Goal: Task Accomplishment & Management: Manage account settings

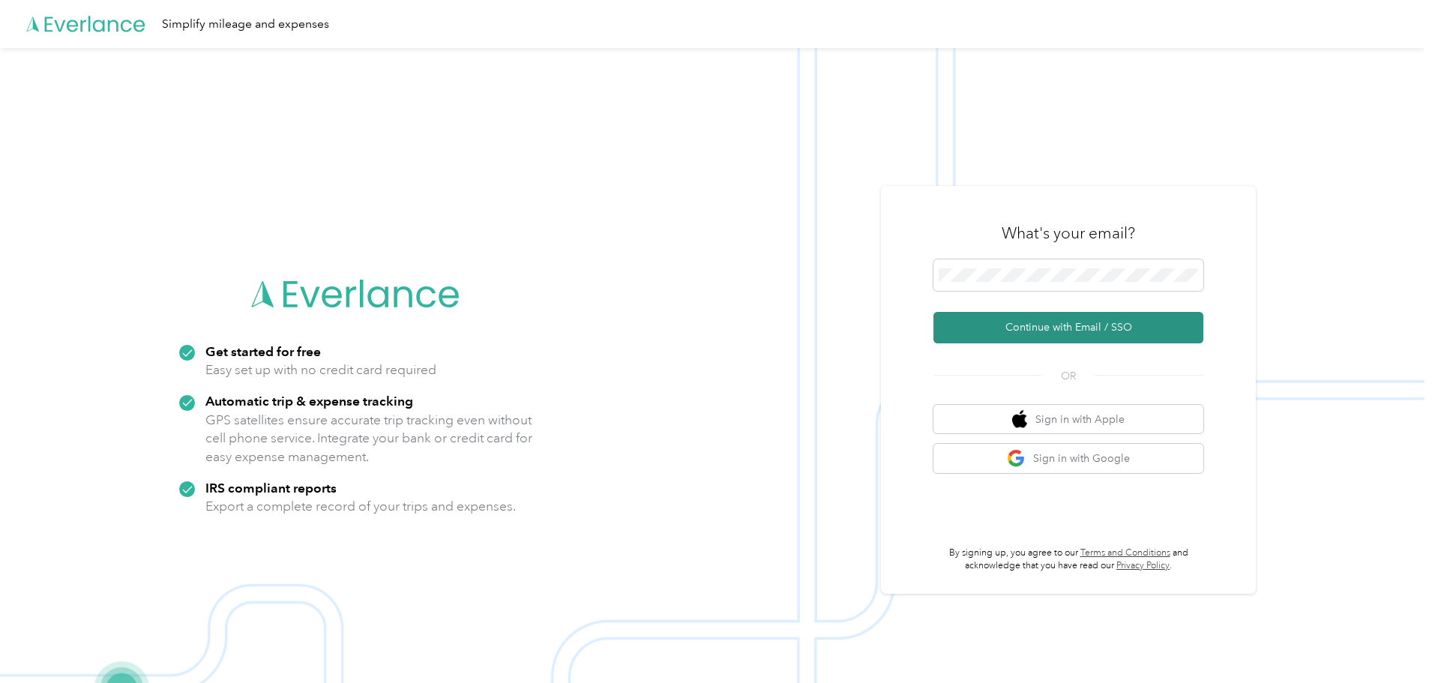
click at [1044, 321] on button "Continue with Email / SSO" at bounding box center [1069, 327] width 270 height 31
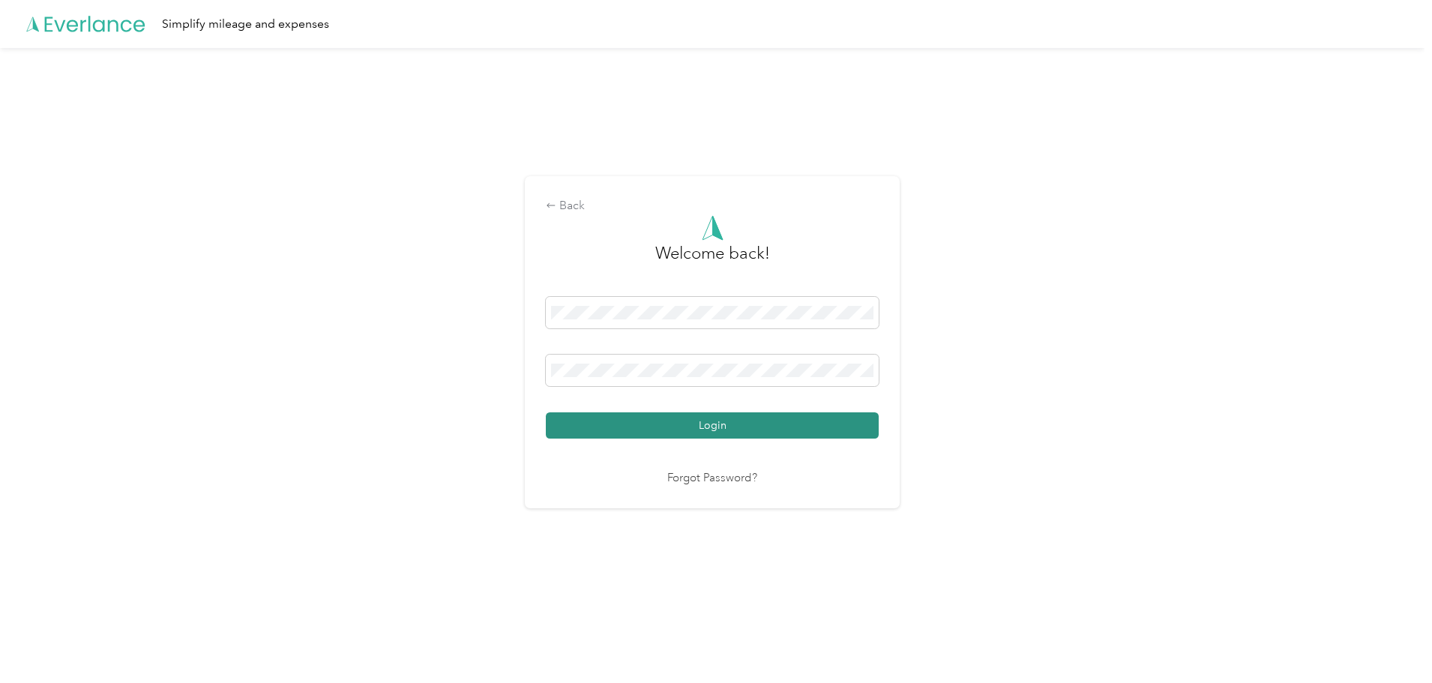
click at [600, 415] on button "Login" at bounding box center [712, 425] width 333 height 26
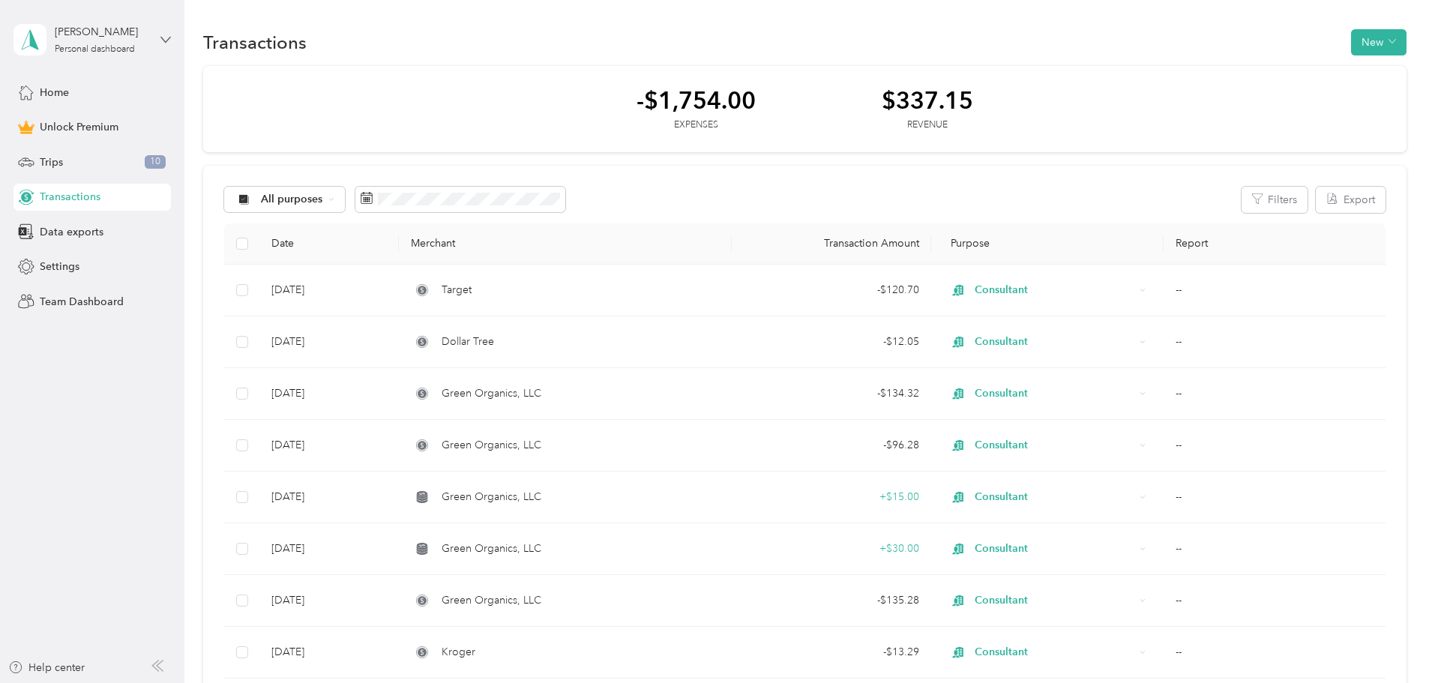
click at [164, 35] on icon at bounding box center [165, 39] width 10 height 10
click at [61, 363] on aside "[PERSON_NAME] Personal dashboard Home Unlock Premium Trips 10 Transactions Data…" at bounding box center [92, 341] width 184 height 683
click at [55, 262] on span "Settings" at bounding box center [60, 267] width 40 height 16
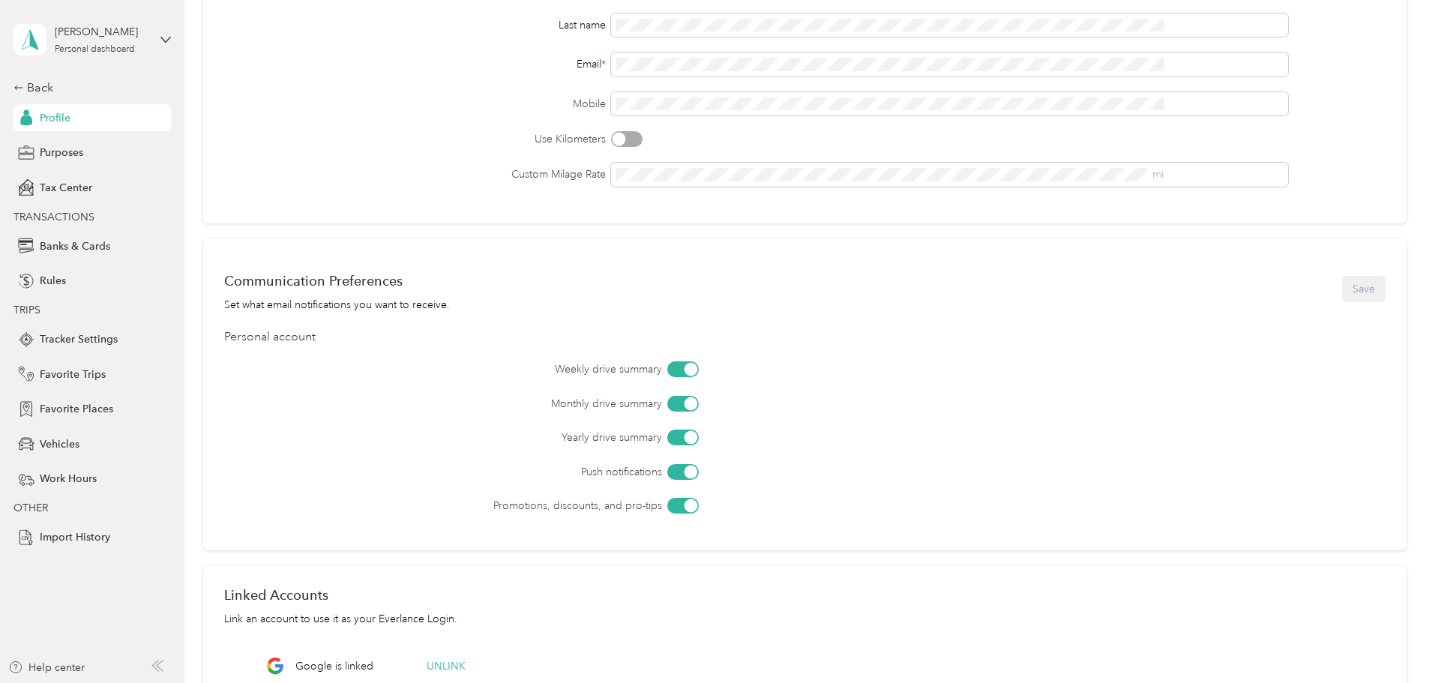
scroll to position [256, 0]
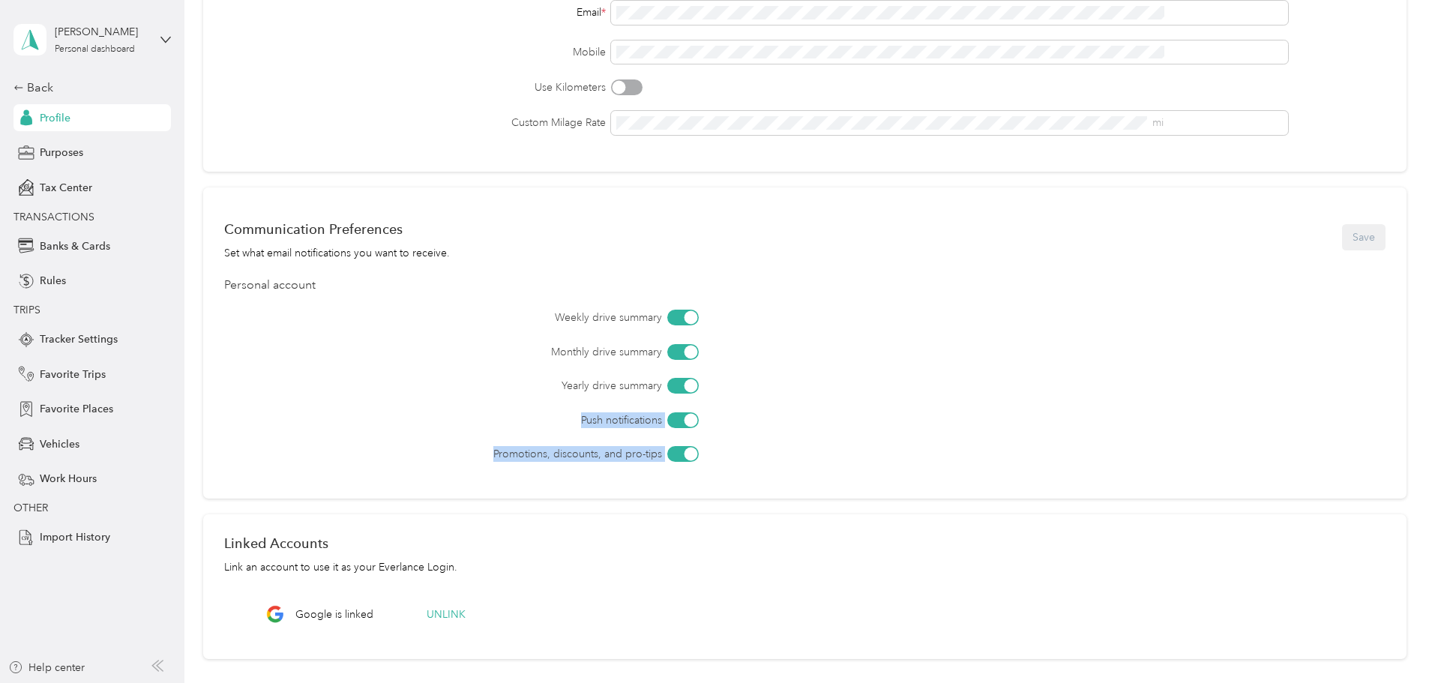
drag, startPoint x: 1419, startPoint y: 379, endPoint x: 1420, endPoint y: 431, distance: 52.5
click at [1420, 431] on div "Home Settings Tracker Settings Profile Settings Personal Info Save First name L…" at bounding box center [804, 249] width 1240 height 1010
click at [188, 326] on div "Home Settings Tracker Settings Profile Settings Personal Info Save First name L…" at bounding box center [804, 249] width 1240 height 1010
click at [82, 242] on span "Banks & Cards" at bounding box center [75, 246] width 70 height 16
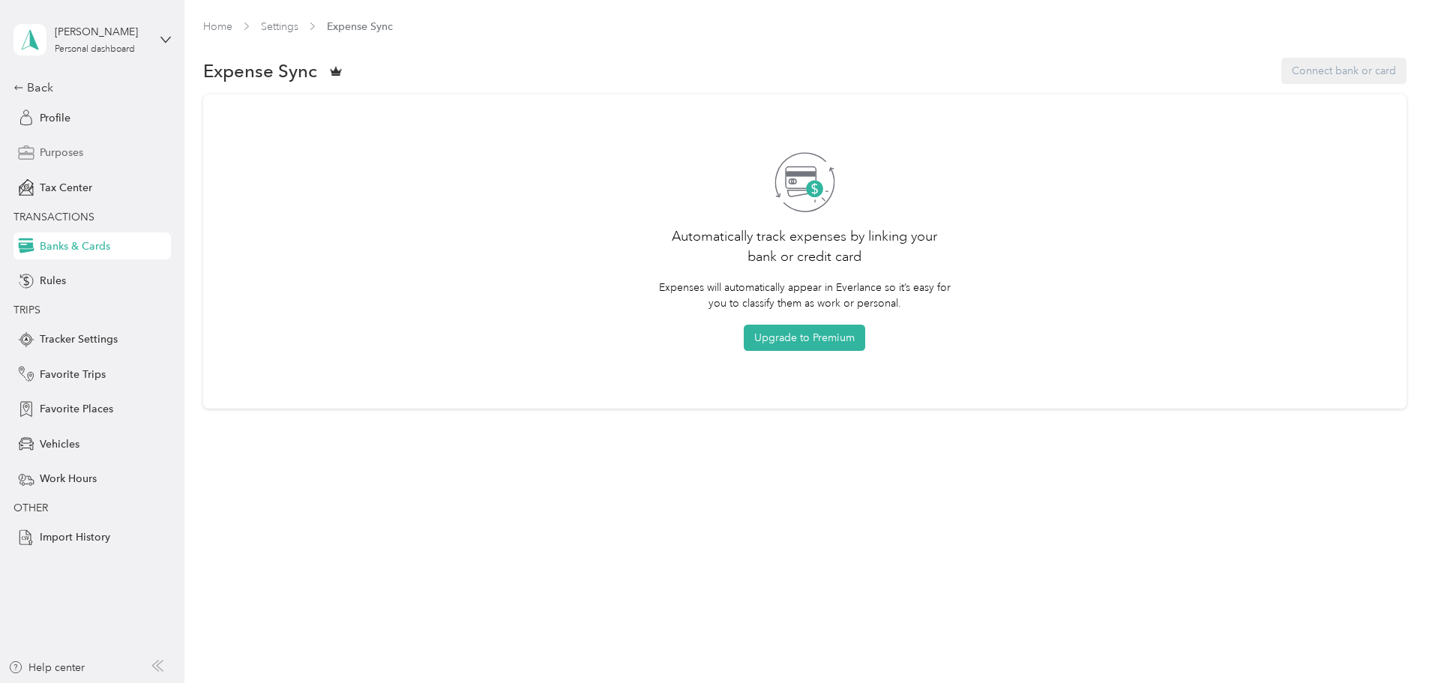
click at [151, 139] on div "Purposes" at bounding box center [91, 152] width 157 height 27
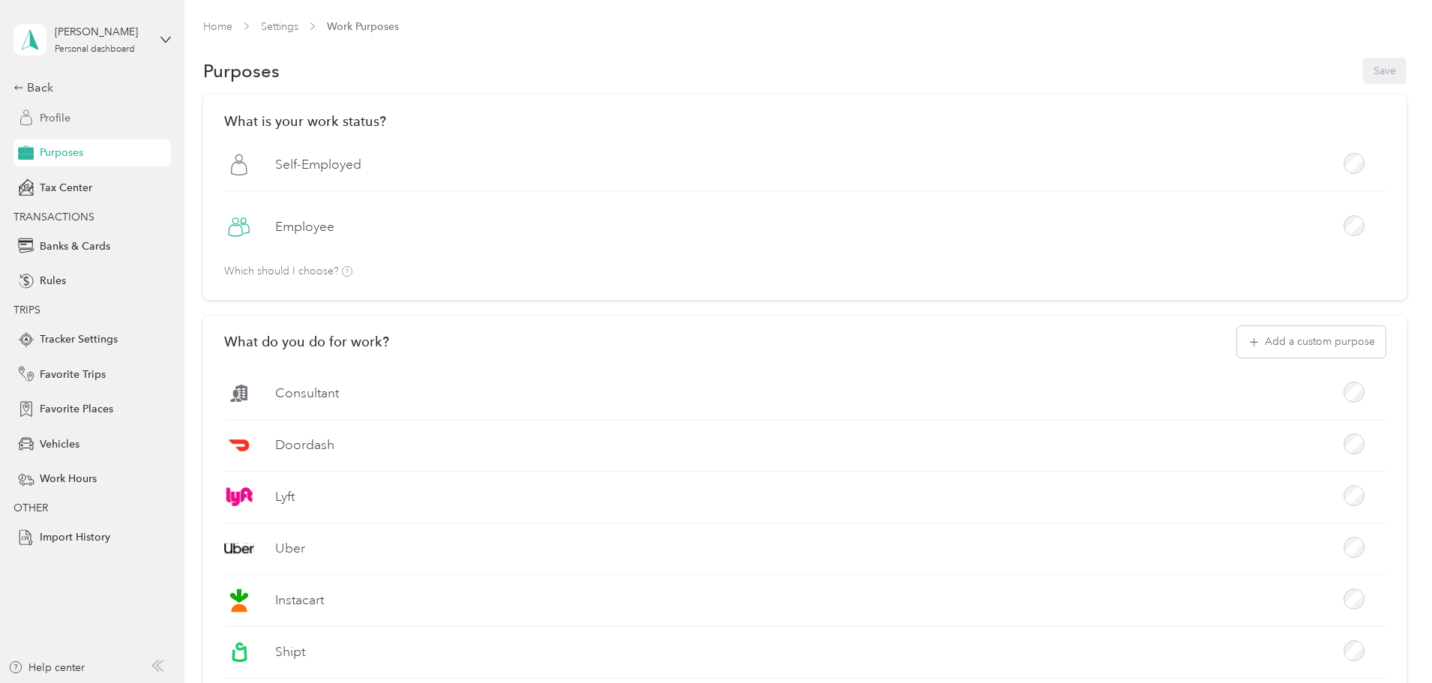
click at [64, 115] on span "Profile" at bounding box center [55, 118] width 31 height 16
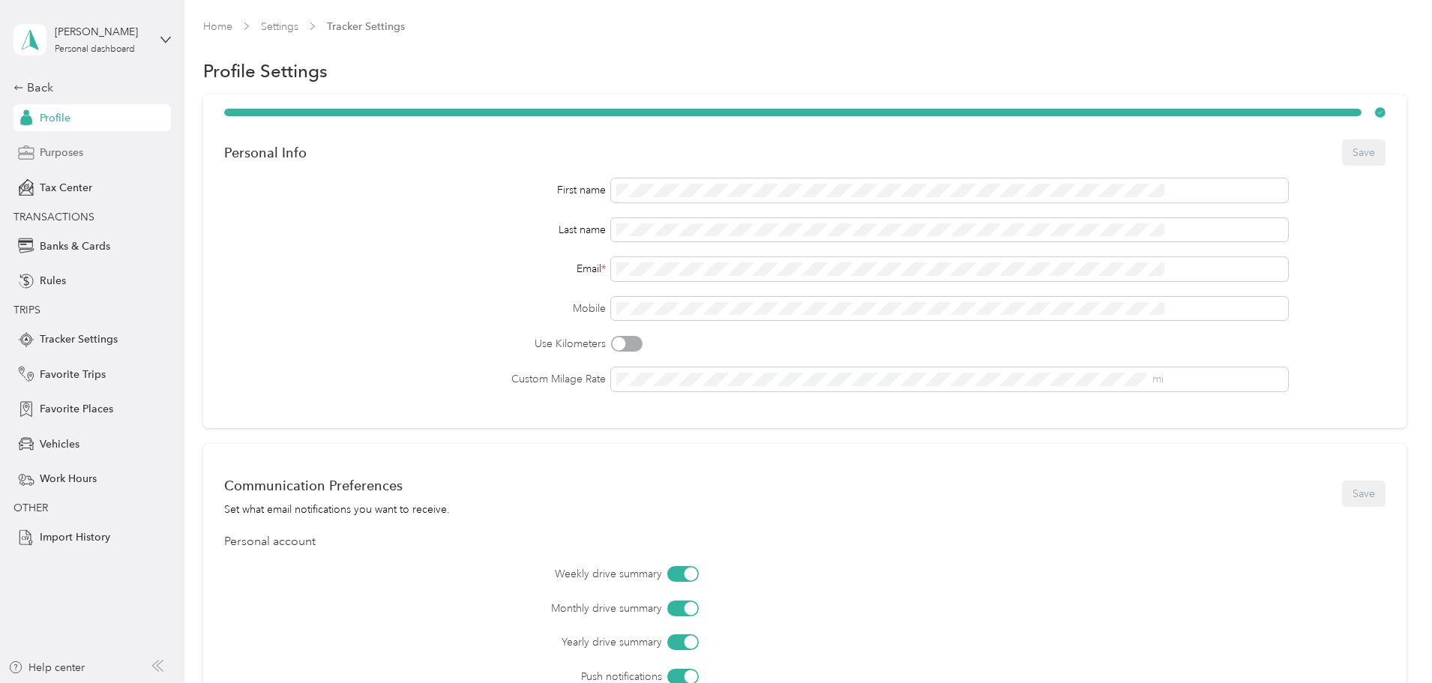
click at [72, 149] on span "Purposes" at bounding box center [61, 153] width 43 height 16
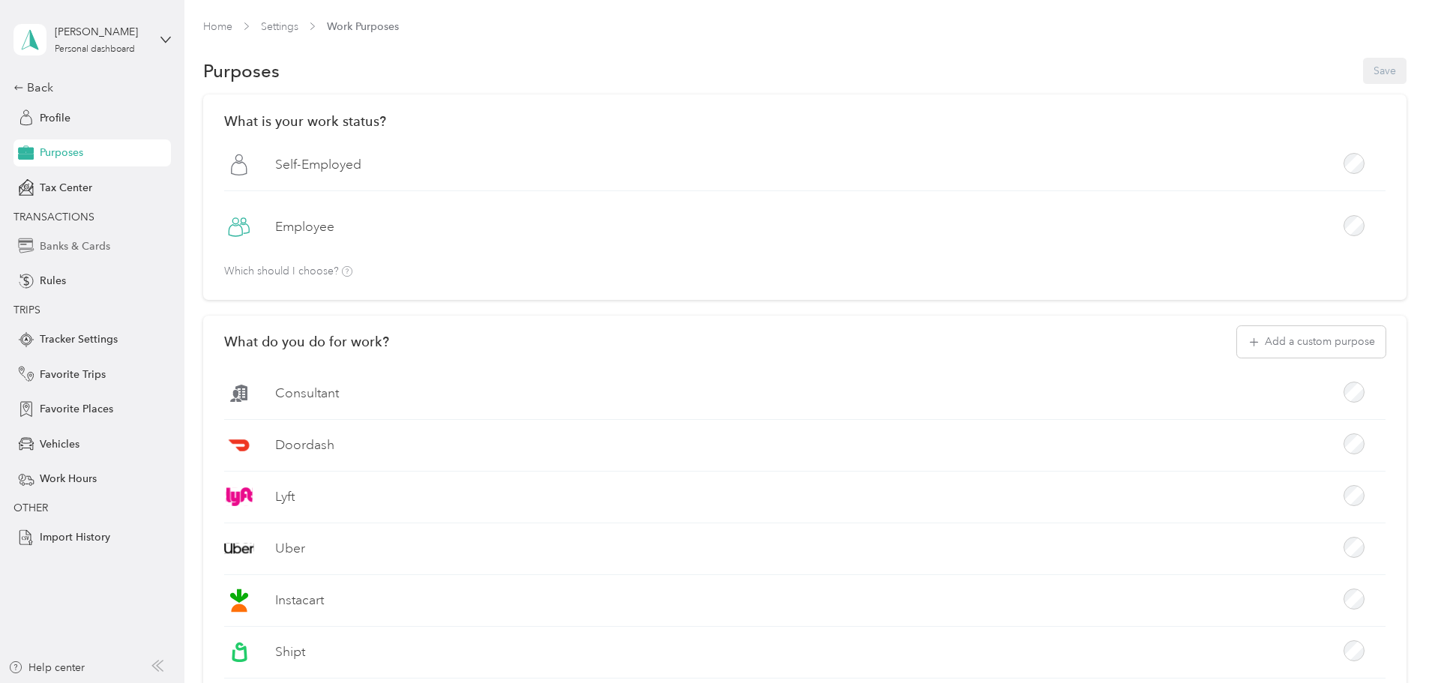
click at [90, 237] on div "Banks & Cards" at bounding box center [91, 245] width 157 height 27
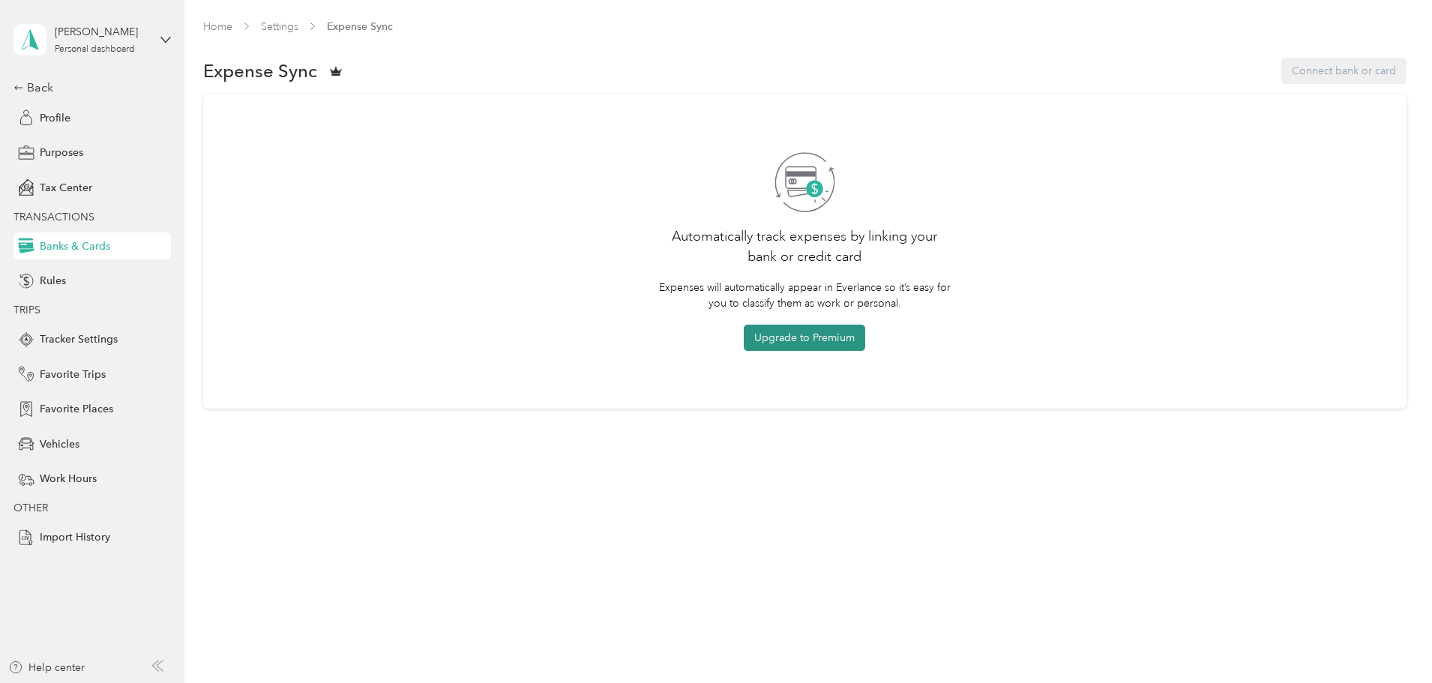
click at [799, 331] on button "Upgrade to Premium" at bounding box center [804, 338] width 121 height 26
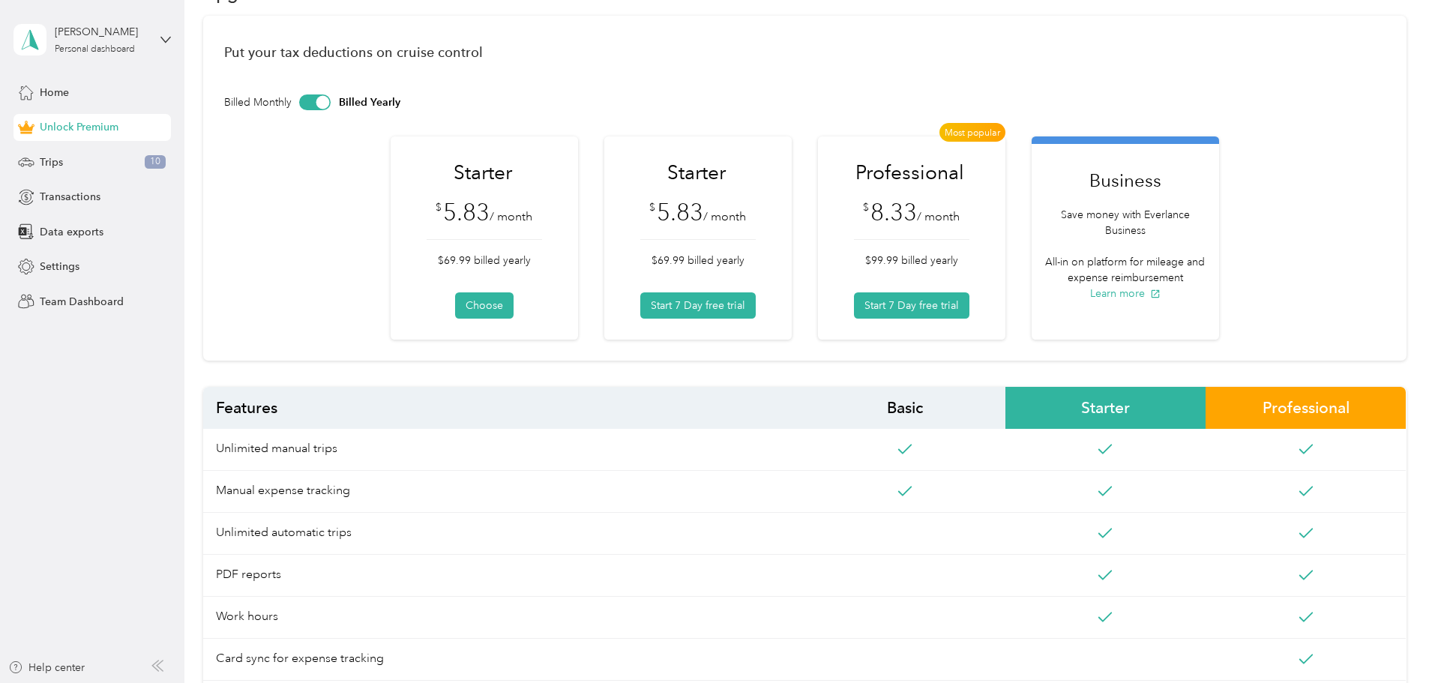
scroll to position [48, 0]
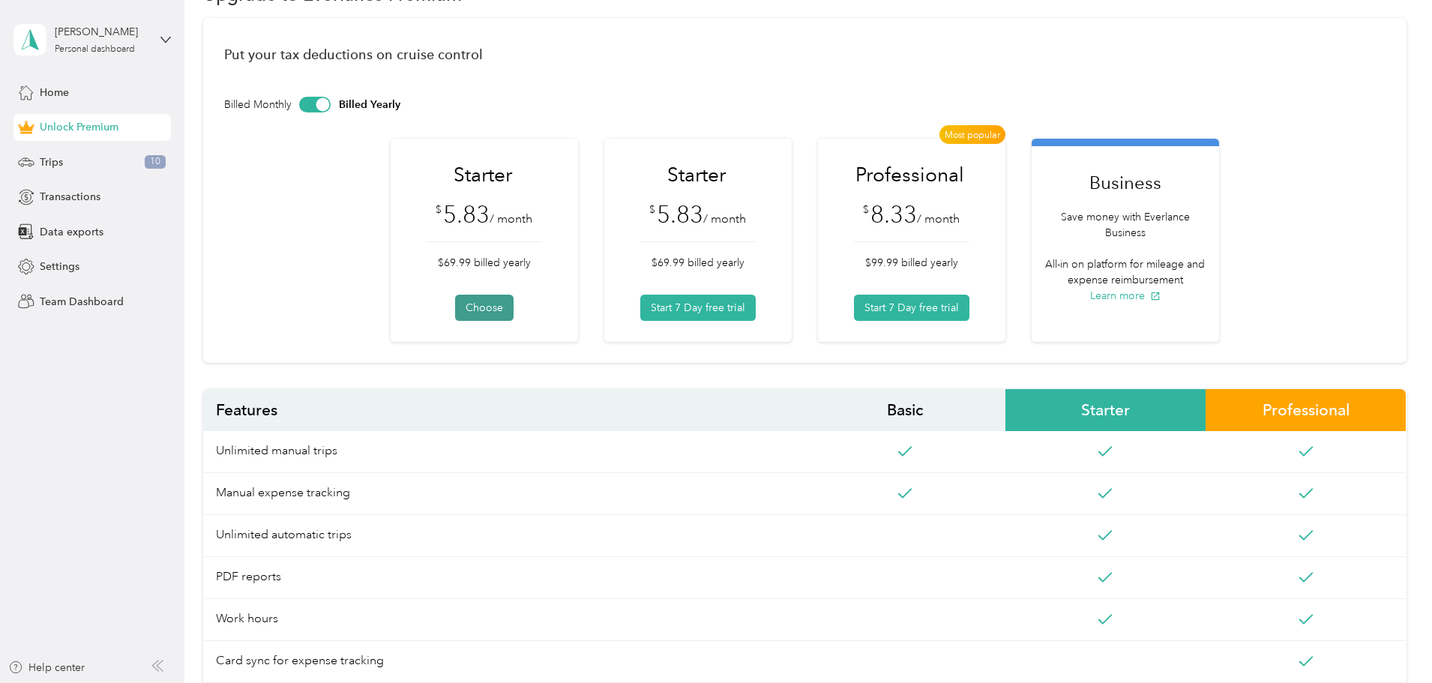
click at [479, 298] on button "Choose" at bounding box center [484, 308] width 58 height 26
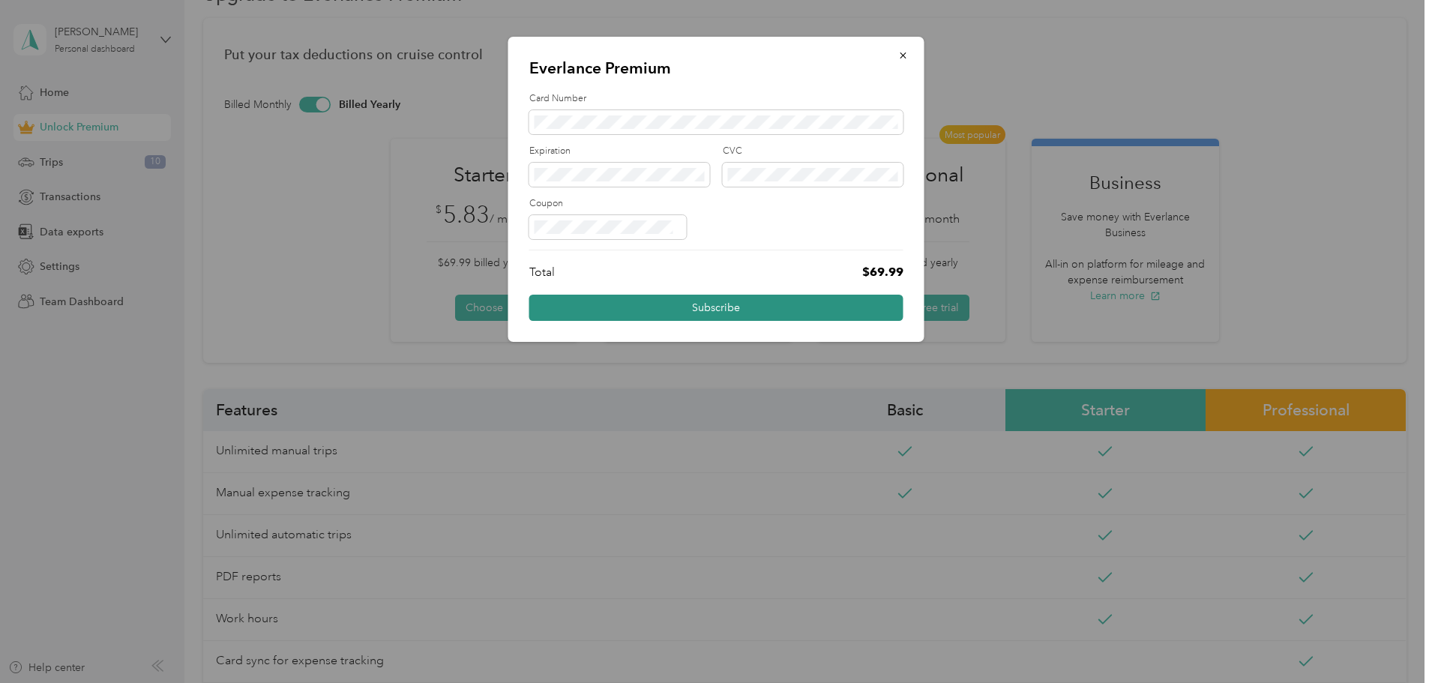
click at [763, 300] on button "Subscribe" at bounding box center [716, 308] width 374 height 26
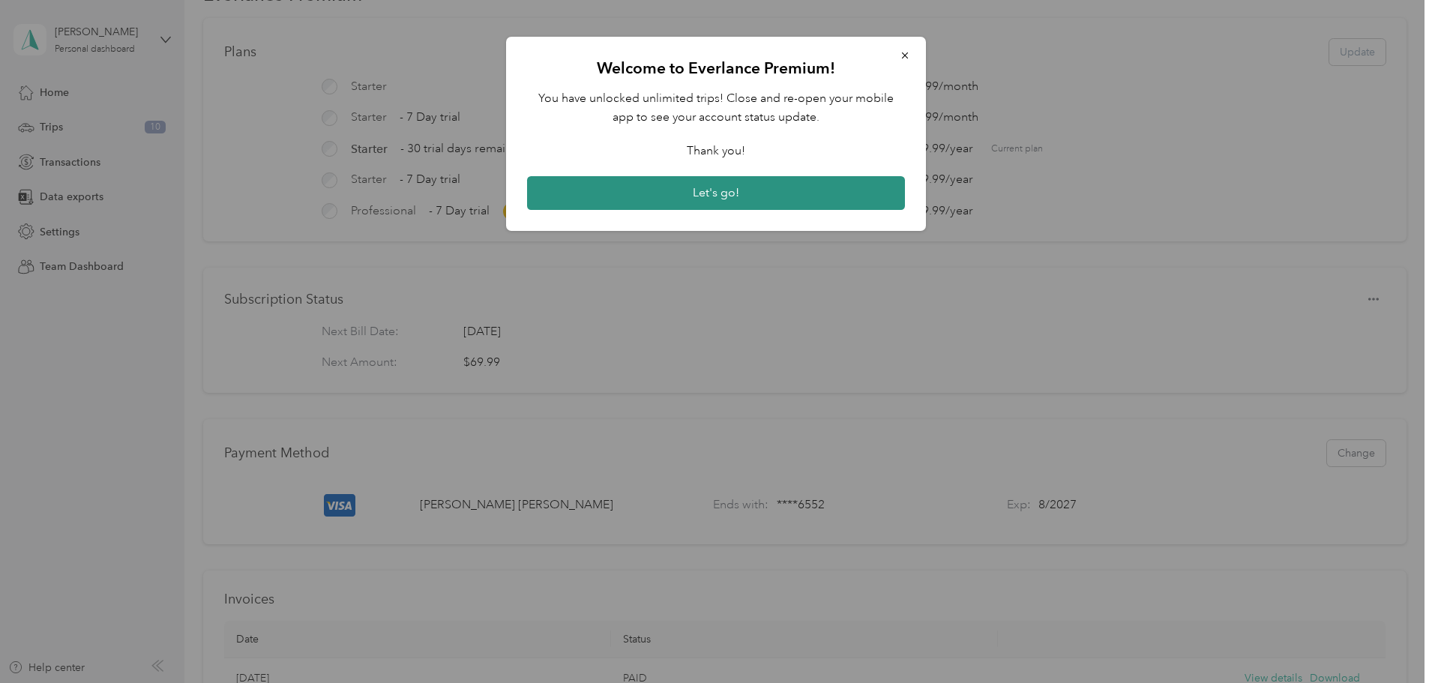
click at [764, 184] on button "Let's go!" at bounding box center [716, 193] width 378 height 34
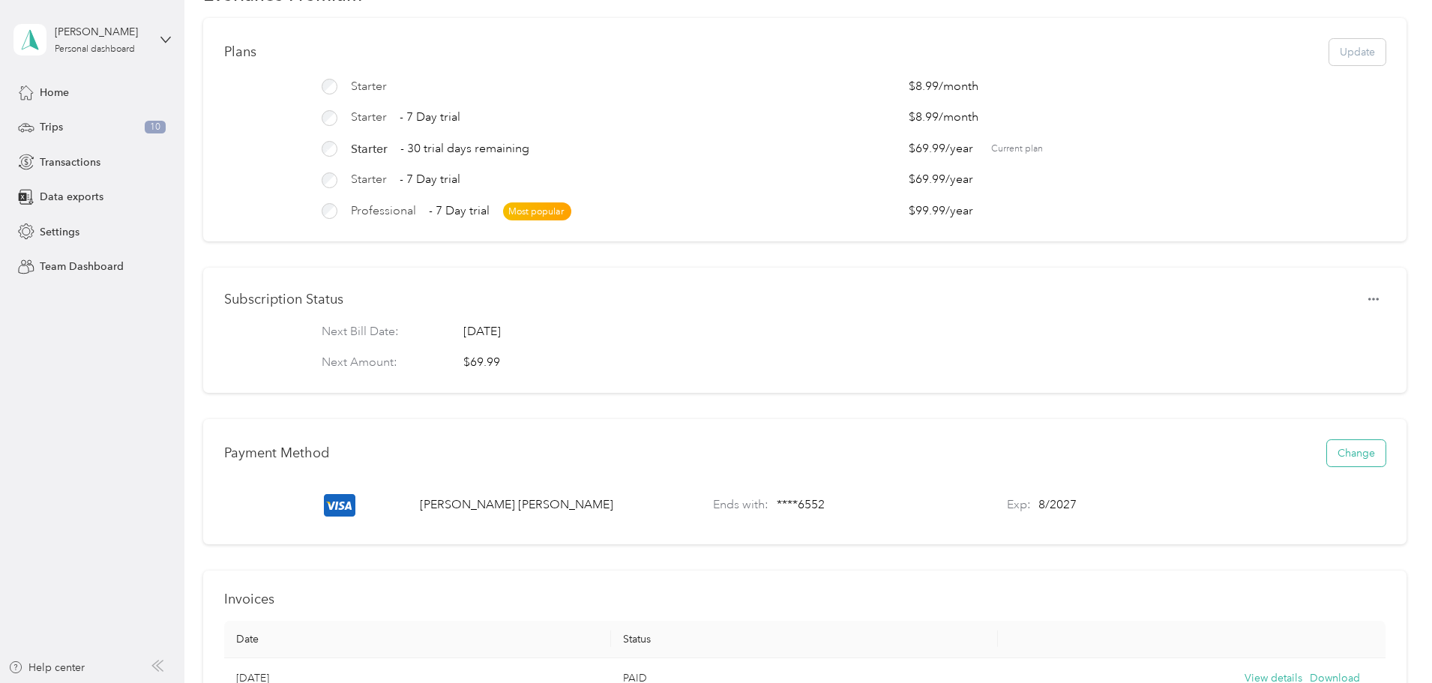
click at [1327, 457] on button "Change" at bounding box center [1356, 453] width 58 height 26
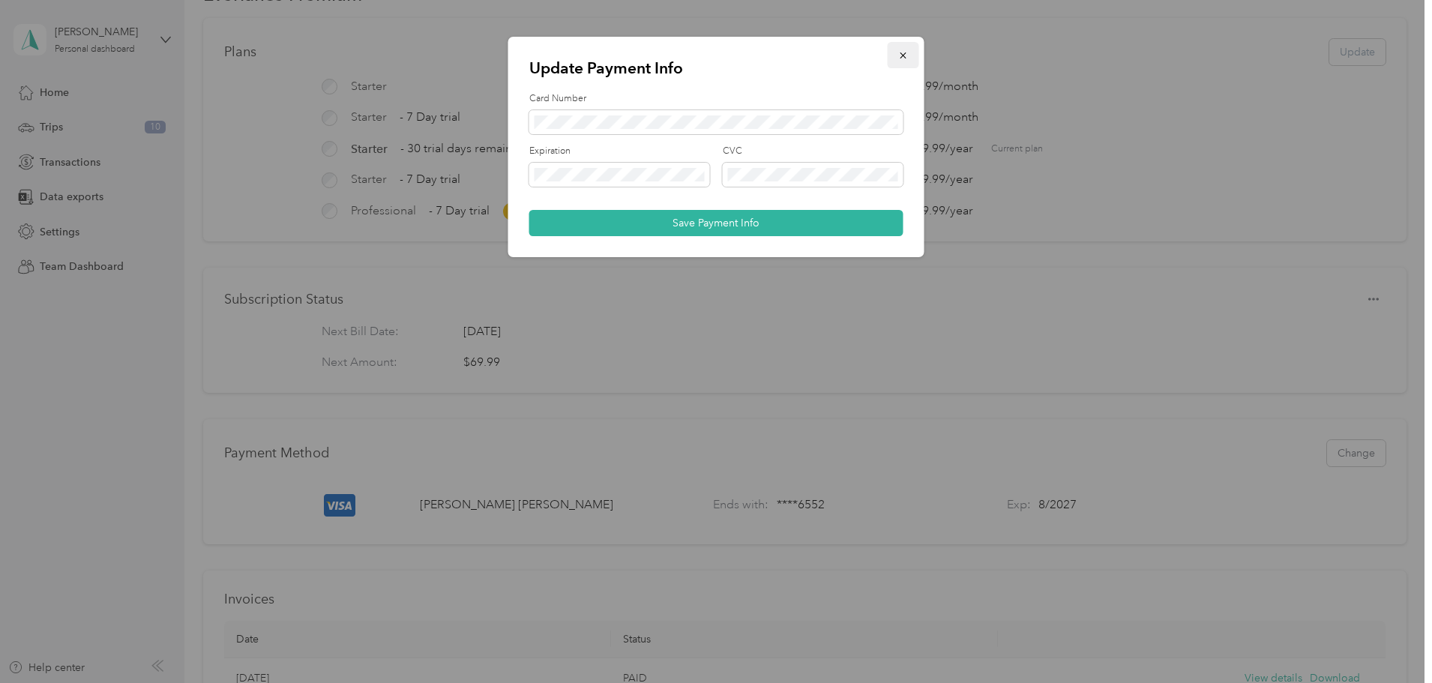
click at [904, 52] on icon "button" at bounding box center [903, 55] width 10 height 10
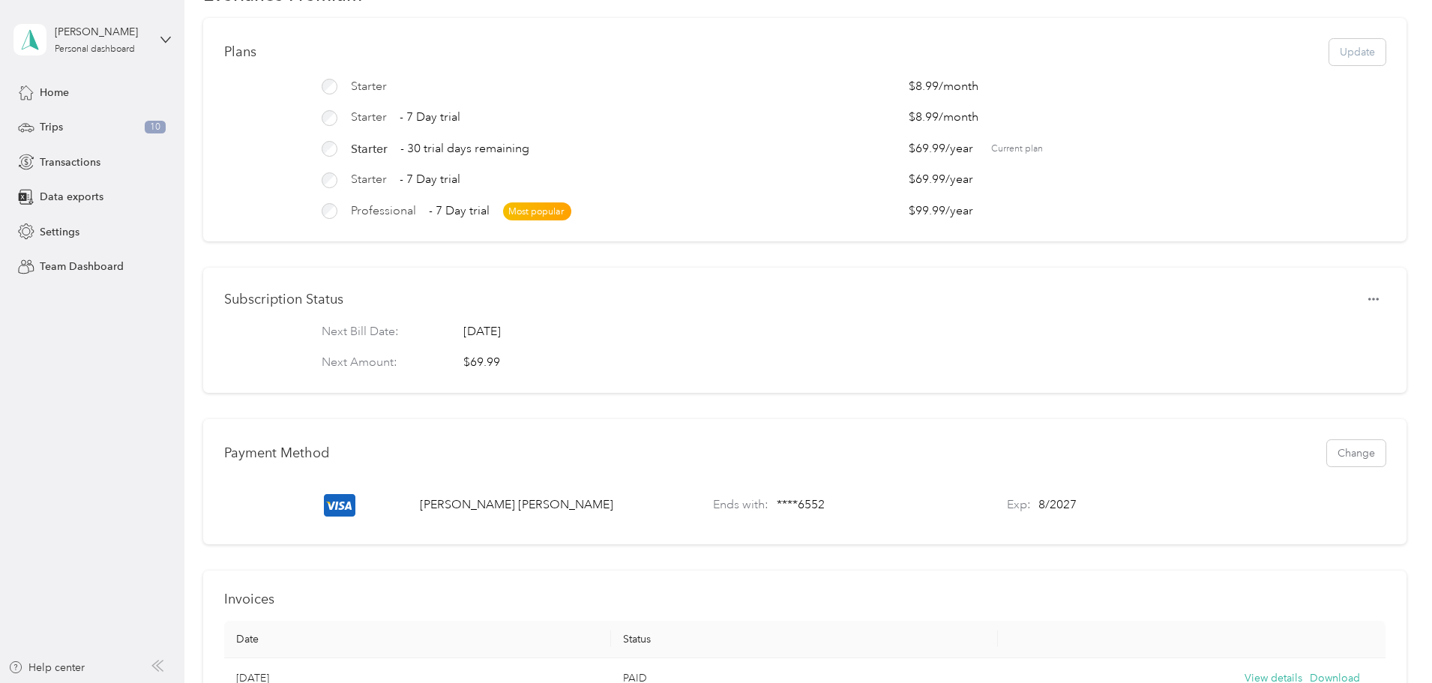
click at [904, 52] on div "Update Payment Info Card Number Expiration CVC Save Payment Info" at bounding box center [716, 147] width 416 height 220
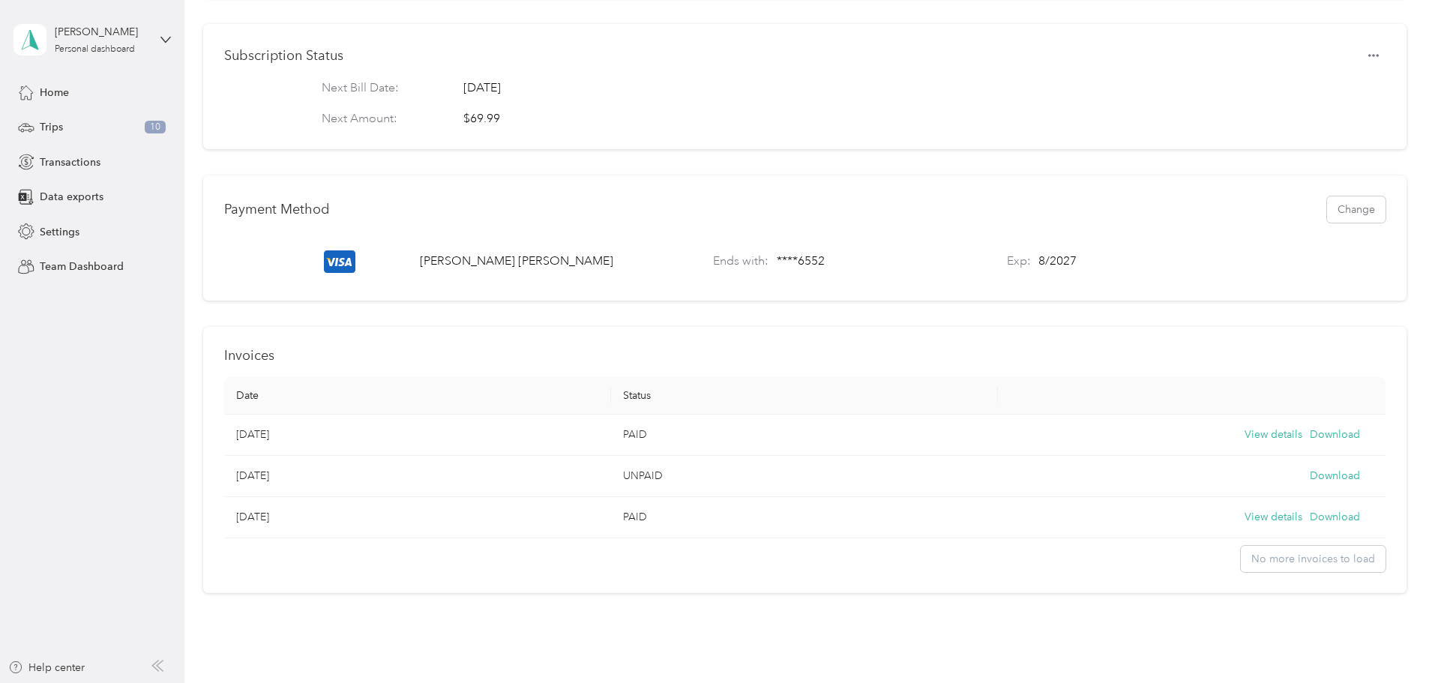
scroll to position [295, 0]
click at [1245, 520] on button "View details" at bounding box center [1274, 513] width 58 height 16
click at [82, 155] on span "Transactions" at bounding box center [70, 162] width 61 height 16
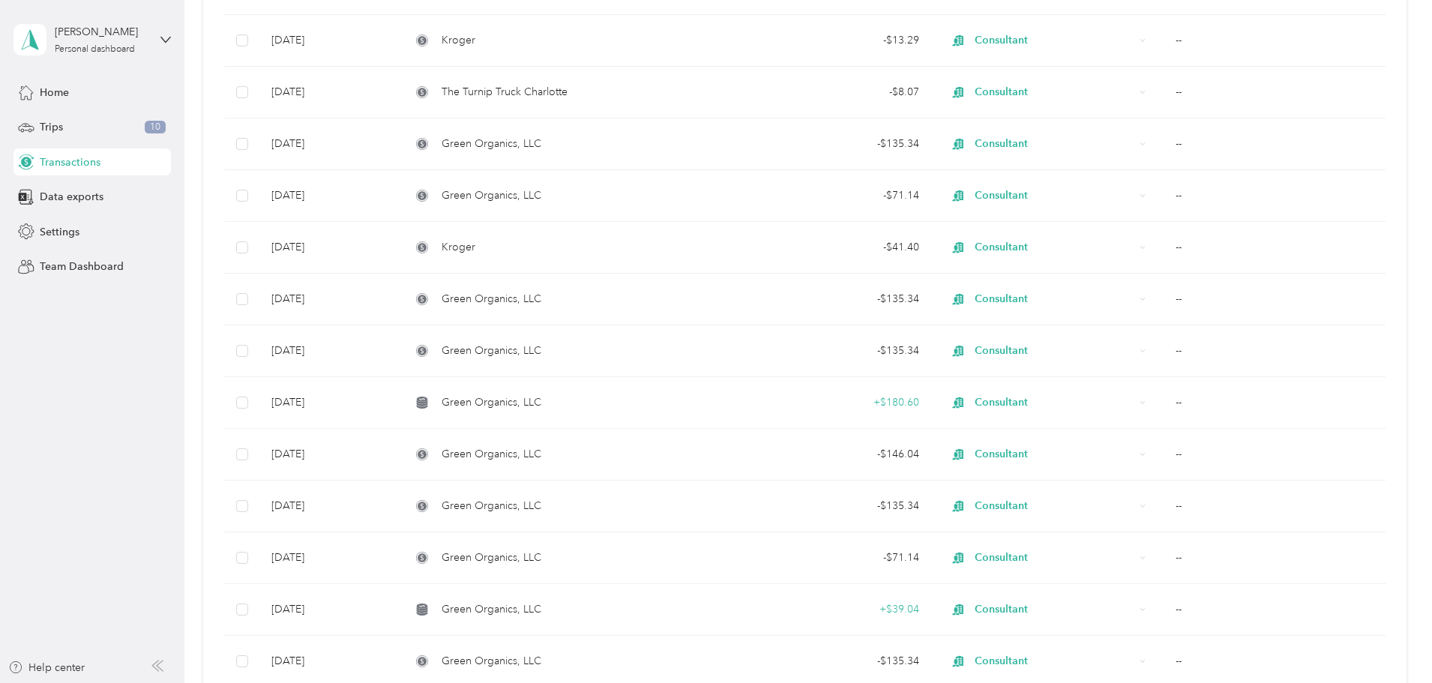
scroll to position [14, 0]
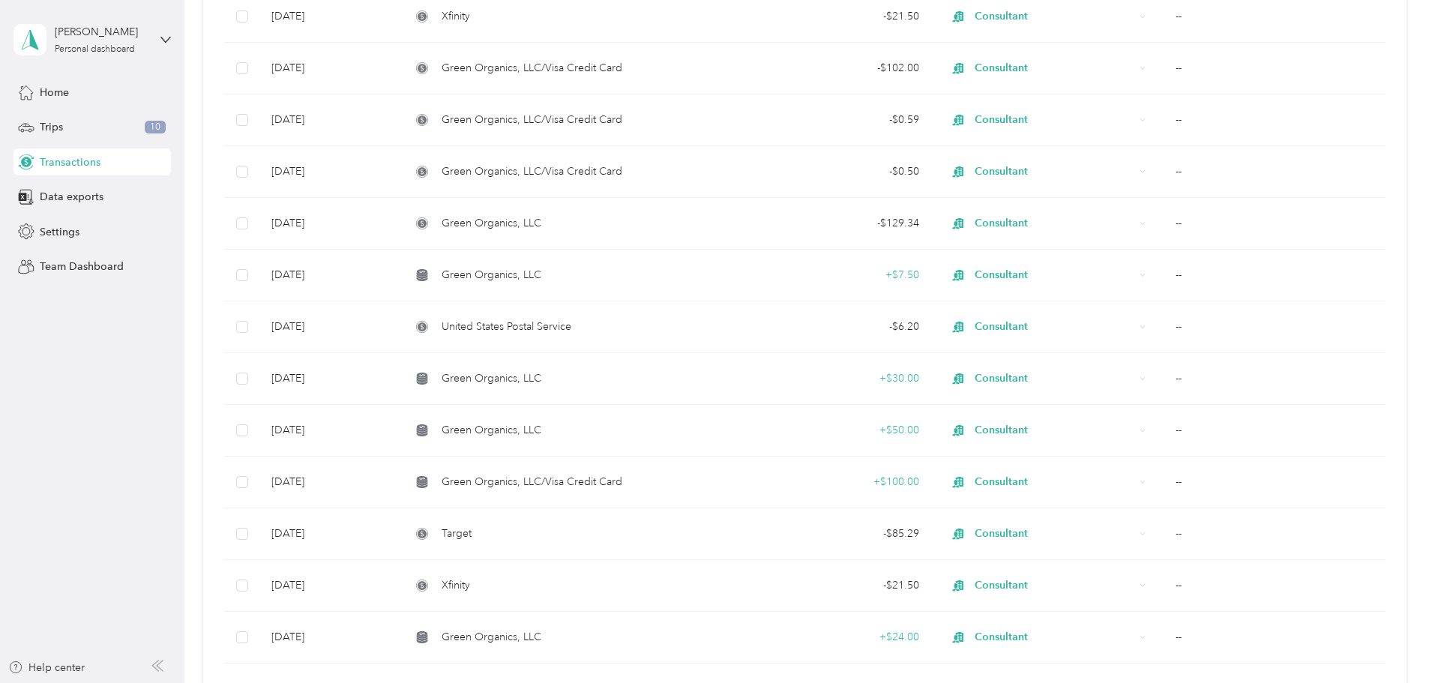
scroll to position [401, 0]
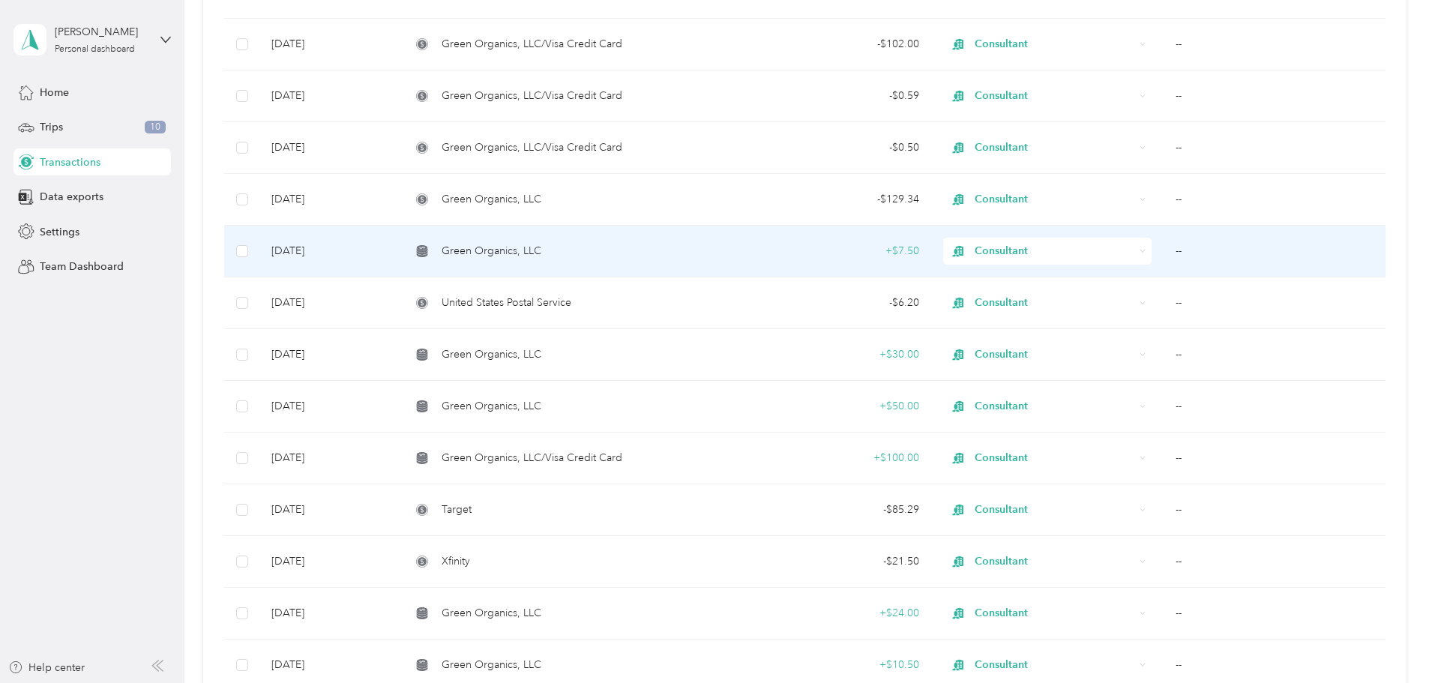
click at [537, 244] on span "Green Organics, LLC" at bounding box center [492, 251] width 100 height 16
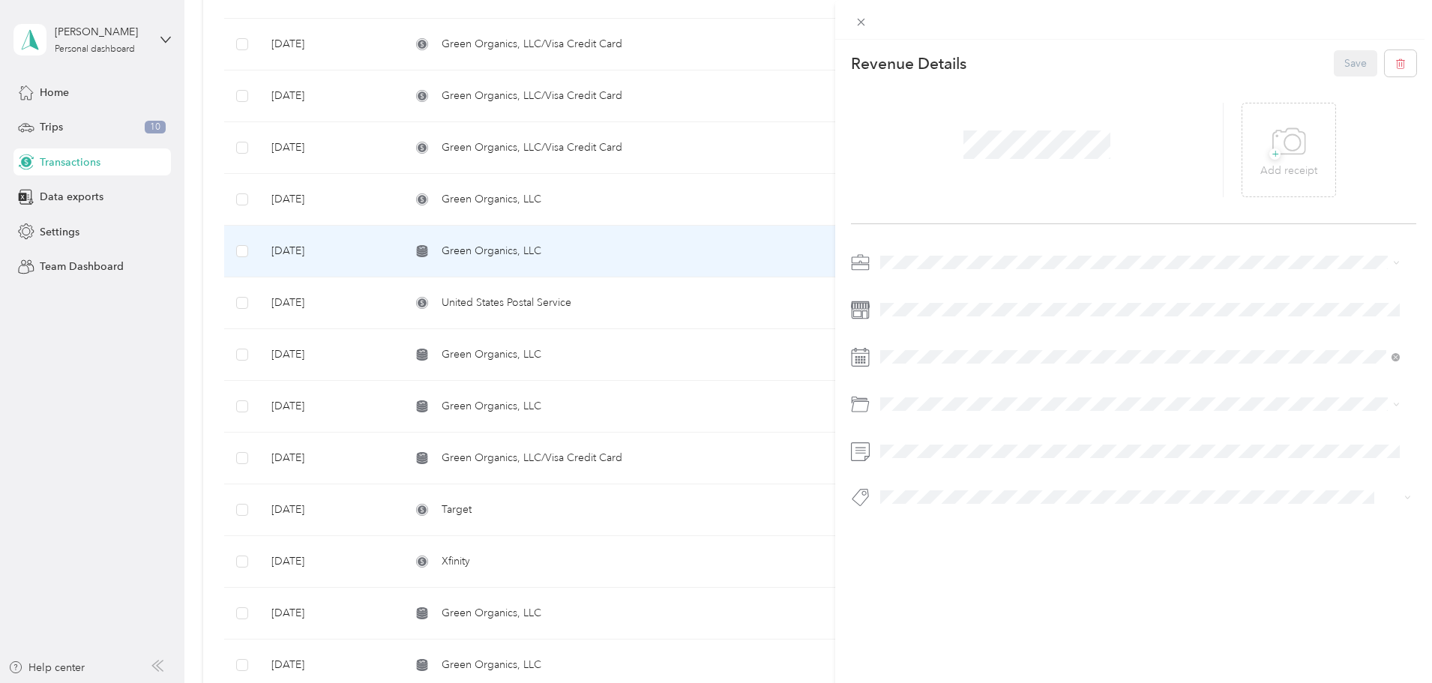
click at [261, 187] on div "This revenue cannot be edited because it is either under review, approved, or p…" at bounding box center [716, 341] width 1432 height 683
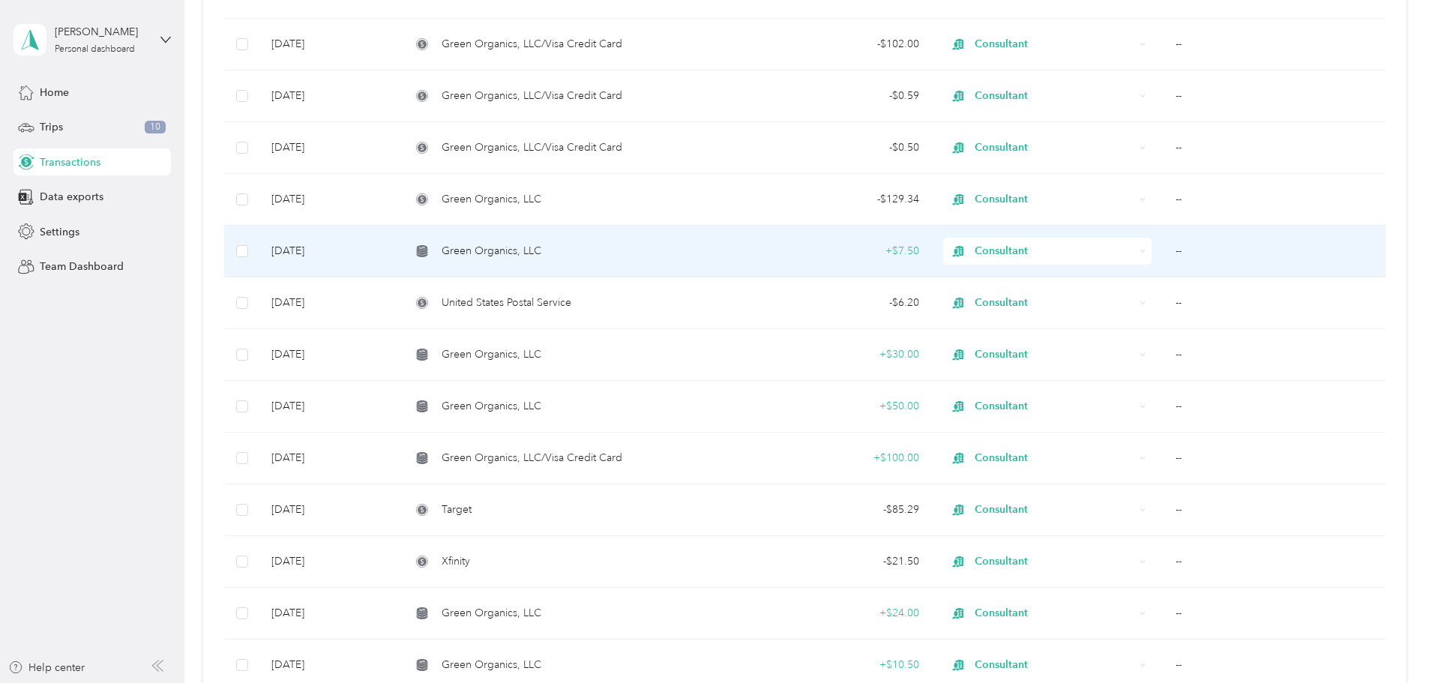
click at [261, 682] on div "This revenue cannot be edited because it is either under review, approved, or p…" at bounding box center [712, 683] width 1425 height 0
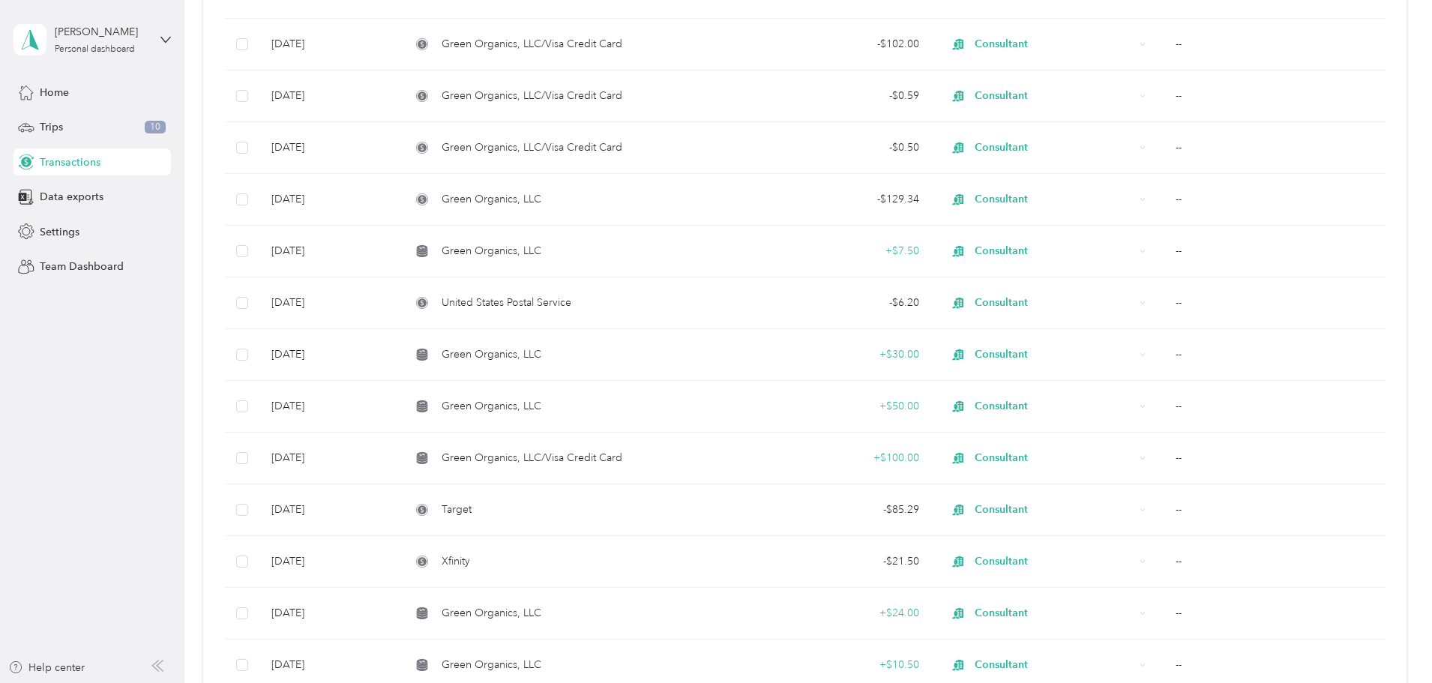
click at [261, 187] on div "-$3,822.01 Expenses $3,304.15 Revenue All purposes Filters Export Date Merchant…" at bounding box center [805, 441] width 1204 height 1553
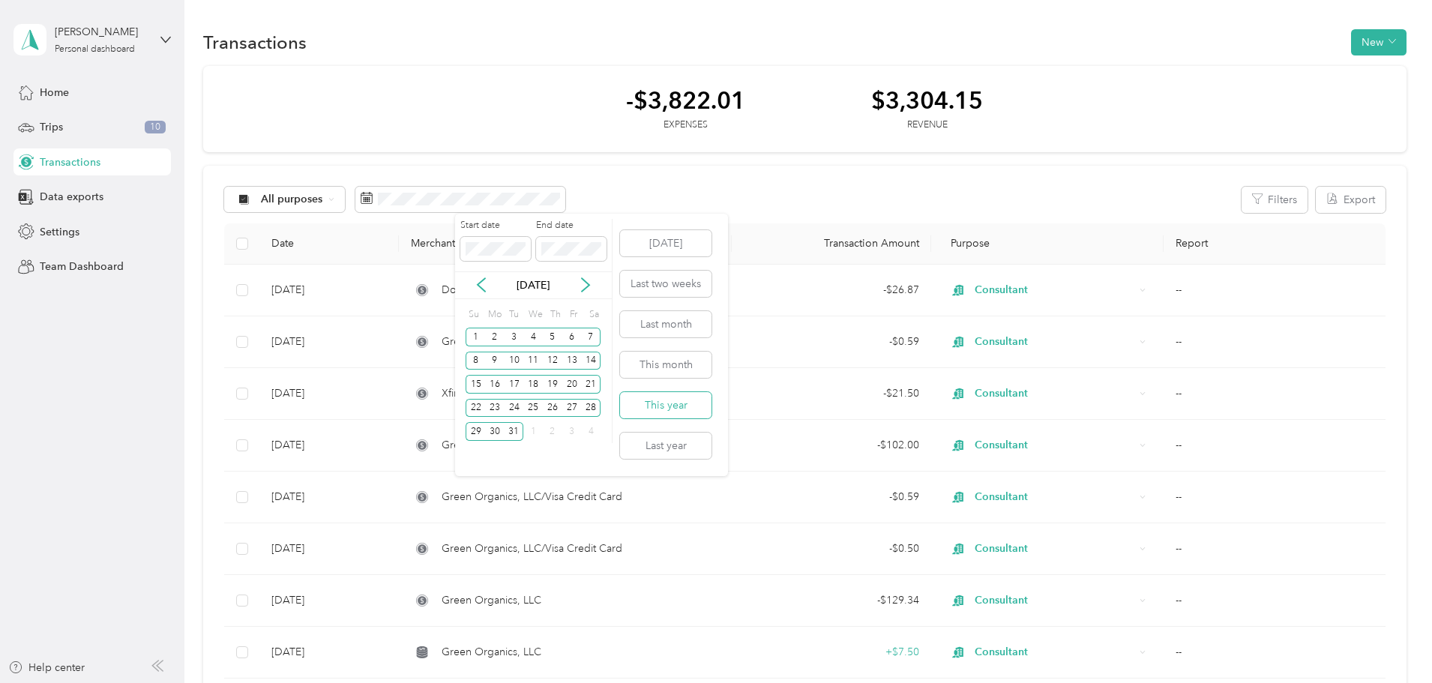
click at [670, 402] on button "This year" at bounding box center [665, 405] width 91 height 26
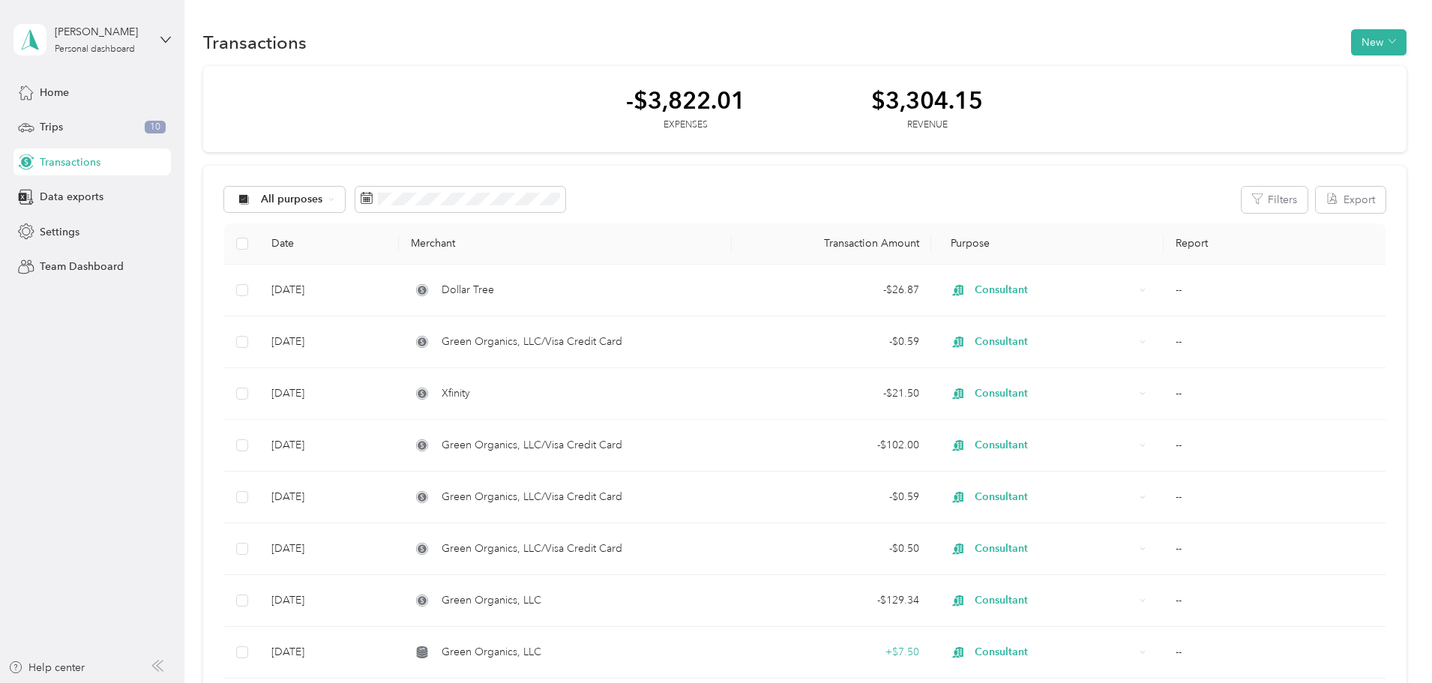
click at [670, 402] on button "This year" at bounding box center [665, 405] width 91 height 26
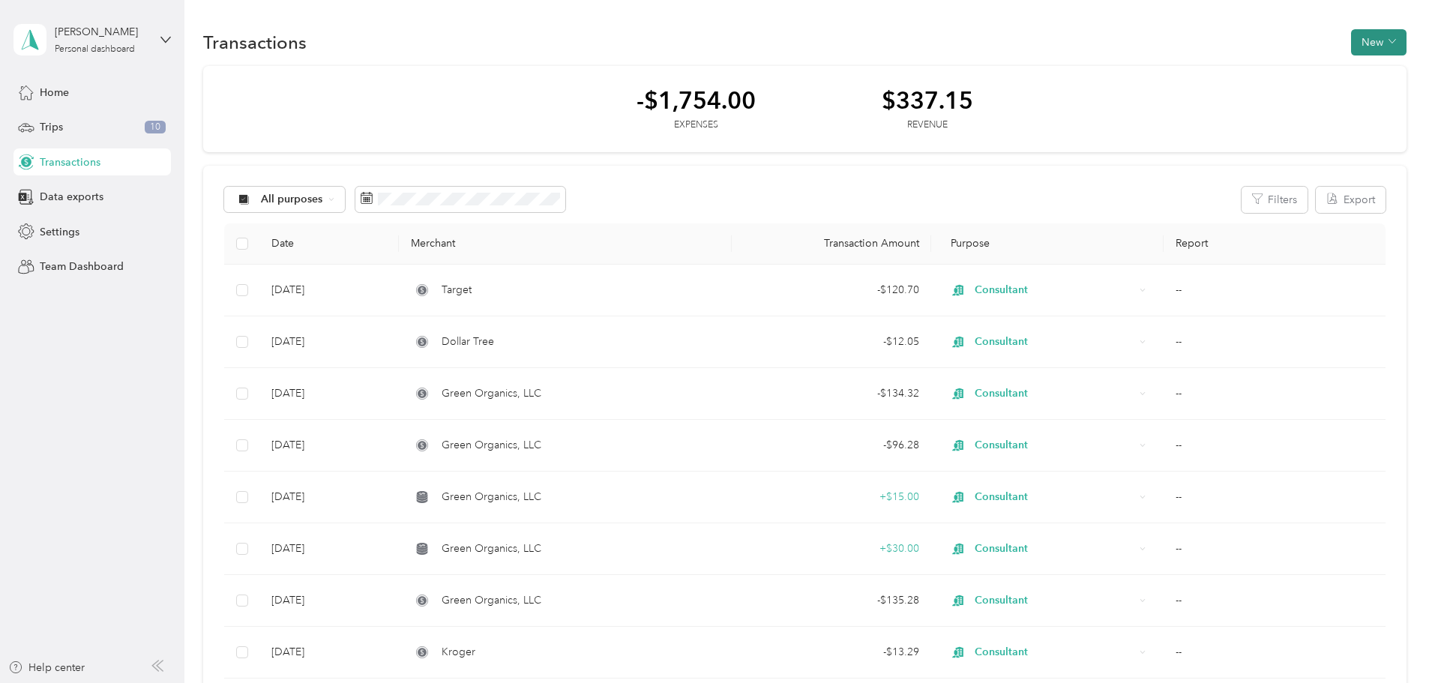
click at [1351, 41] on button "New" at bounding box center [1378, 42] width 55 height 26
click at [1351, 42] on button "New" at bounding box center [1378, 42] width 55 height 26
click at [1281, 90] on span "Revenue" at bounding box center [1271, 97] width 41 height 16
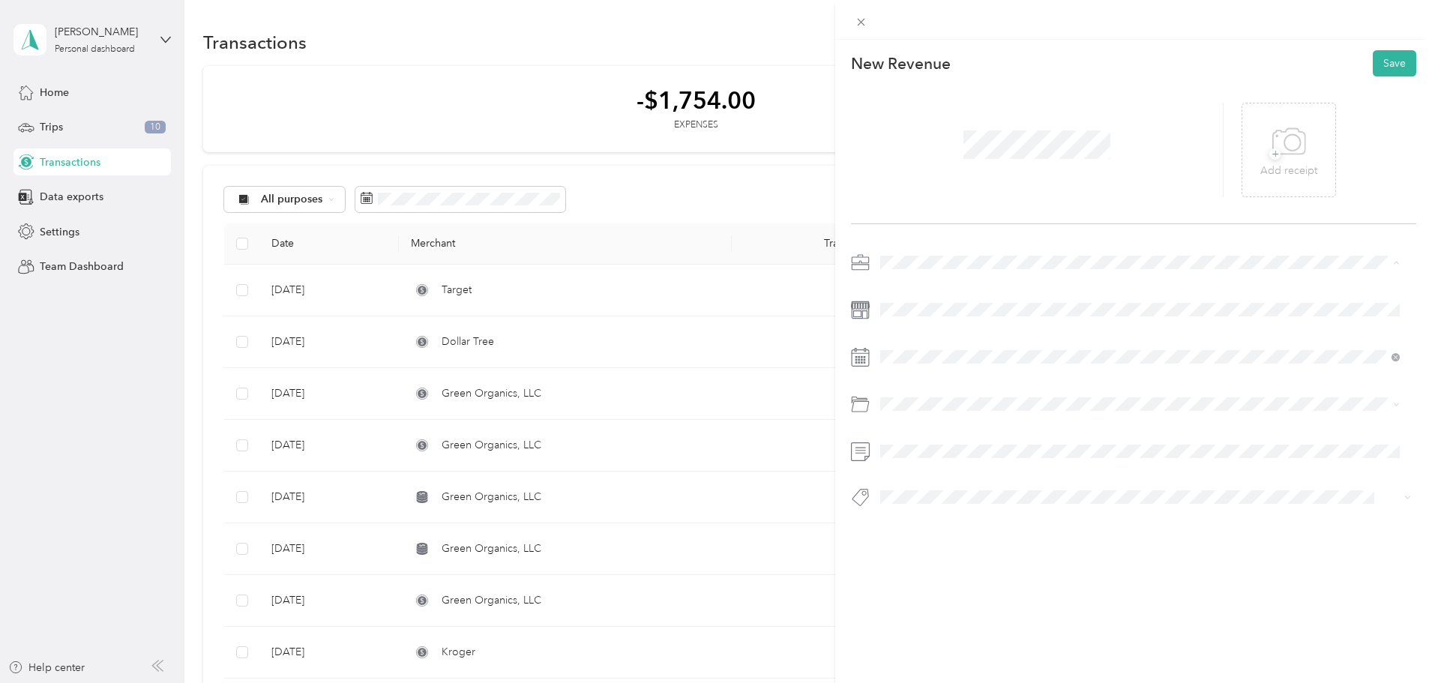
click at [900, 336] on span "Consultant" at bounding box center [911, 341] width 50 height 13
click at [914, 436] on icon at bounding box center [917, 441] width 15 height 15
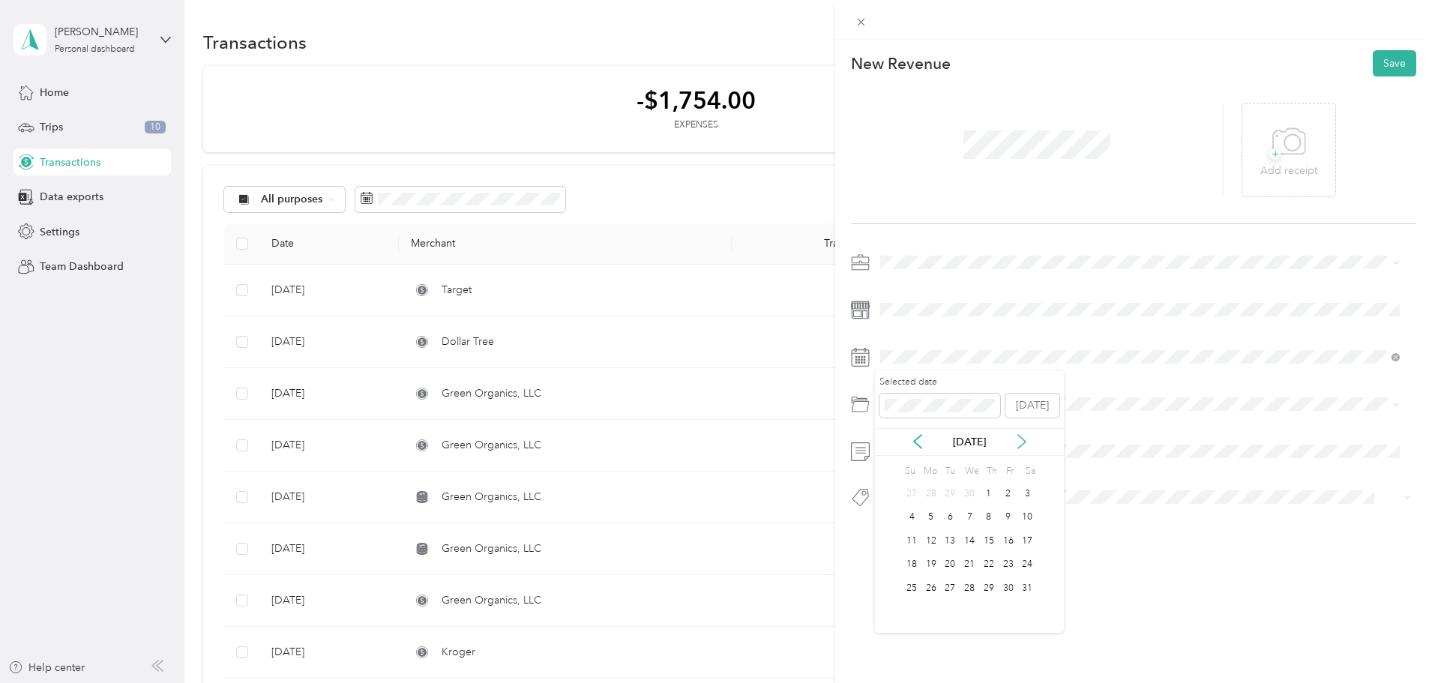
click at [1024, 437] on icon at bounding box center [1022, 441] width 15 height 15
click at [934, 536] on div "14" at bounding box center [931, 541] width 19 height 19
click at [1389, 63] on button "Save" at bounding box center [1394, 63] width 43 height 26
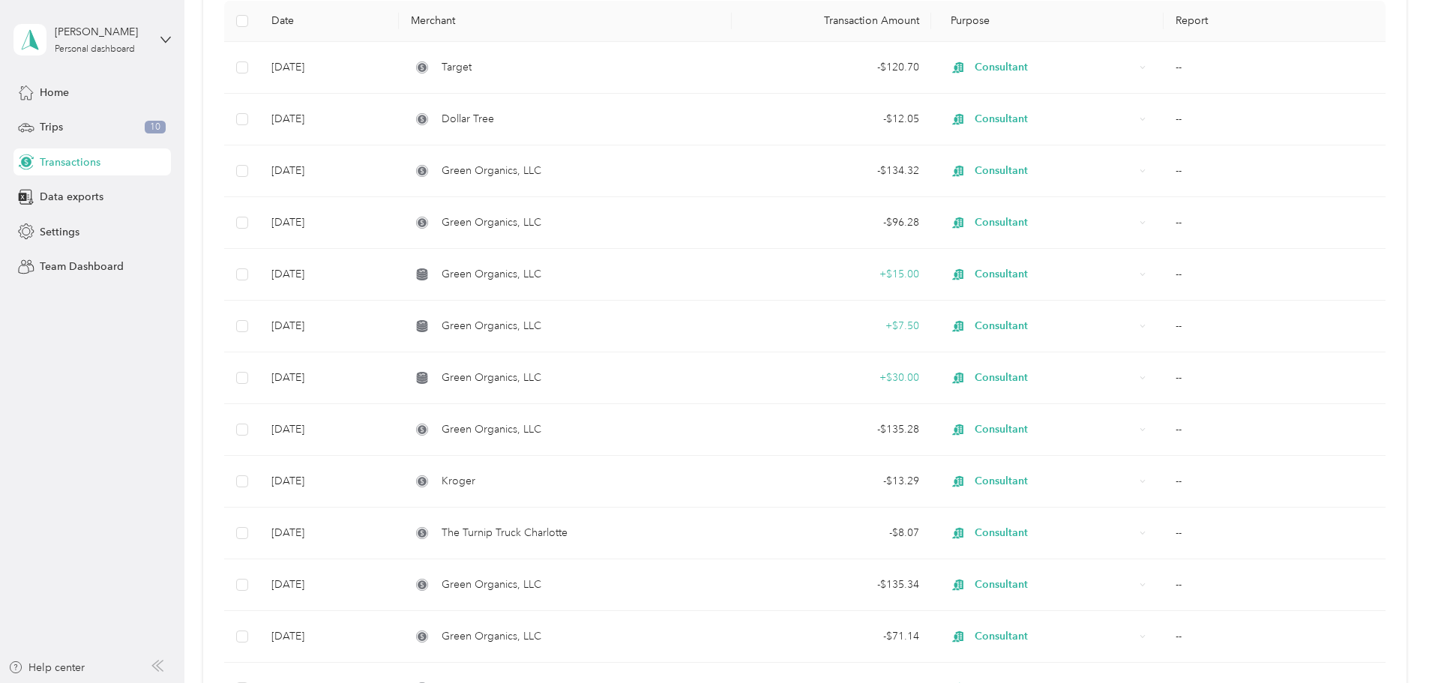
scroll to position [229, 0]
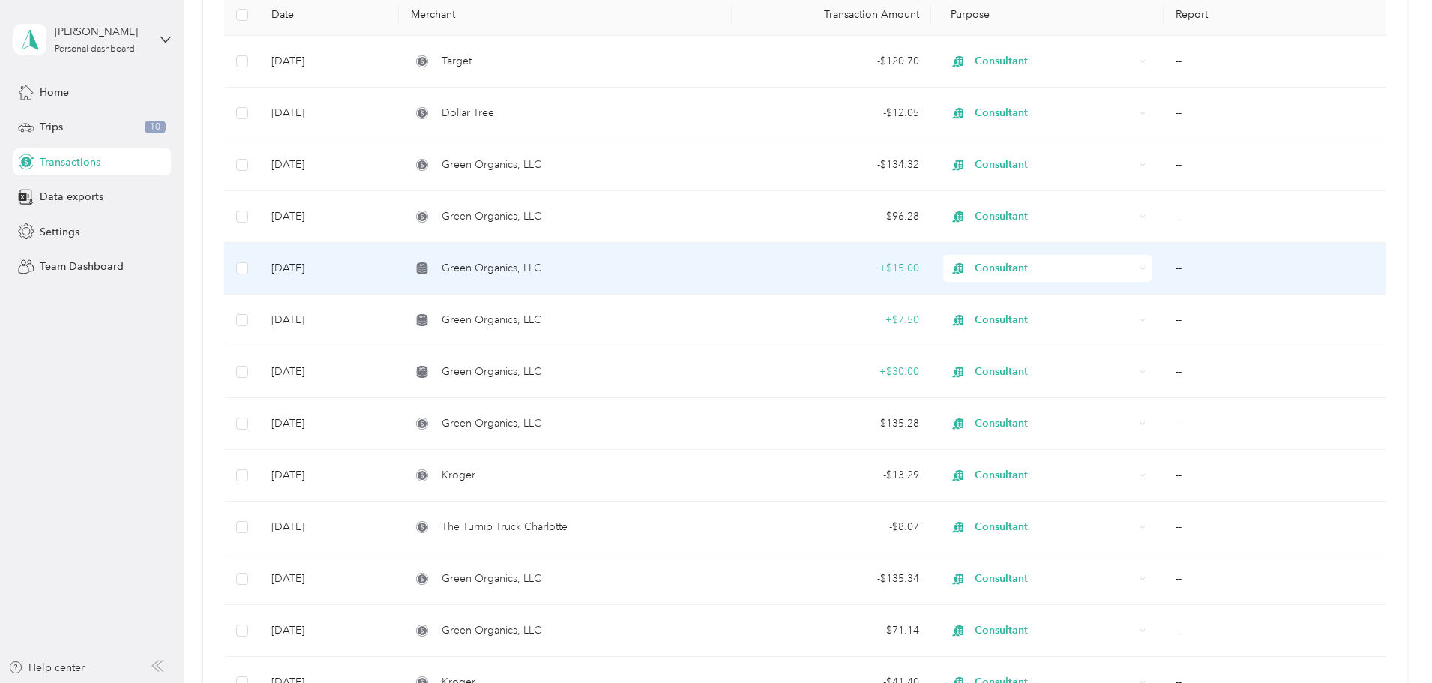
click at [705, 275] on div "Green Organics, LLC" at bounding box center [565, 268] width 308 height 16
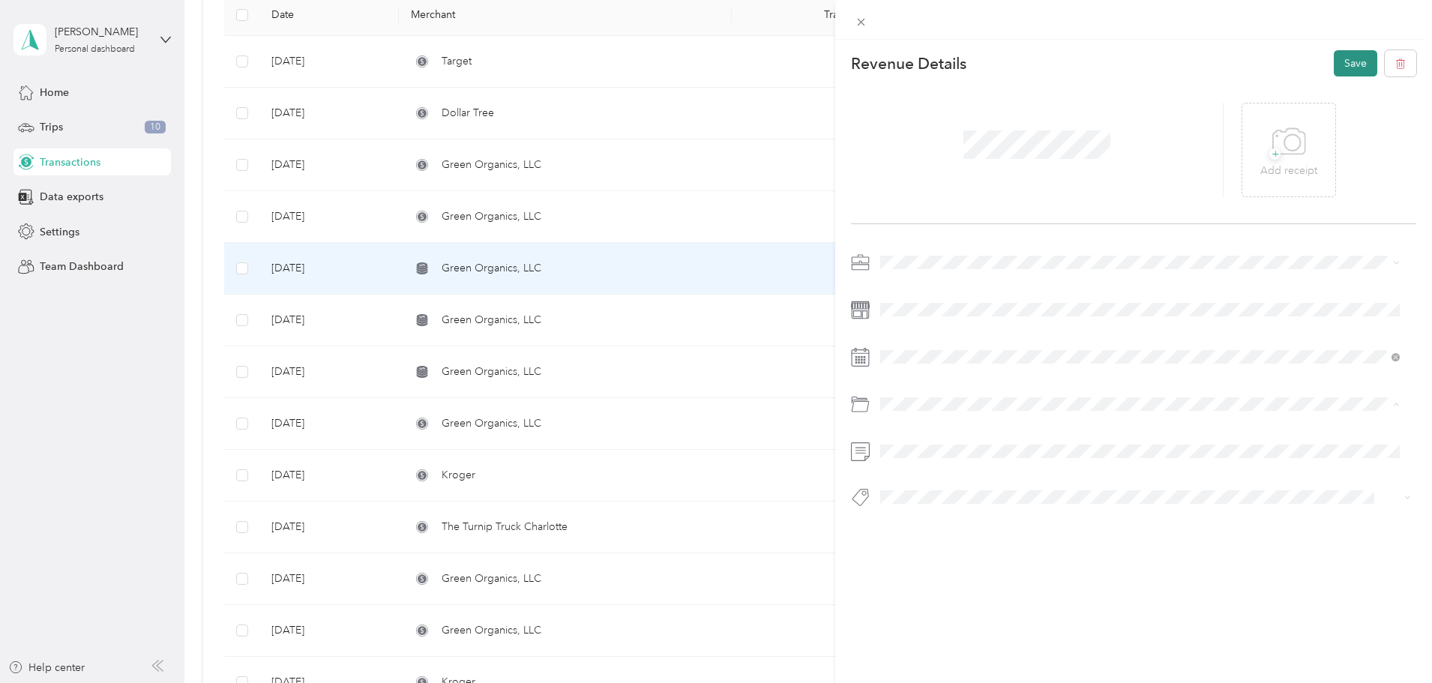
click at [1335, 52] on button "Save" at bounding box center [1355, 63] width 43 height 26
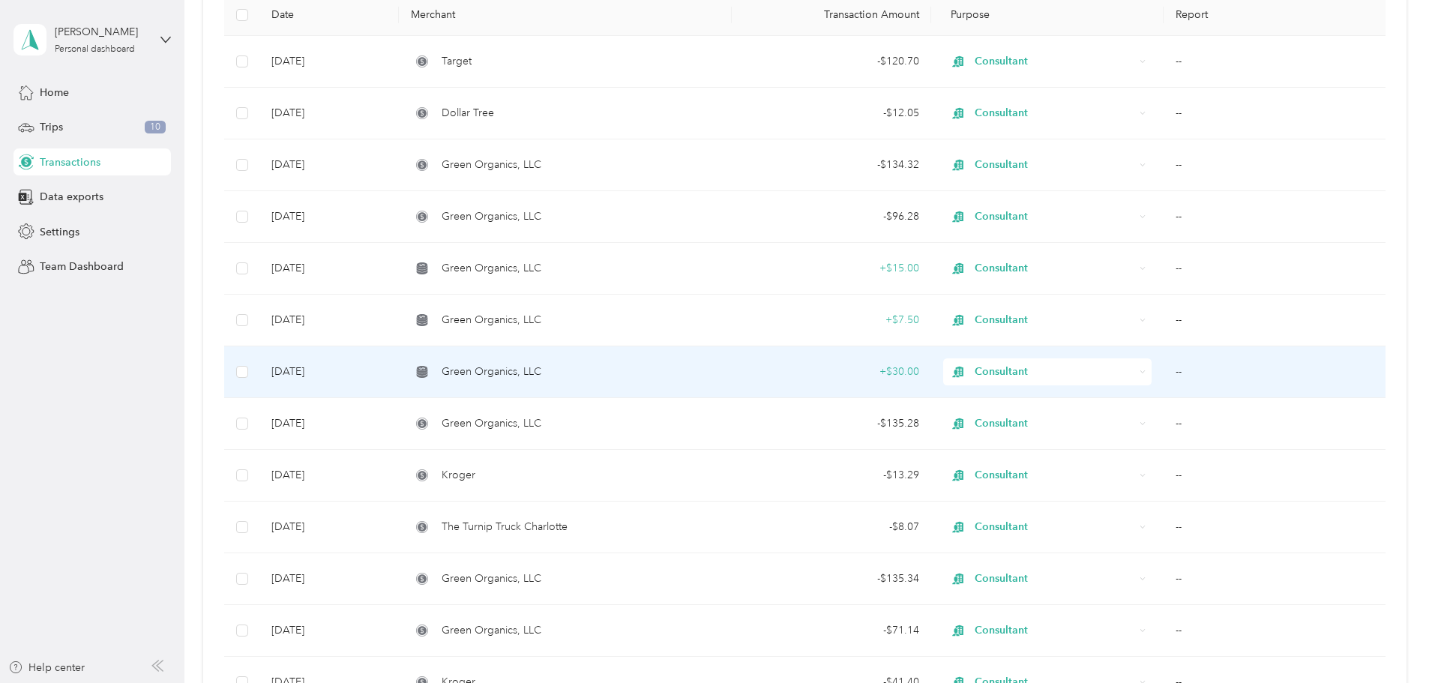
click at [689, 370] on div "Green Organics, LLC" at bounding box center [565, 372] width 308 height 16
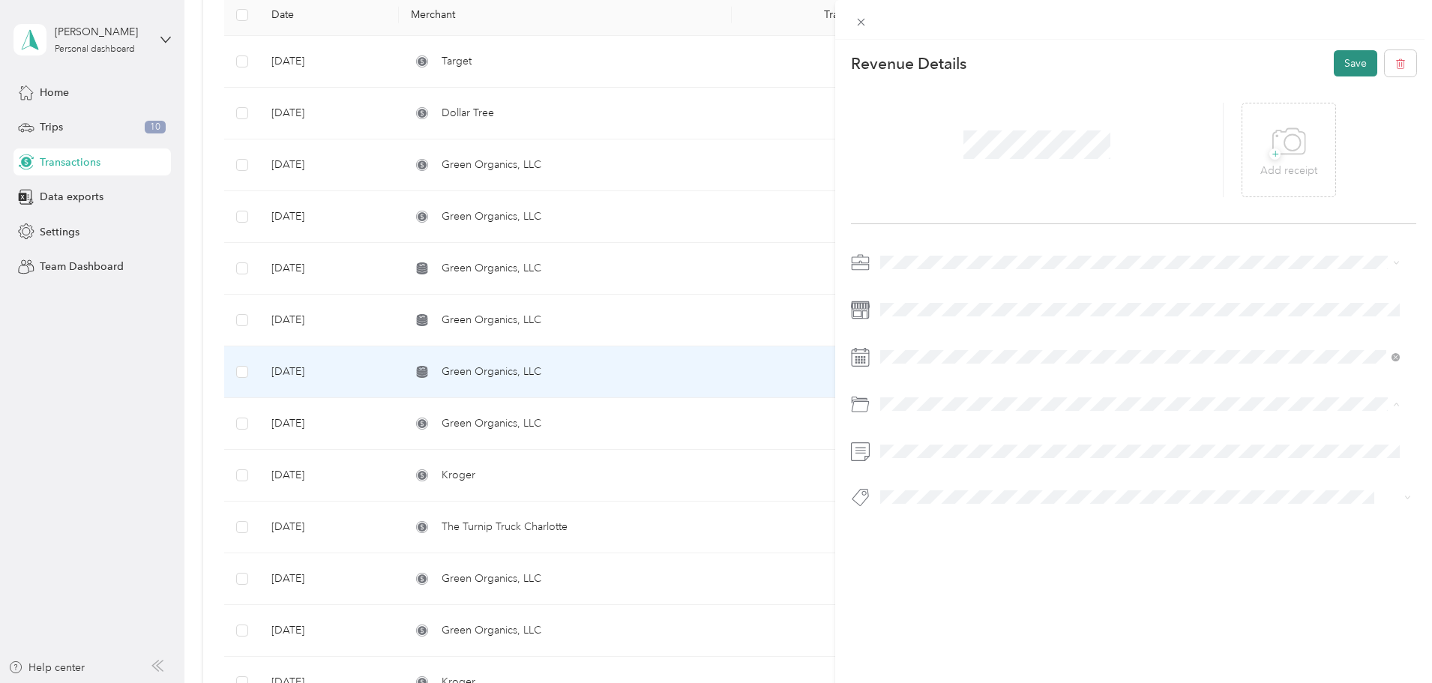
click at [1353, 58] on button "Save" at bounding box center [1355, 63] width 43 height 26
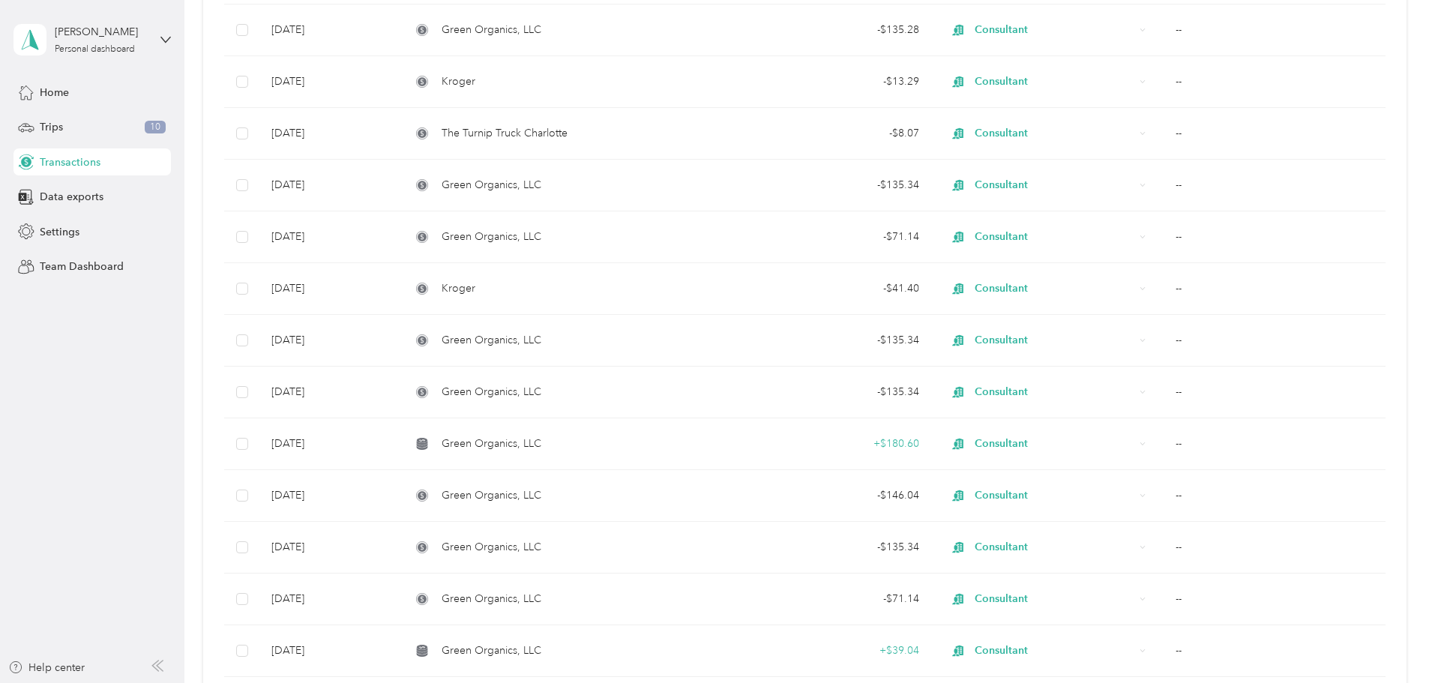
scroll to position [632, 0]
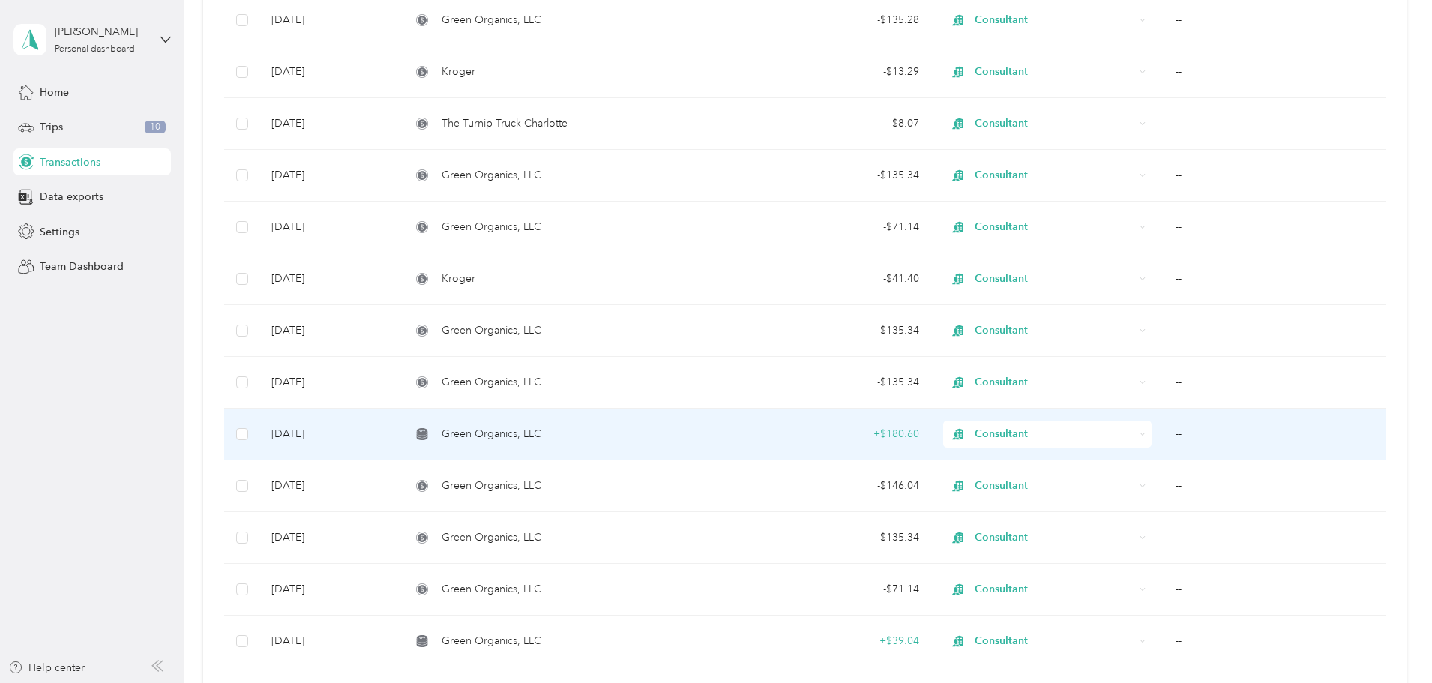
click at [876, 430] on div "+ $180.60" at bounding box center [831, 434] width 175 height 16
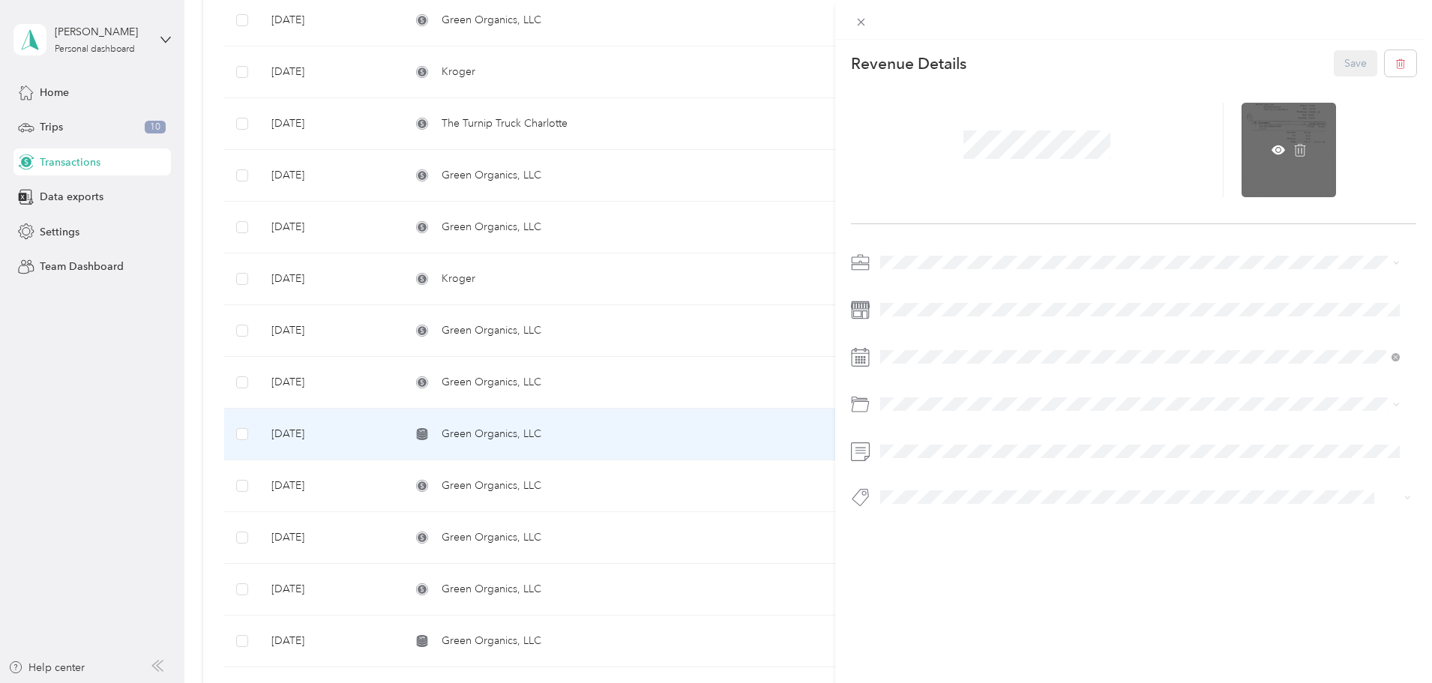
click at [1267, 142] on div at bounding box center [1289, 150] width 94 height 94
click at [1269, 142] on div at bounding box center [1289, 150] width 94 height 94
click at [1272, 143] on icon at bounding box center [1278, 149] width 13 height 13
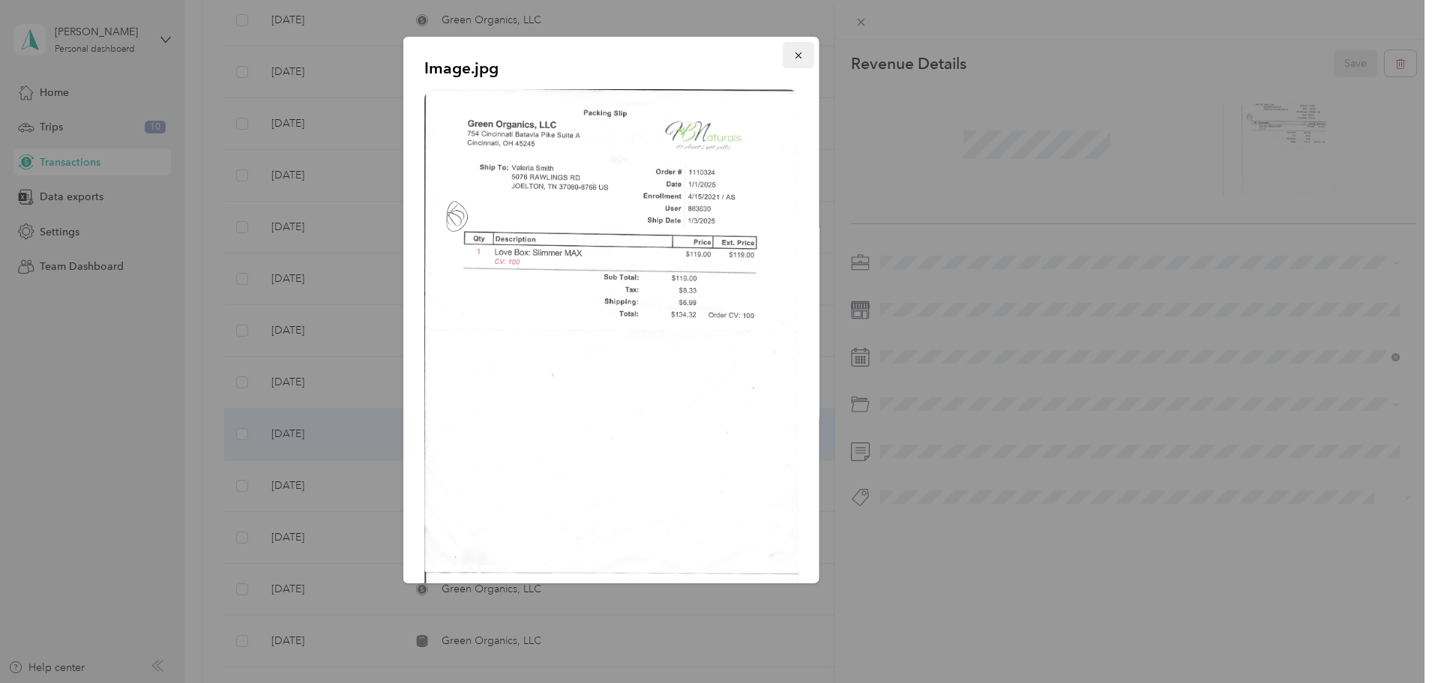
click at [785, 47] on button "button" at bounding box center [798, 55] width 31 height 26
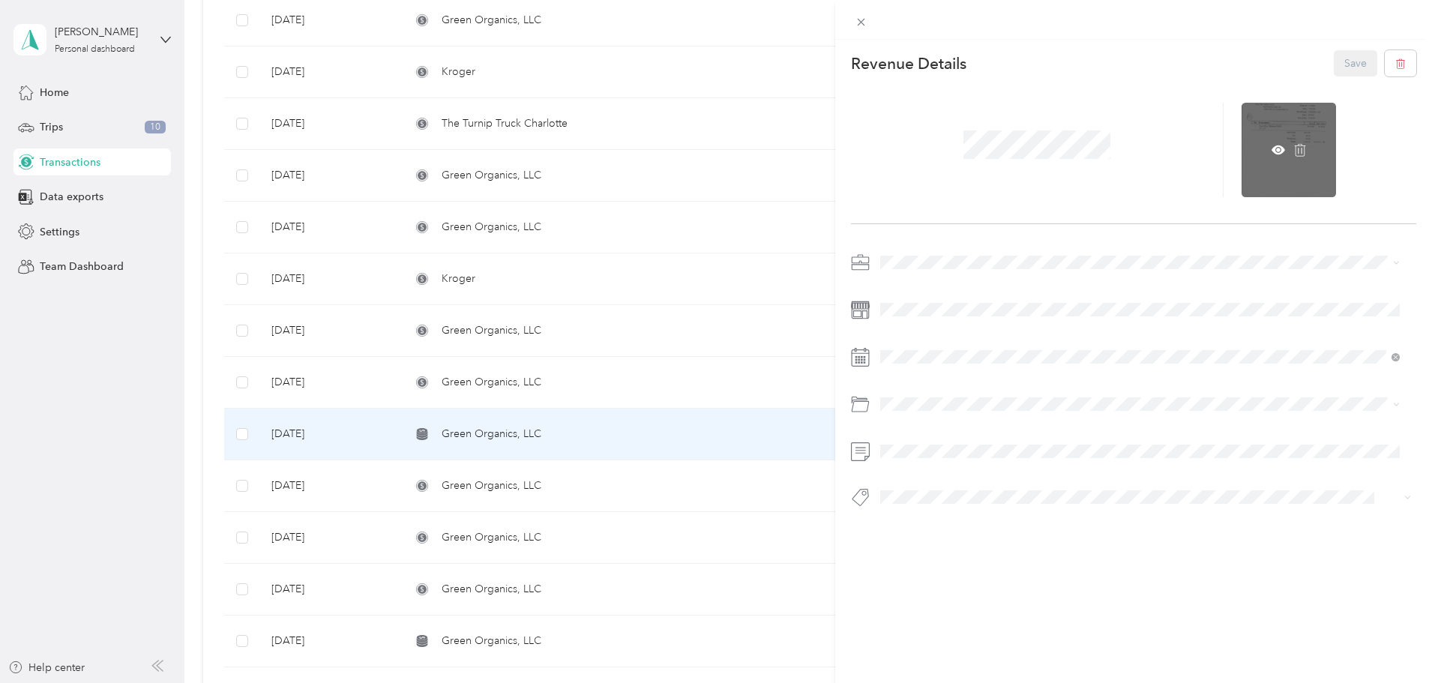
click at [1291, 141] on div at bounding box center [1289, 150] width 94 height 94
click at [1294, 143] on icon at bounding box center [1300, 149] width 13 height 13
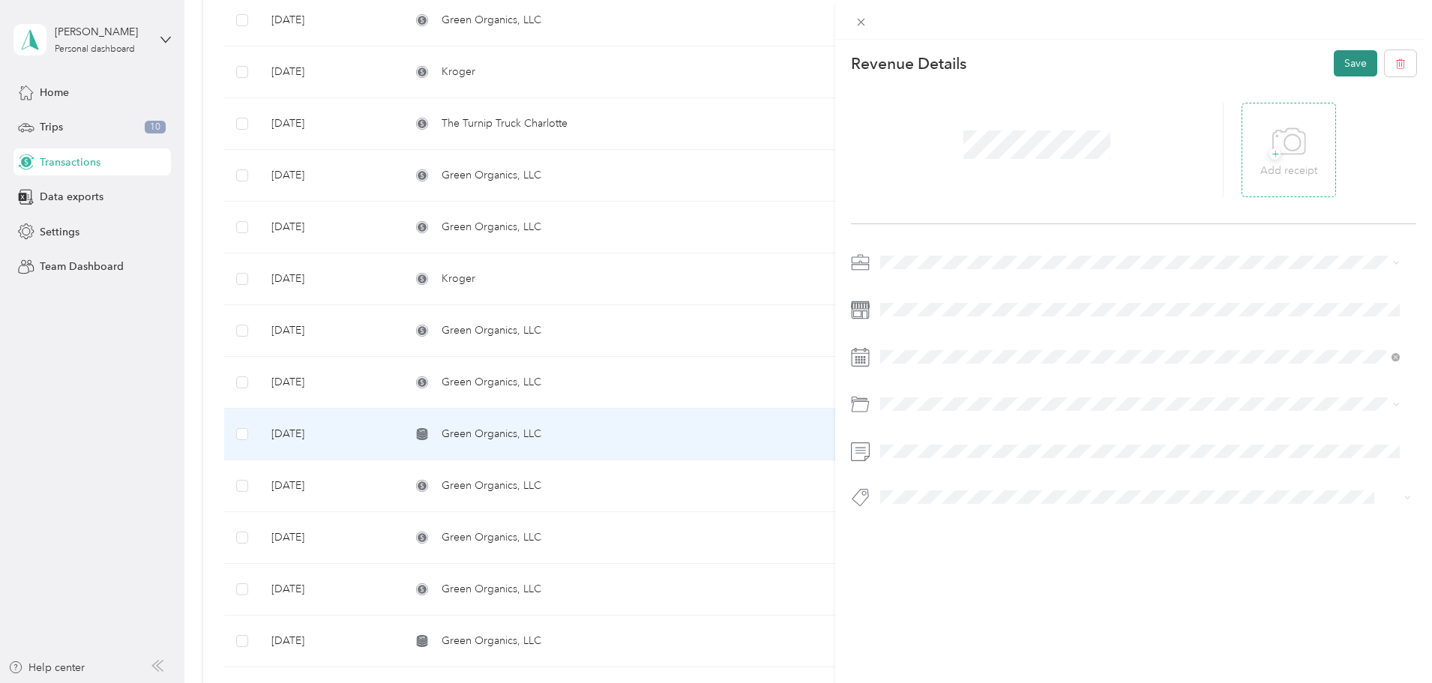
click at [1344, 58] on button "Save" at bounding box center [1355, 63] width 43 height 26
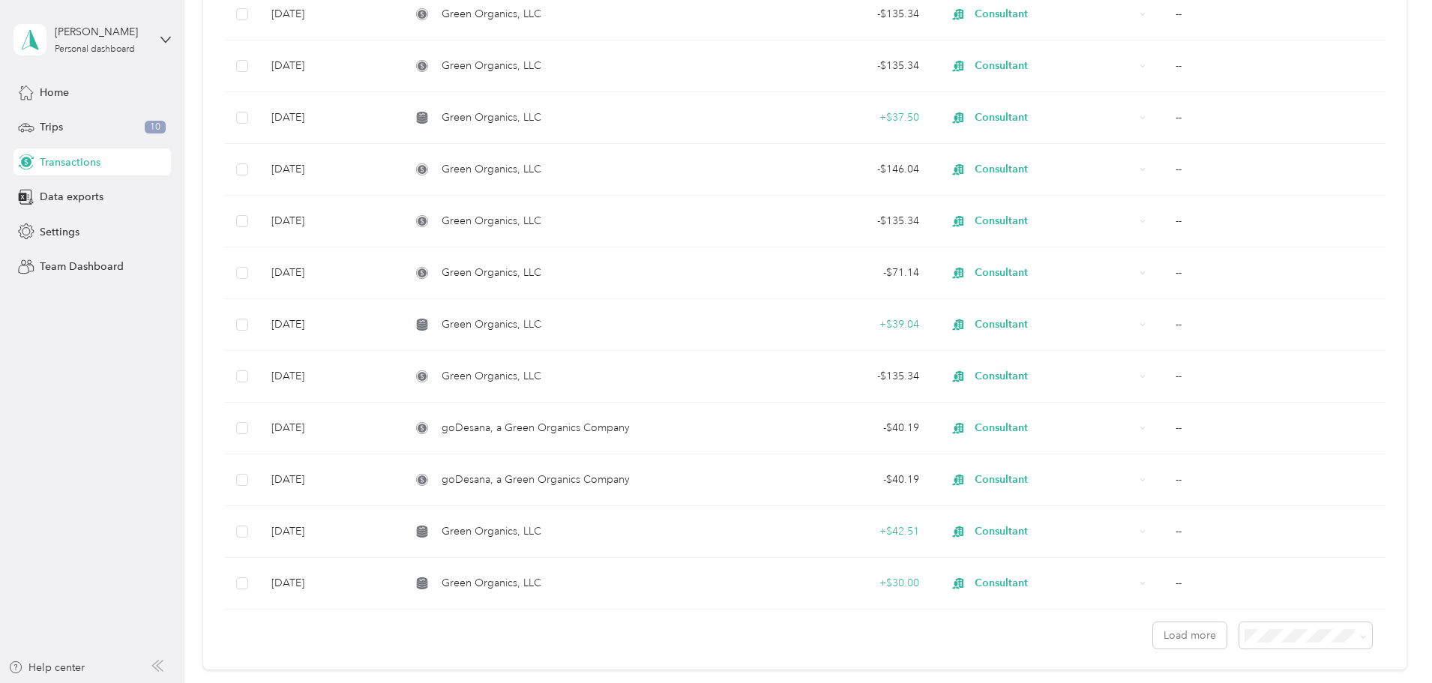
scroll to position [952, 0]
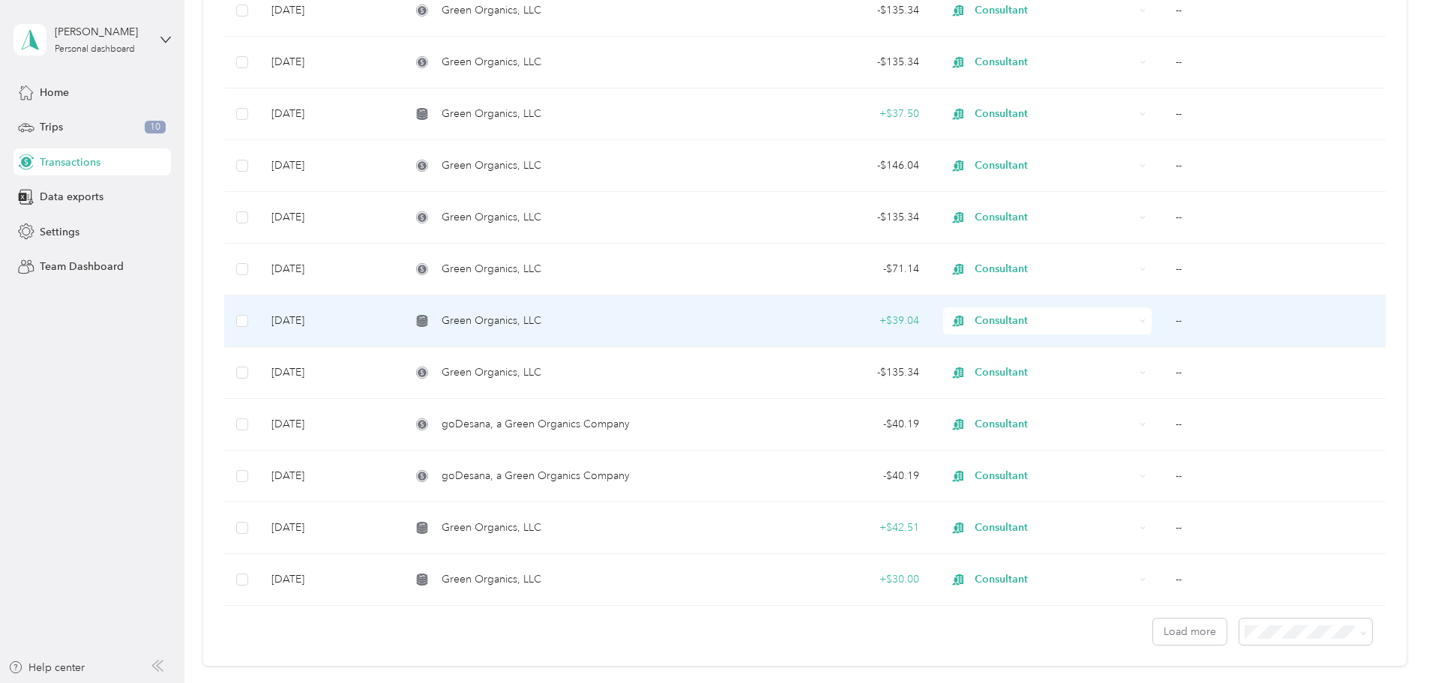
click at [871, 316] on div "+ $39.04" at bounding box center [831, 321] width 175 height 16
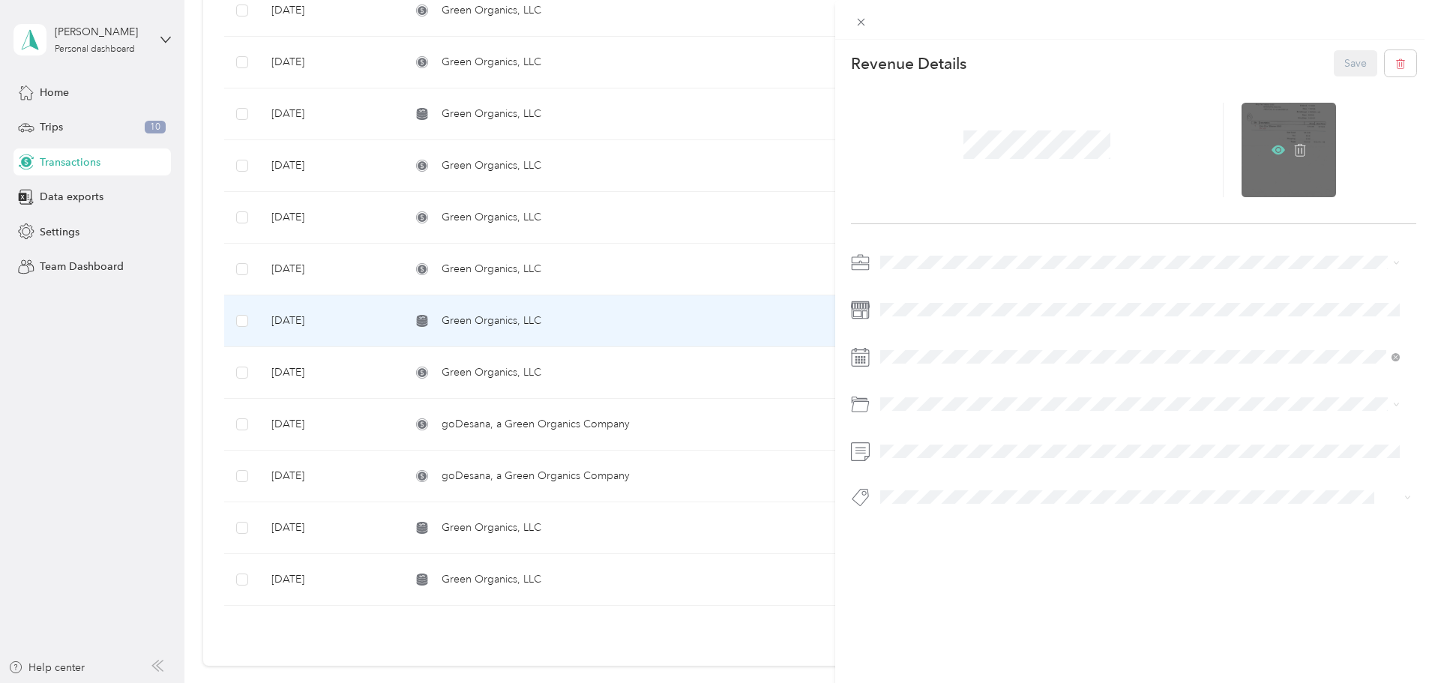
click at [1272, 147] on icon at bounding box center [1278, 149] width 13 height 9
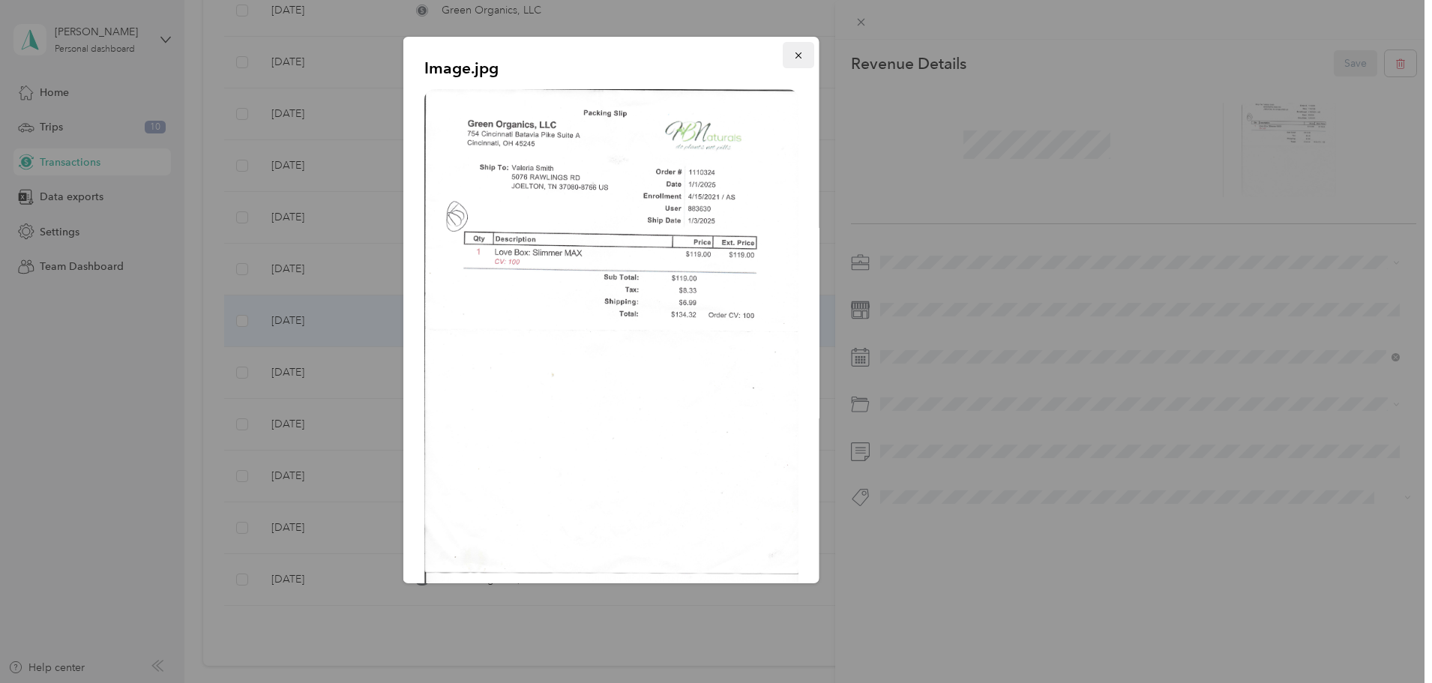
click at [793, 49] on span "button" at bounding box center [798, 55] width 10 height 13
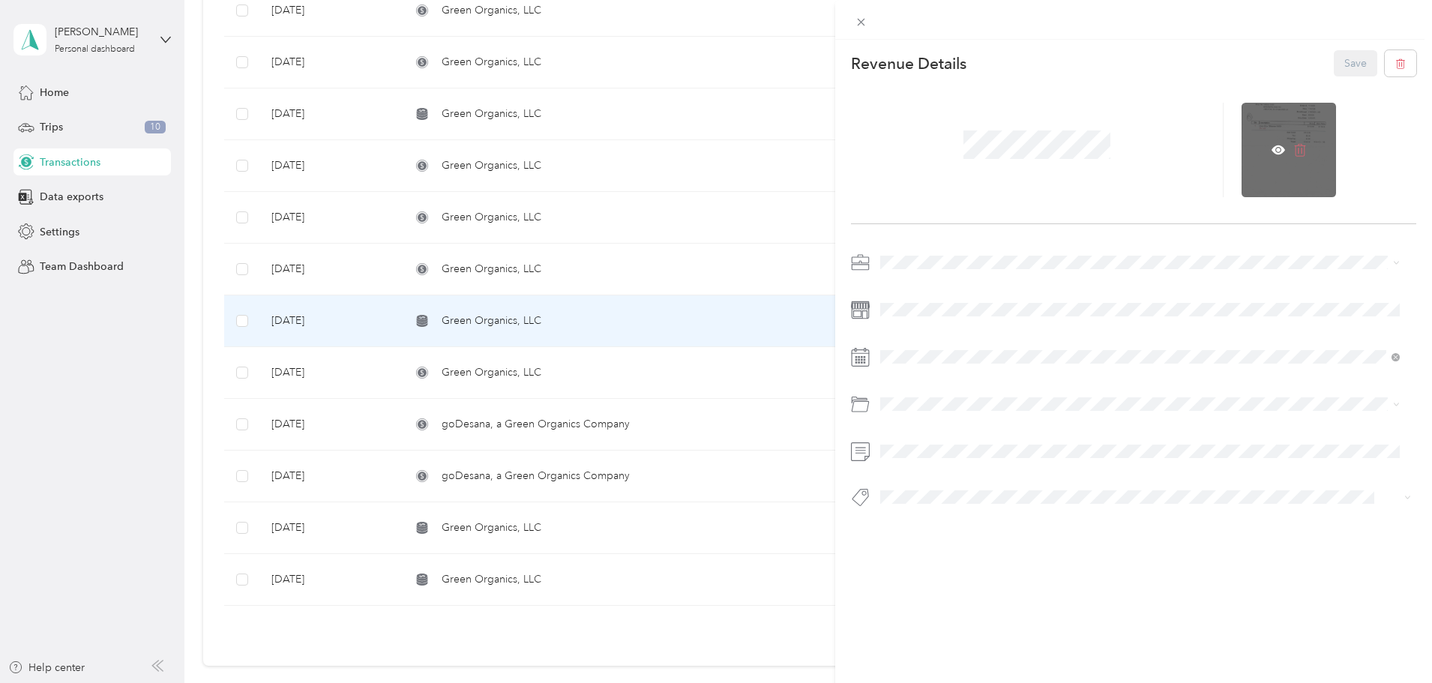
click at [1294, 145] on icon at bounding box center [1300, 149] width 13 height 13
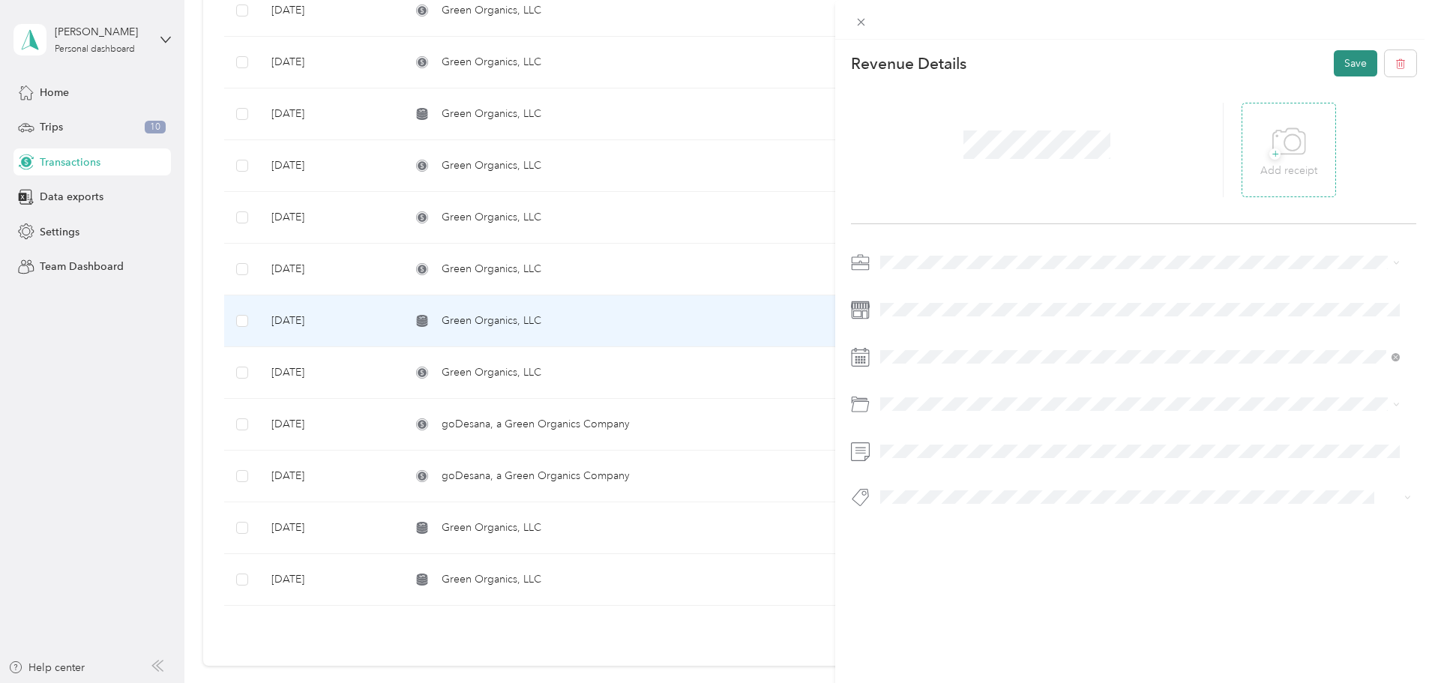
click at [1341, 58] on button "Save" at bounding box center [1355, 63] width 43 height 26
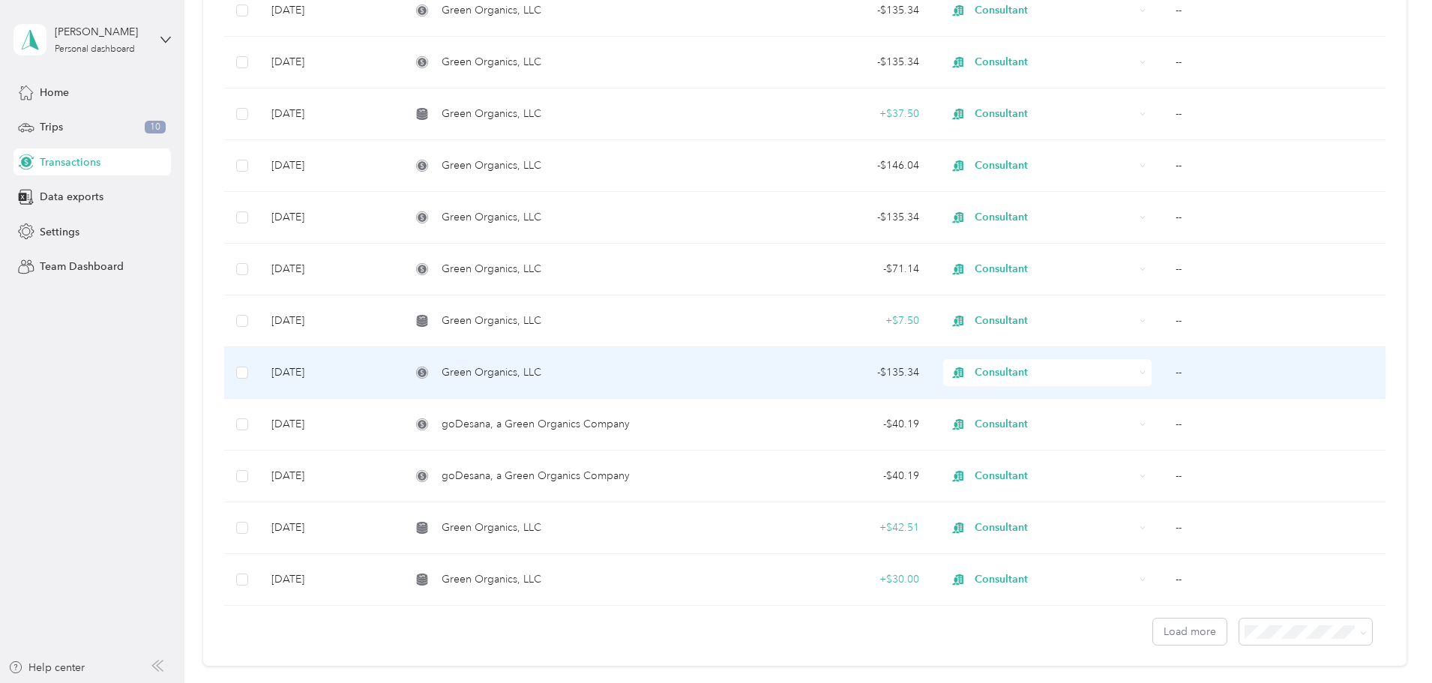
click at [707, 364] on div "Green Organics, LLC" at bounding box center [565, 372] width 308 height 16
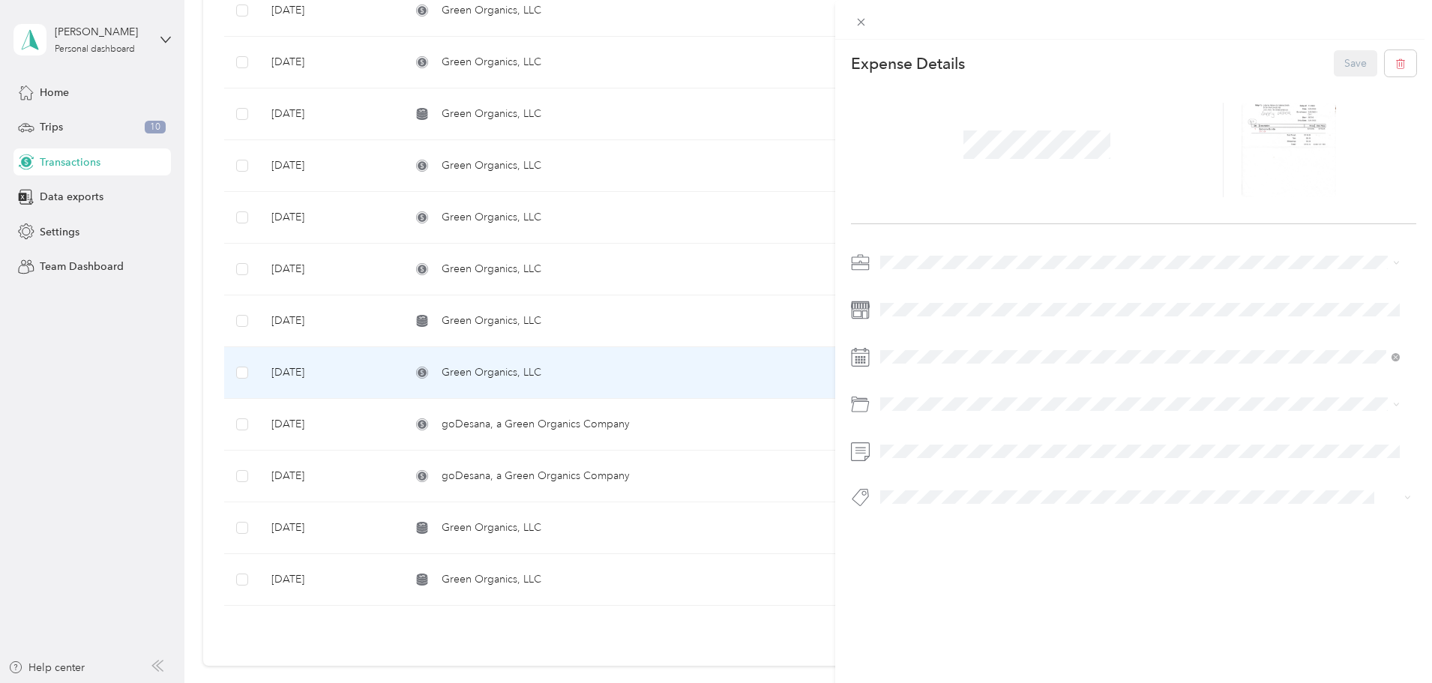
click at [259, 372] on div "This expense cannot be edited because it is either under review, approved, or p…" at bounding box center [716, 341] width 1432 height 683
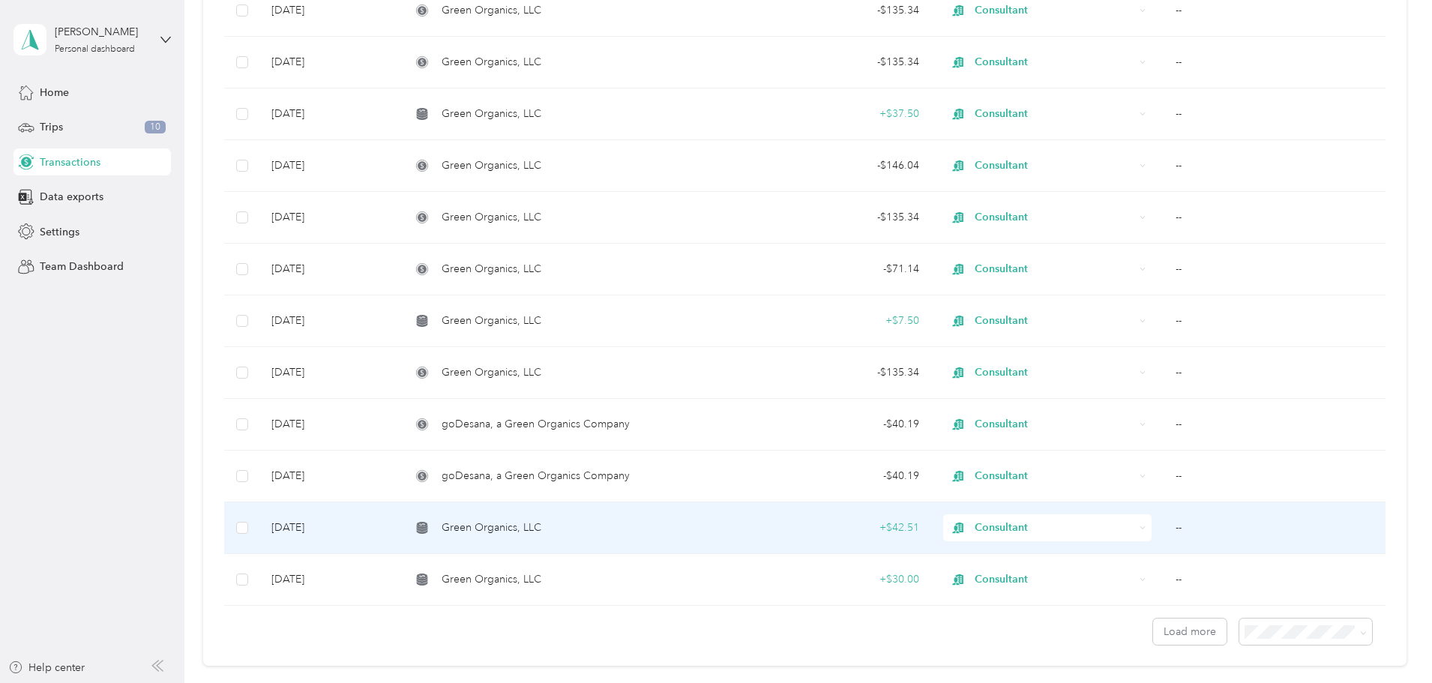
click at [724, 517] on td "Green Organics, LLC" at bounding box center [565, 528] width 332 height 52
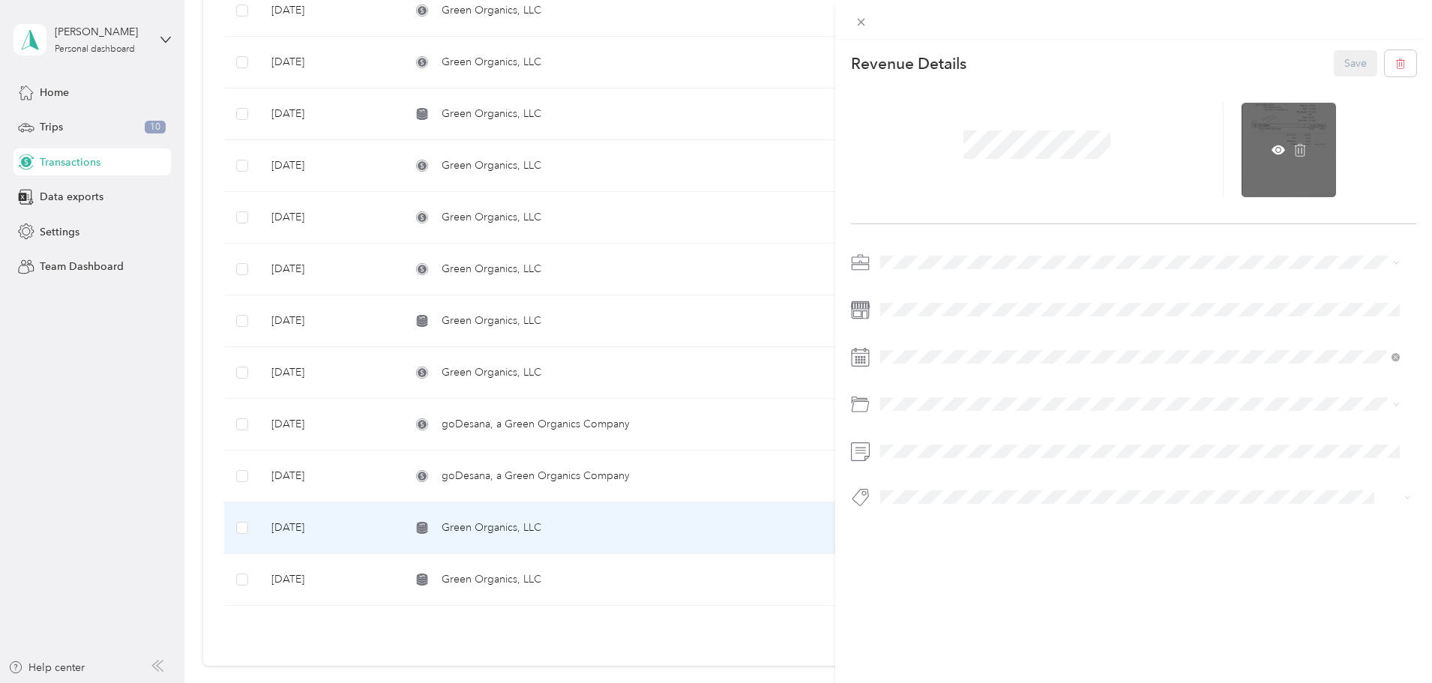
click at [1268, 142] on div at bounding box center [1289, 150] width 94 height 94
click at [1272, 144] on icon at bounding box center [1278, 149] width 13 height 13
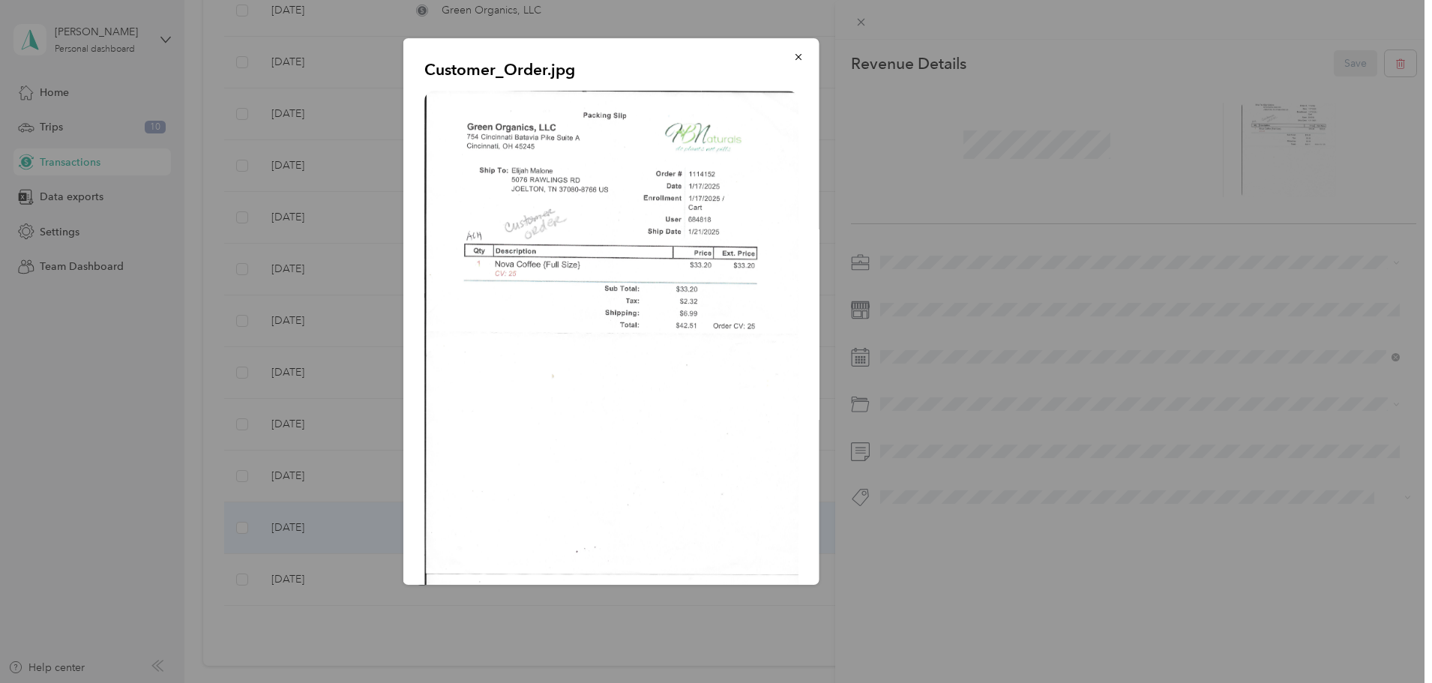
click at [1267, 143] on div at bounding box center [716, 341] width 1432 height 683
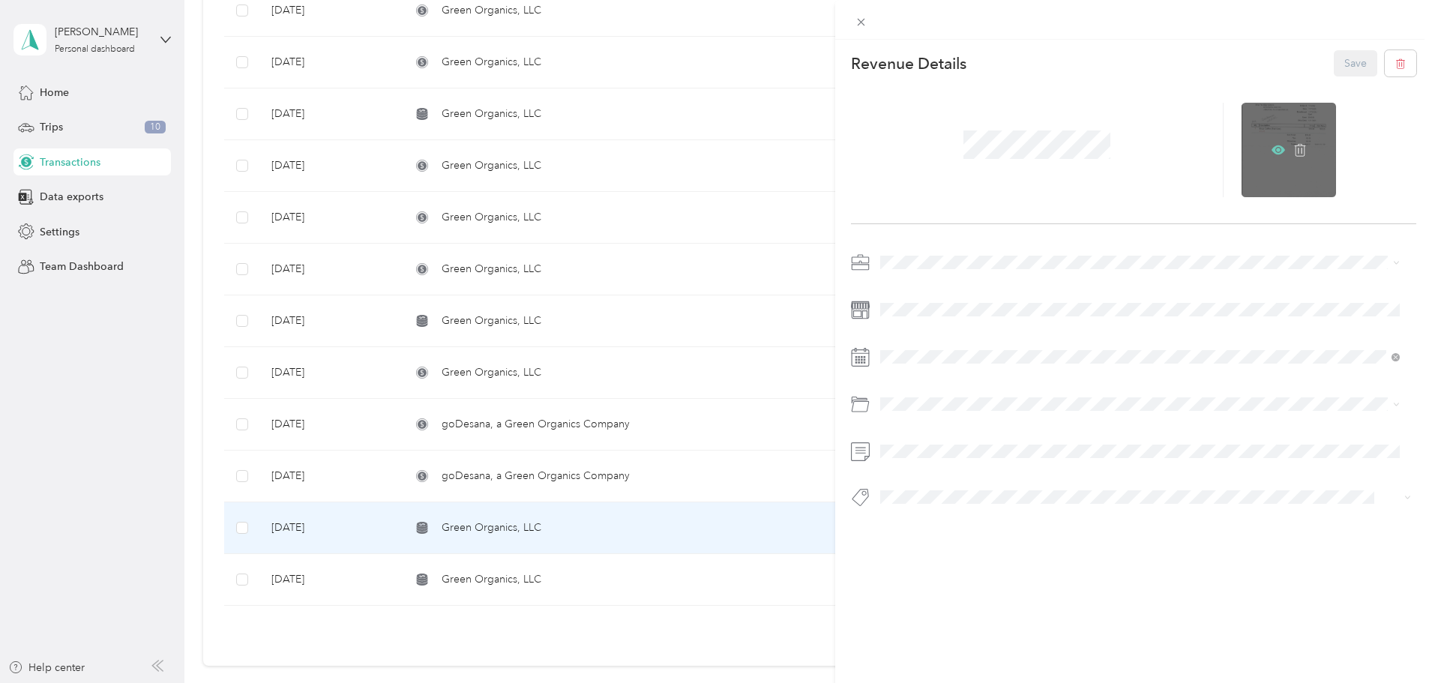
click at [1272, 144] on icon at bounding box center [1278, 149] width 13 height 13
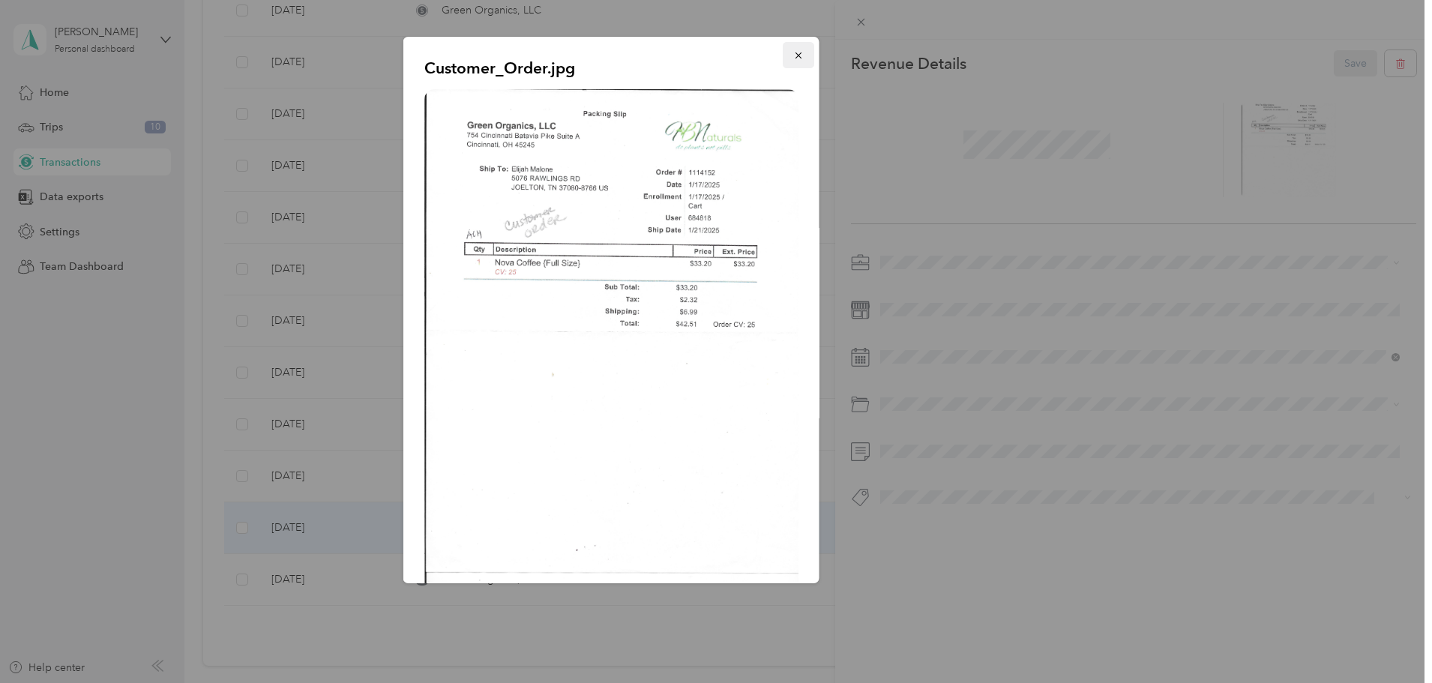
click at [793, 49] on span "button" at bounding box center [798, 55] width 10 height 13
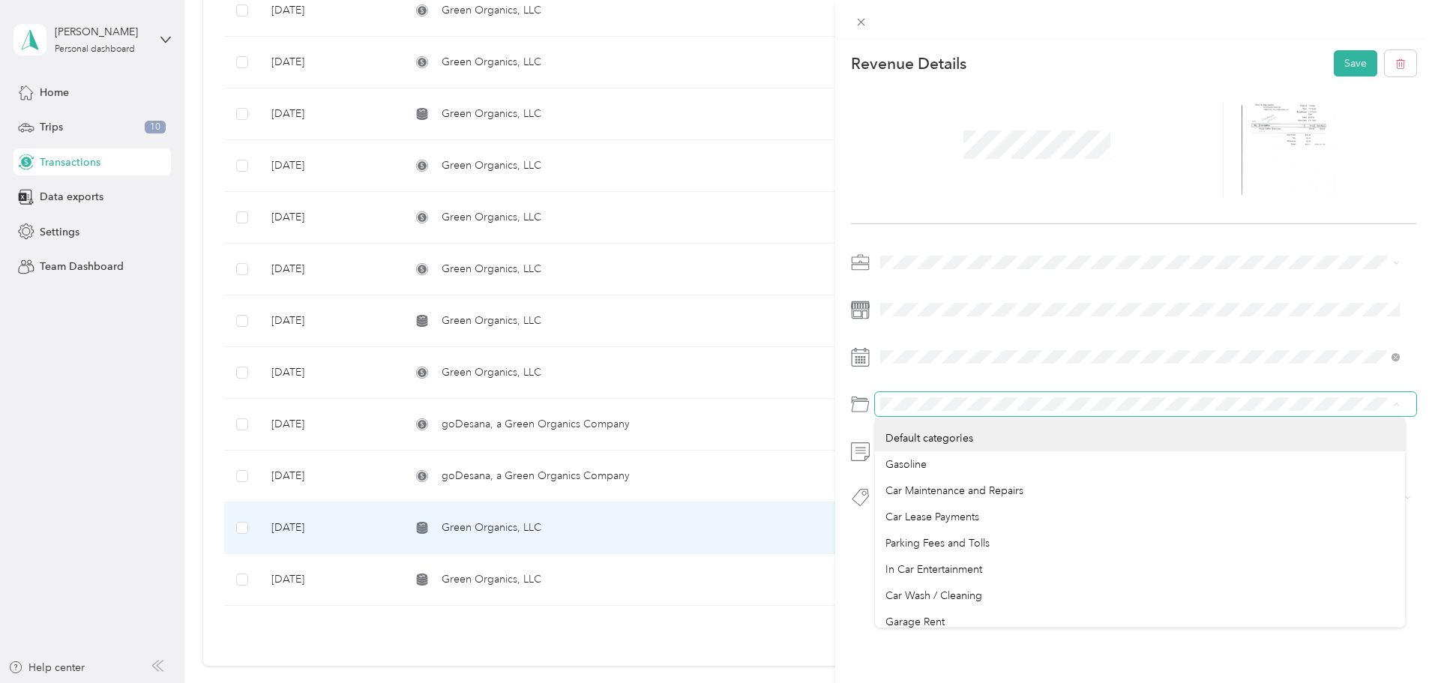
click at [875, 405] on span at bounding box center [1145, 404] width 541 height 24
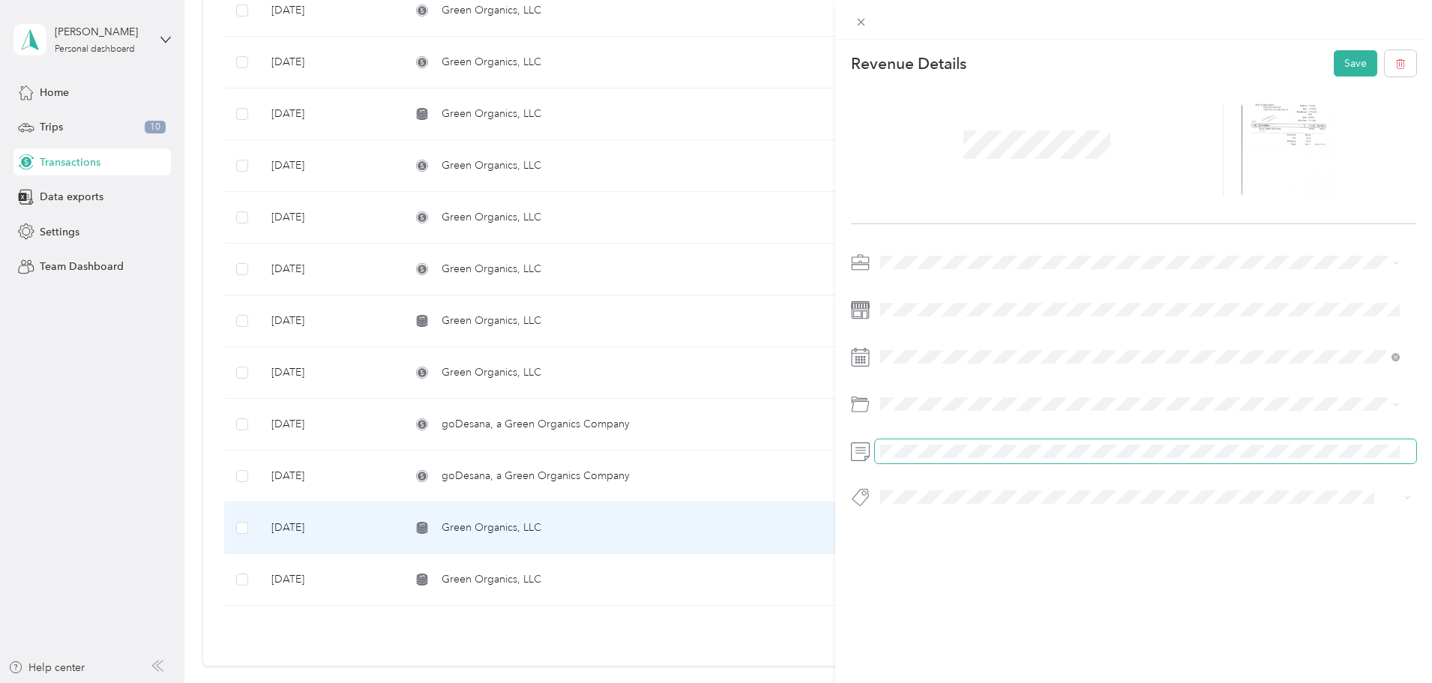
click at [877, 454] on span at bounding box center [1145, 451] width 541 height 24
click at [1344, 56] on button "Save" at bounding box center [1355, 63] width 43 height 26
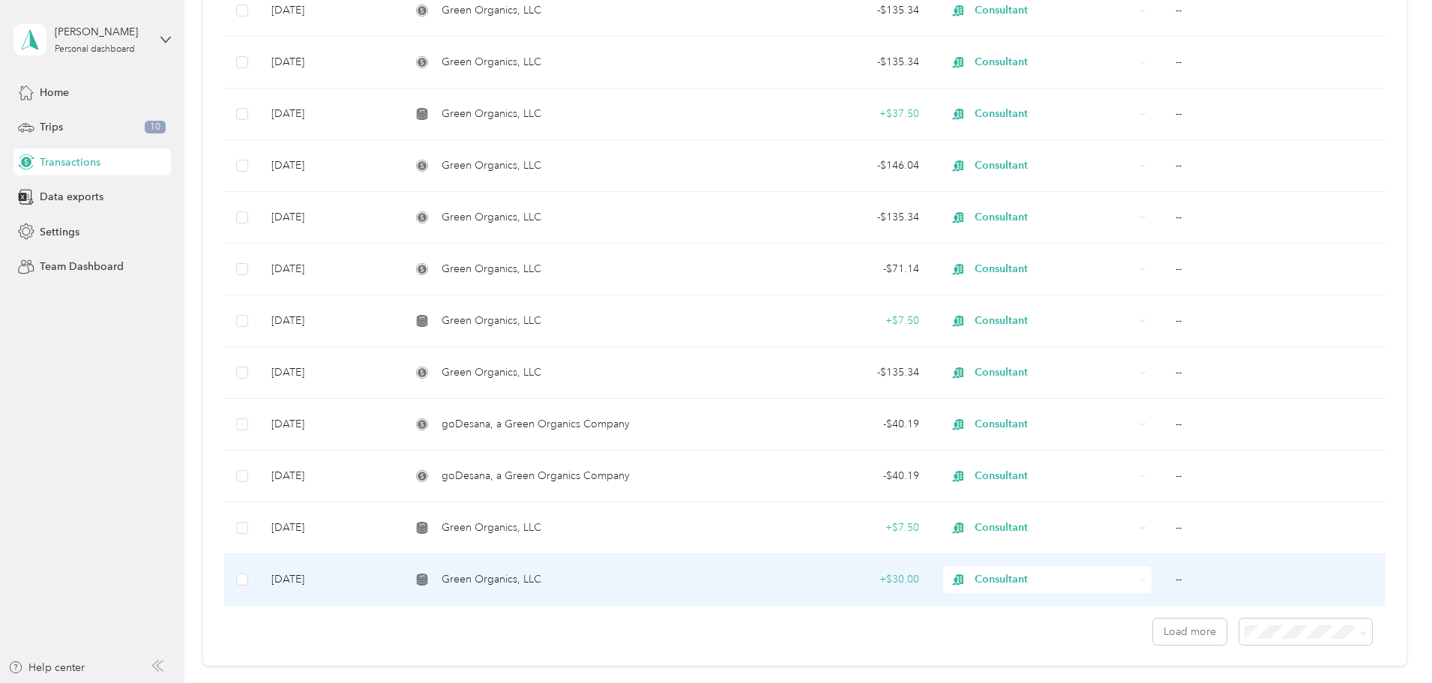
click at [827, 572] on div "+ $30.00" at bounding box center [831, 579] width 175 height 16
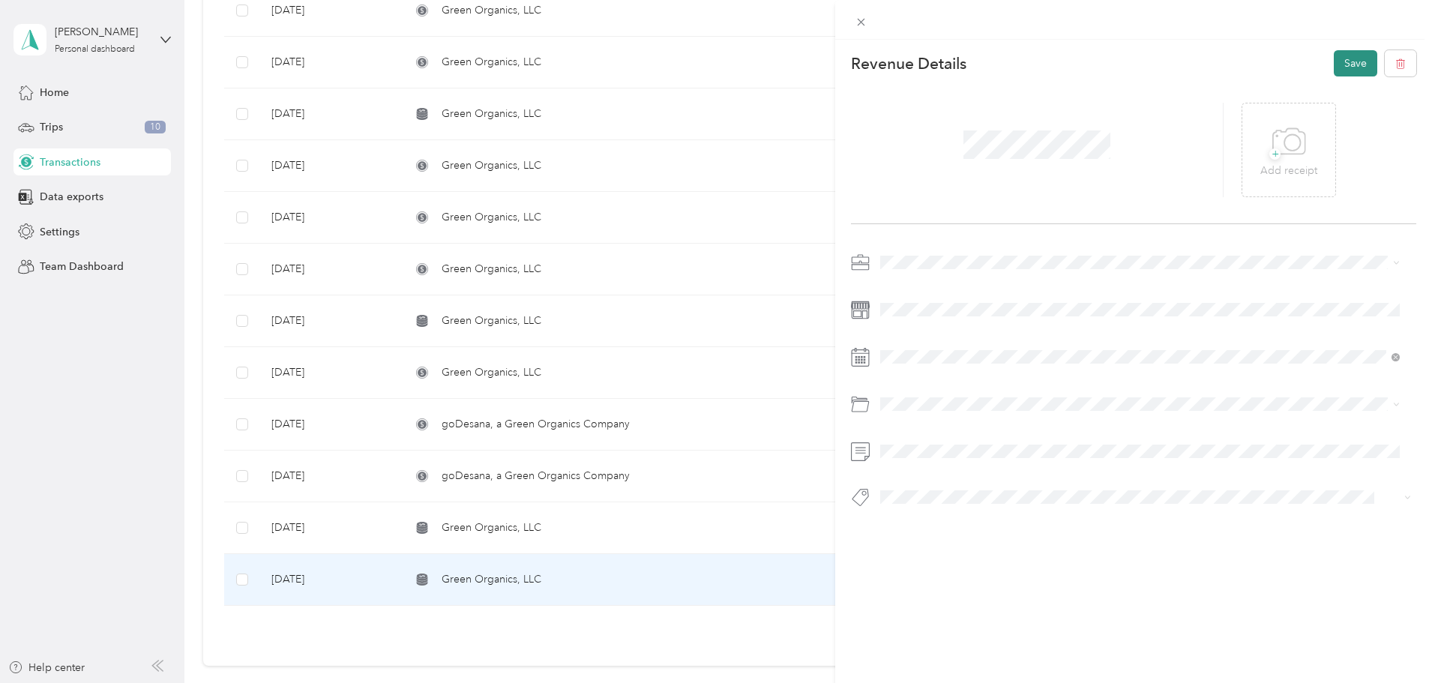
click at [1335, 65] on button "Save" at bounding box center [1355, 63] width 43 height 26
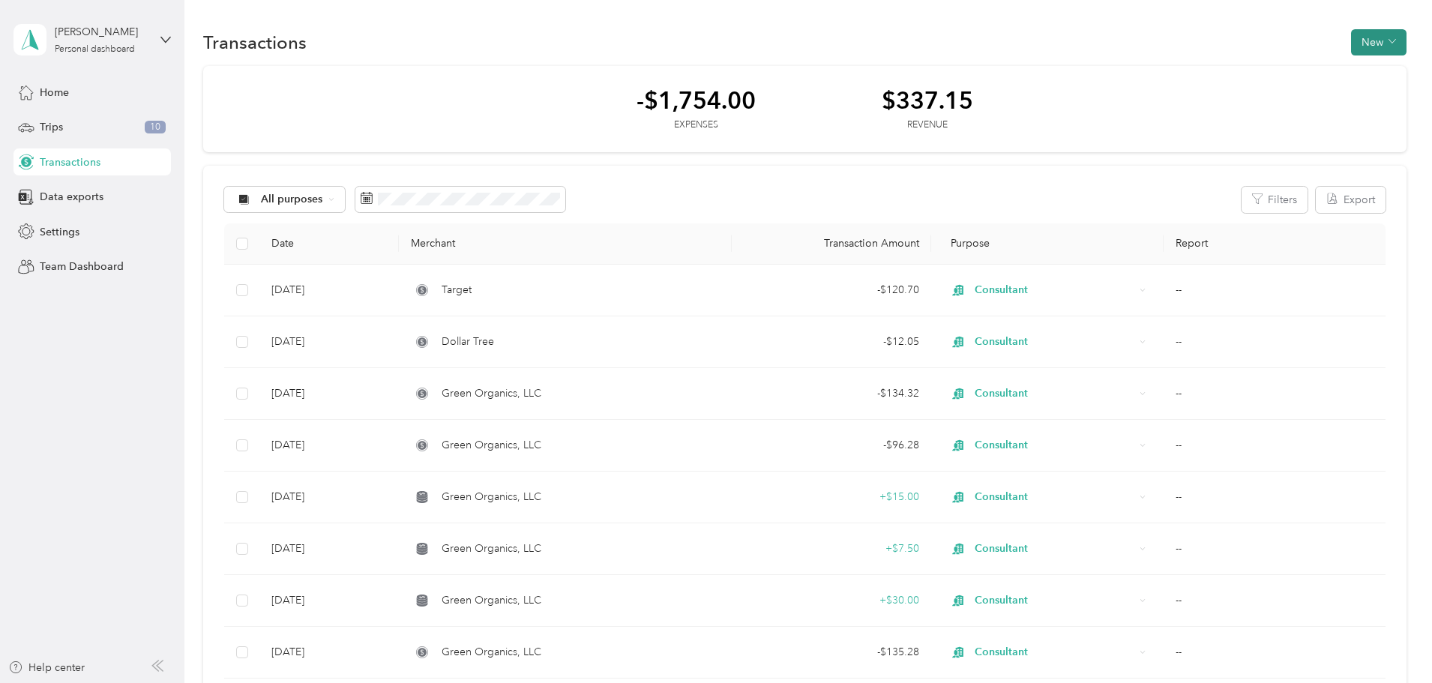
click at [1351, 38] on button "New" at bounding box center [1378, 42] width 55 height 26
click at [1264, 65] on span "Expense" at bounding box center [1271, 71] width 40 height 16
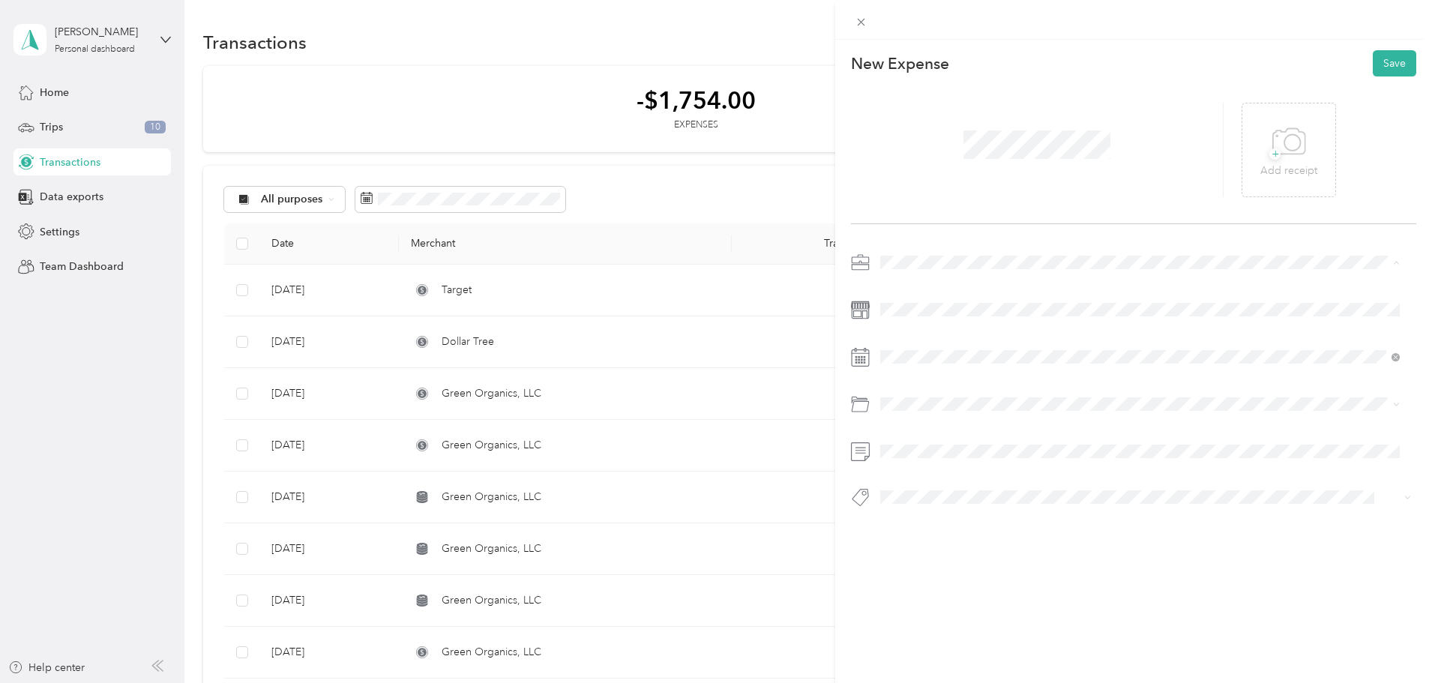
click at [898, 339] on span "Consultant" at bounding box center [911, 341] width 50 height 13
click at [914, 434] on div "[DATE]" at bounding box center [969, 442] width 189 height 16
click at [917, 439] on icon at bounding box center [917, 441] width 7 height 13
click at [912, 442] on icon at bounding box center [917, 441] width 15 height 15
click at [898, 442] on div "[DATE]" at bounding box center [969, 442] width 189 height 16
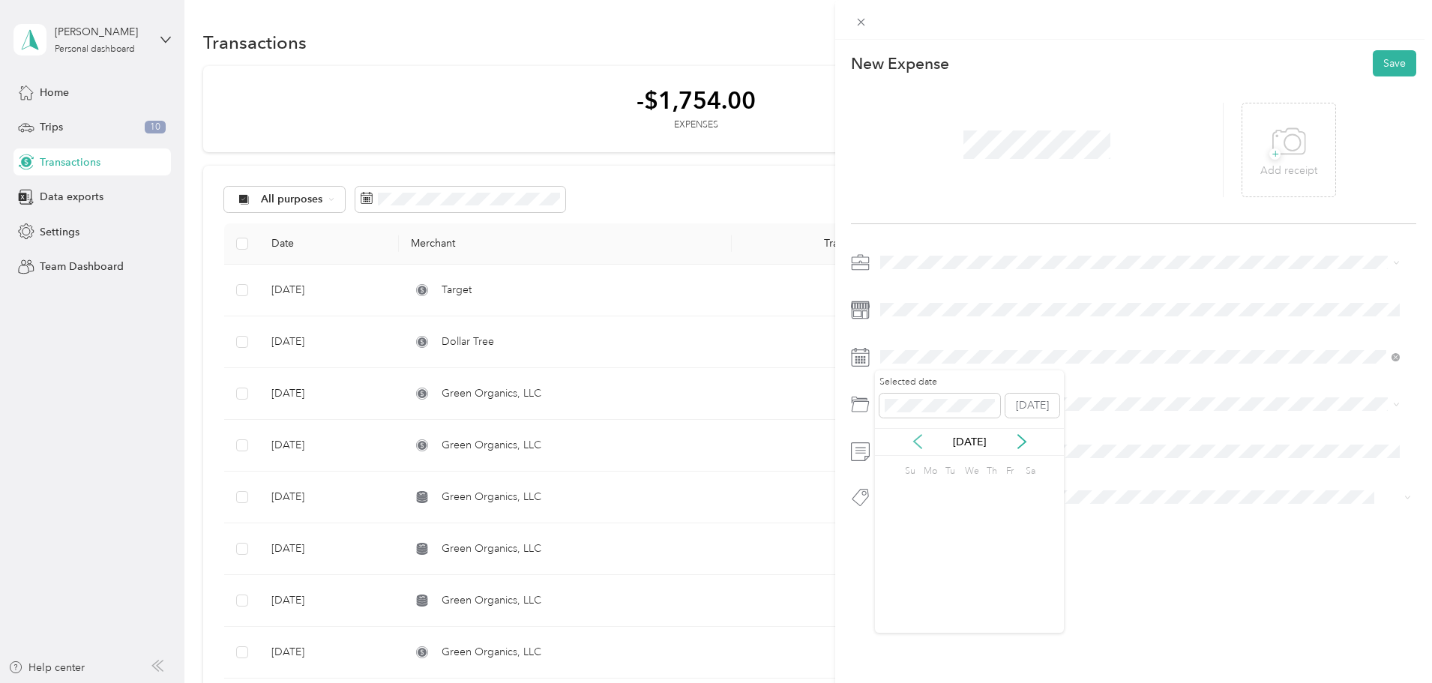
click at [910, 441] on icon at bounding box center [917, 441] width 15 height 15
click at [914, 442] on icon at bounding box center [917, 441] width 7 height 13
click at [915, 442] on icon at bounding box center [917, 441] width 7 height 13
click at [914, 442] on icon at bounding box center [917, 441] width 7 height 13
click at [910, 439] on icon at bounding box center [917, 441] width 15 height 15
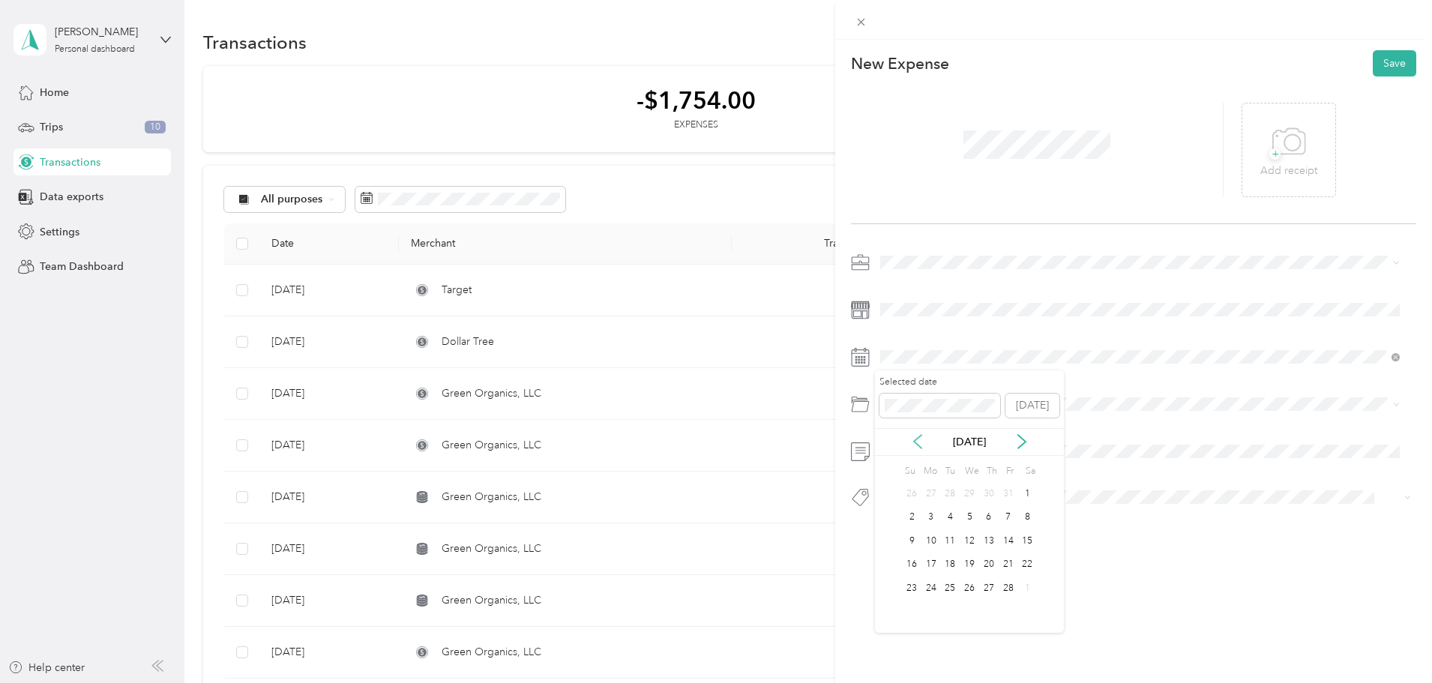
click at [913, 441] on icon at bounding box center [917, 441] width 15 height 15
click at [968, 489] on div "1" at bounding box center [969, 493] width 19 height 19
click at [1387, 58] on button "Save" at bounding box center [1394, 63] width 43 height 26
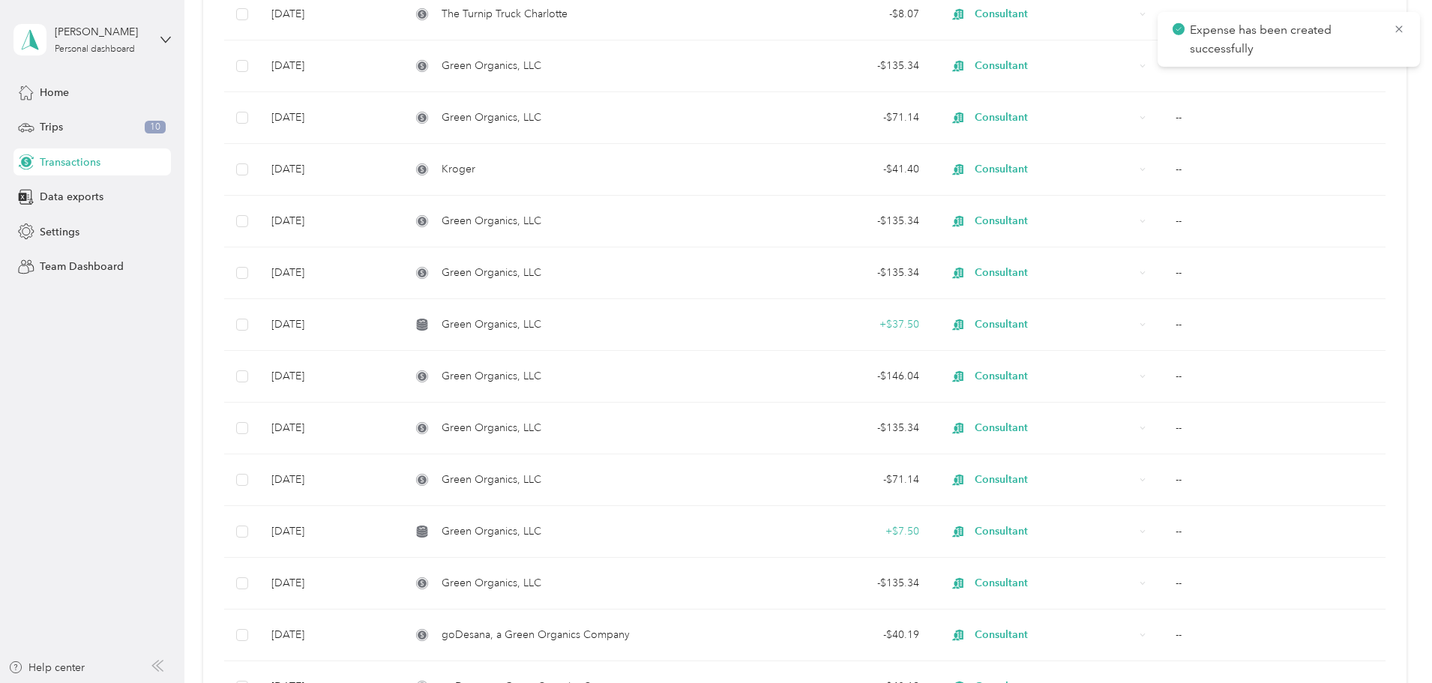
scroll to position [1090, 0]
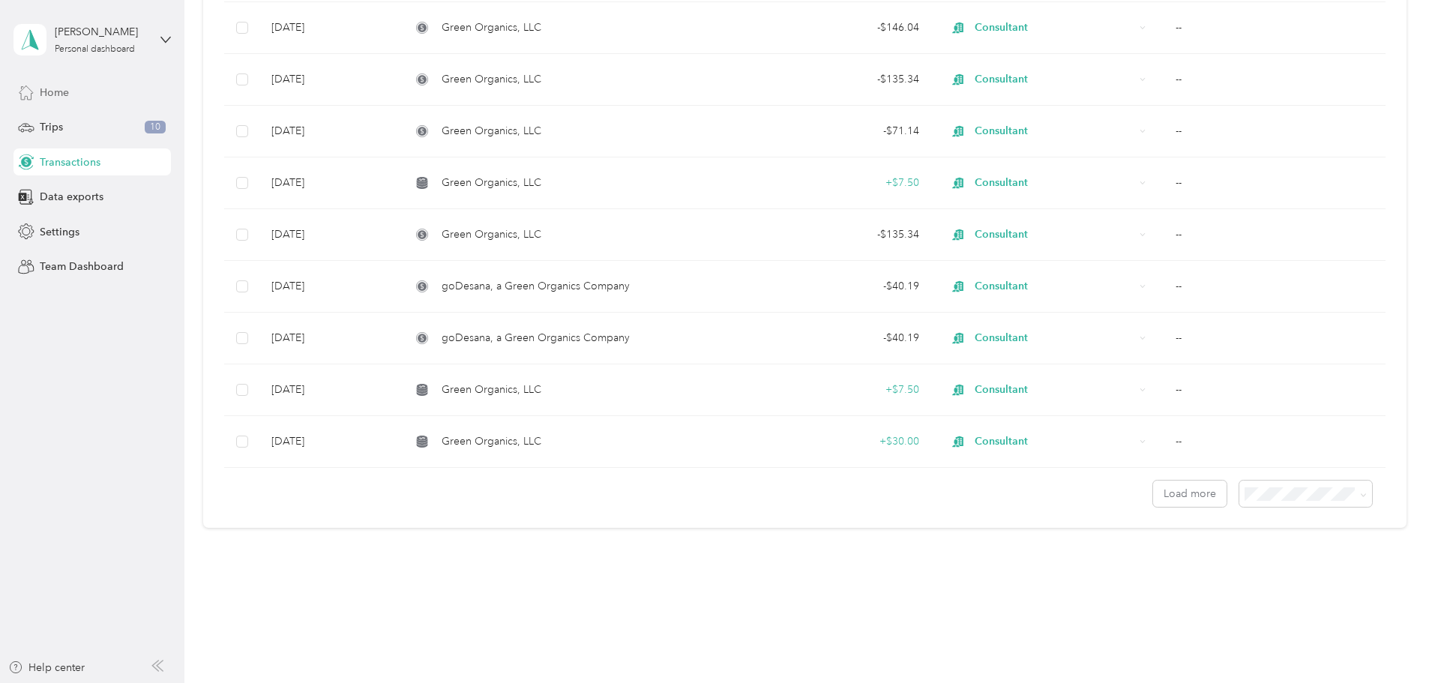
click at [67, 91] on span "Home" at bounding box center [54, 93] width 29 height 16
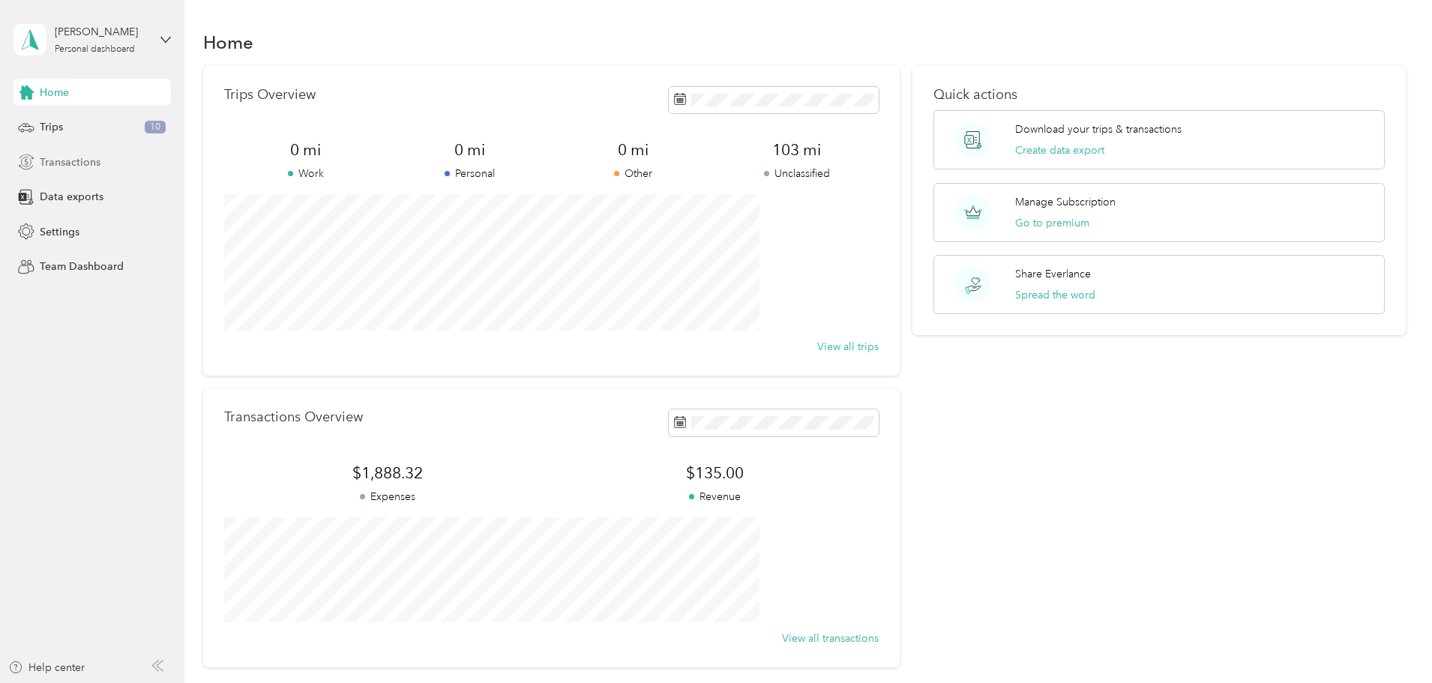
click at [76, 157] on span "Transactions" at bounding box center [70, 162] width 61 height 16
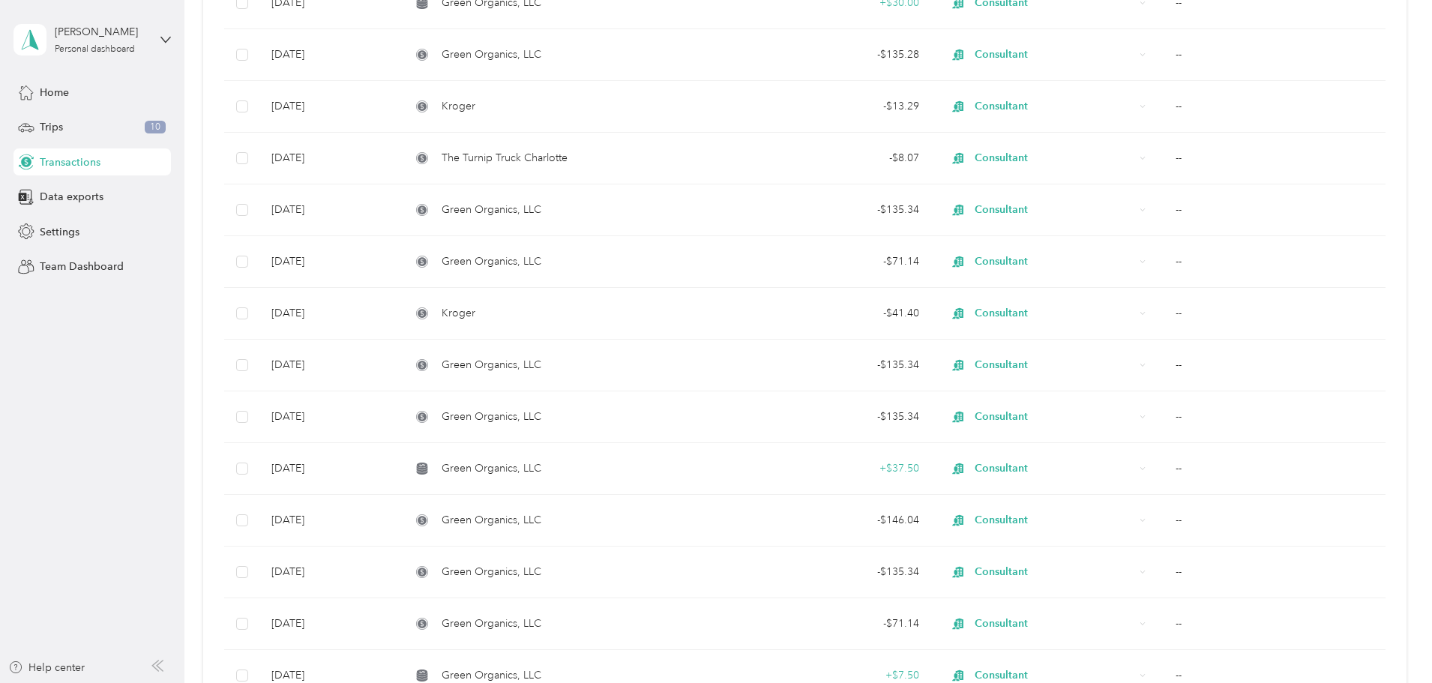
drag, startPoint x: 1420, startPoint y: 500, endPoint x: 1422, endPoint y: 537, distance: 36.8
click at [1422, 535] on div "Transactions New -$1,888.32 Expenses $135.00 Revenue All purposes Filters Expor…" at bounding box center [804, 341] width 1240 height 683
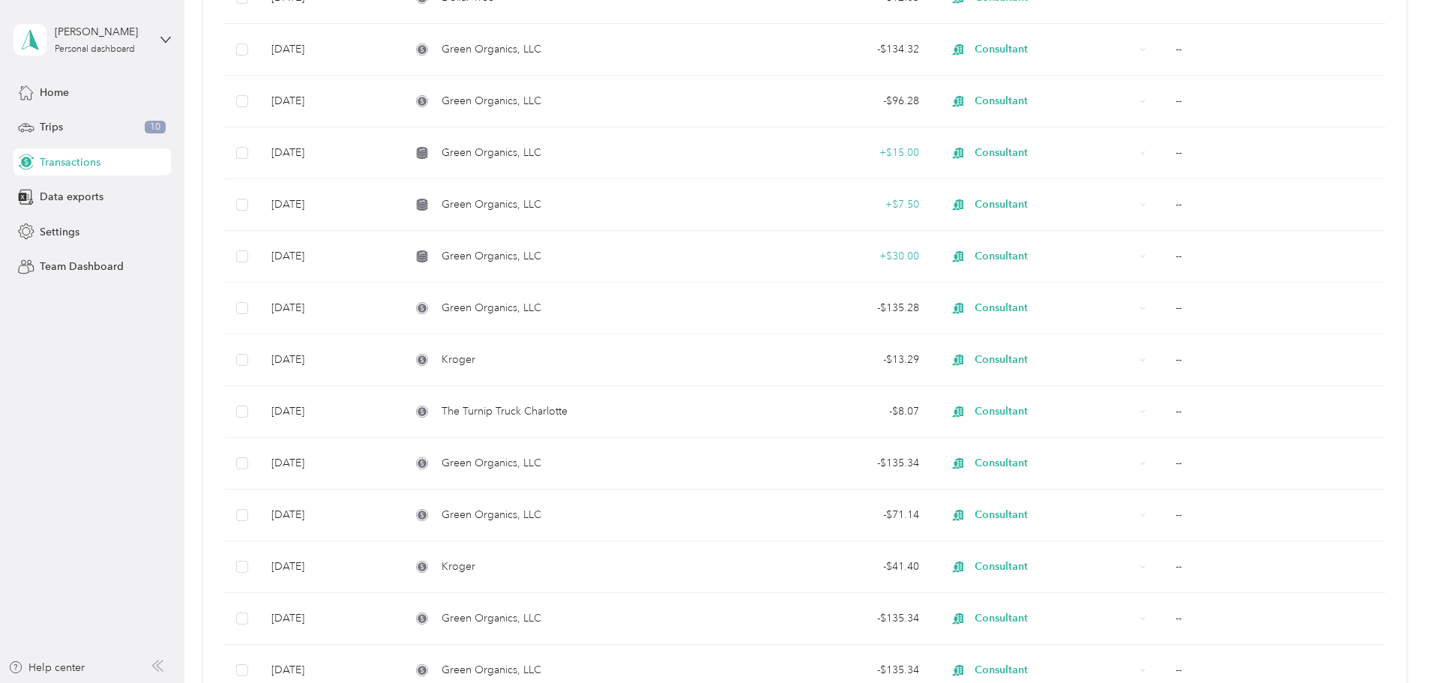
scroll to position [331, 0]
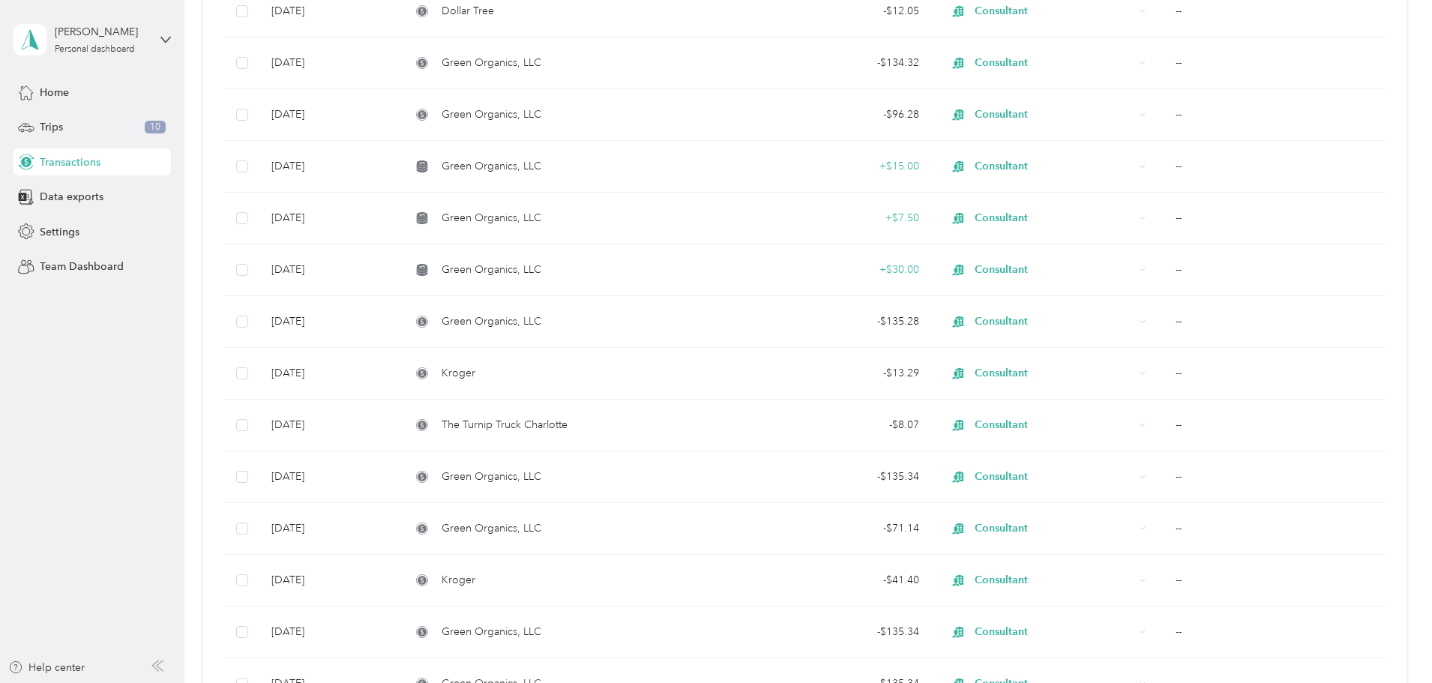
drag, startPoint x: 1416, startPoint y: 136, endPoint x: 1414, endPoint y: 96, distance: 40.5
click at [1414, 96] on div "Transactions New -$1,888.32 Expenses $135.00 Revenue All purposes Filters Expor…" at bounding box center [804, 519] width 1240 height 1700
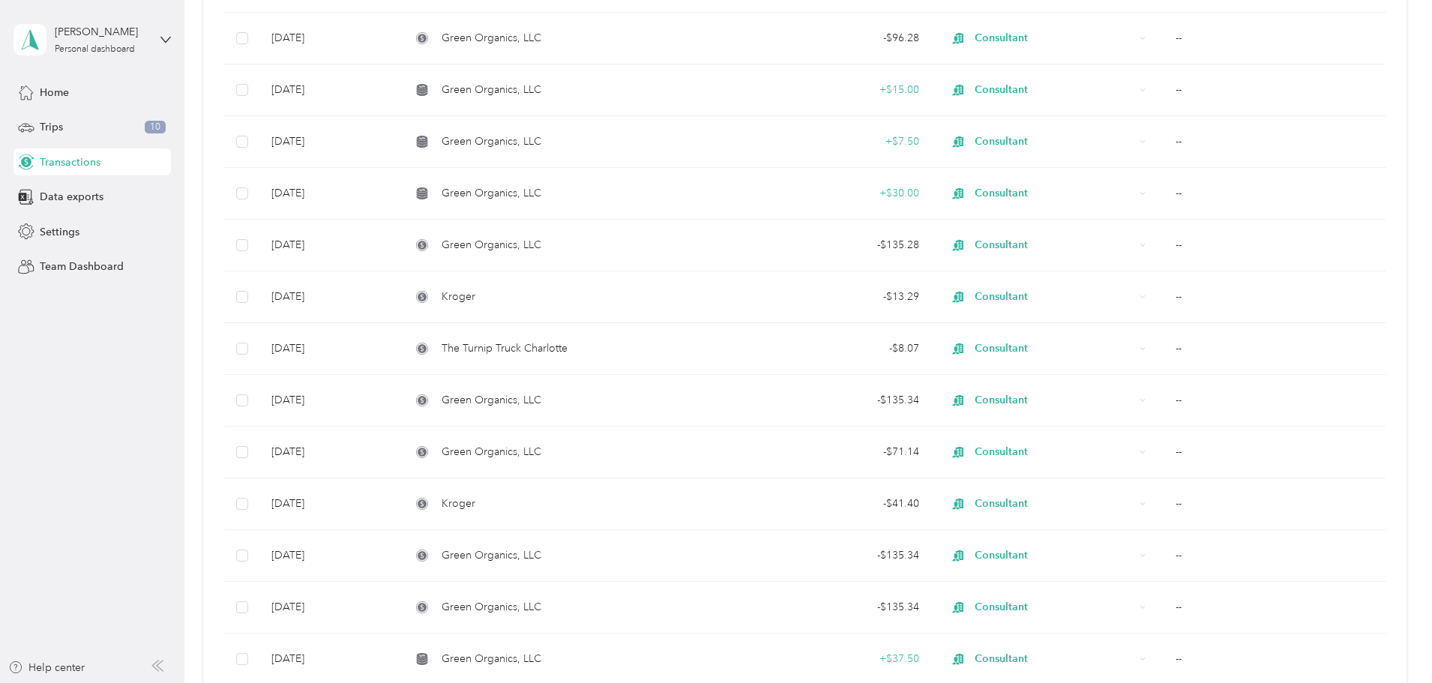
scroll to position [0, 0]
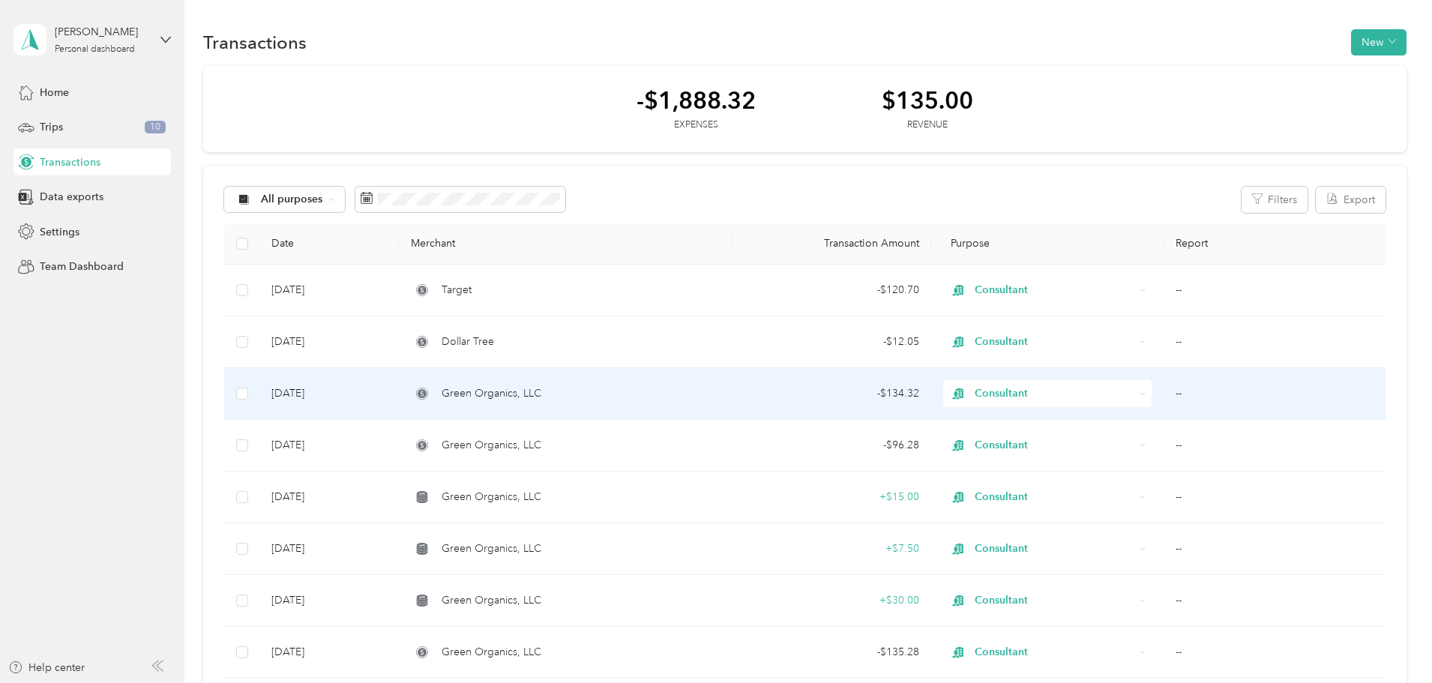
click at [830, 391] on div "- $134.32" at bounding box center [831, 393] width 175 height 16
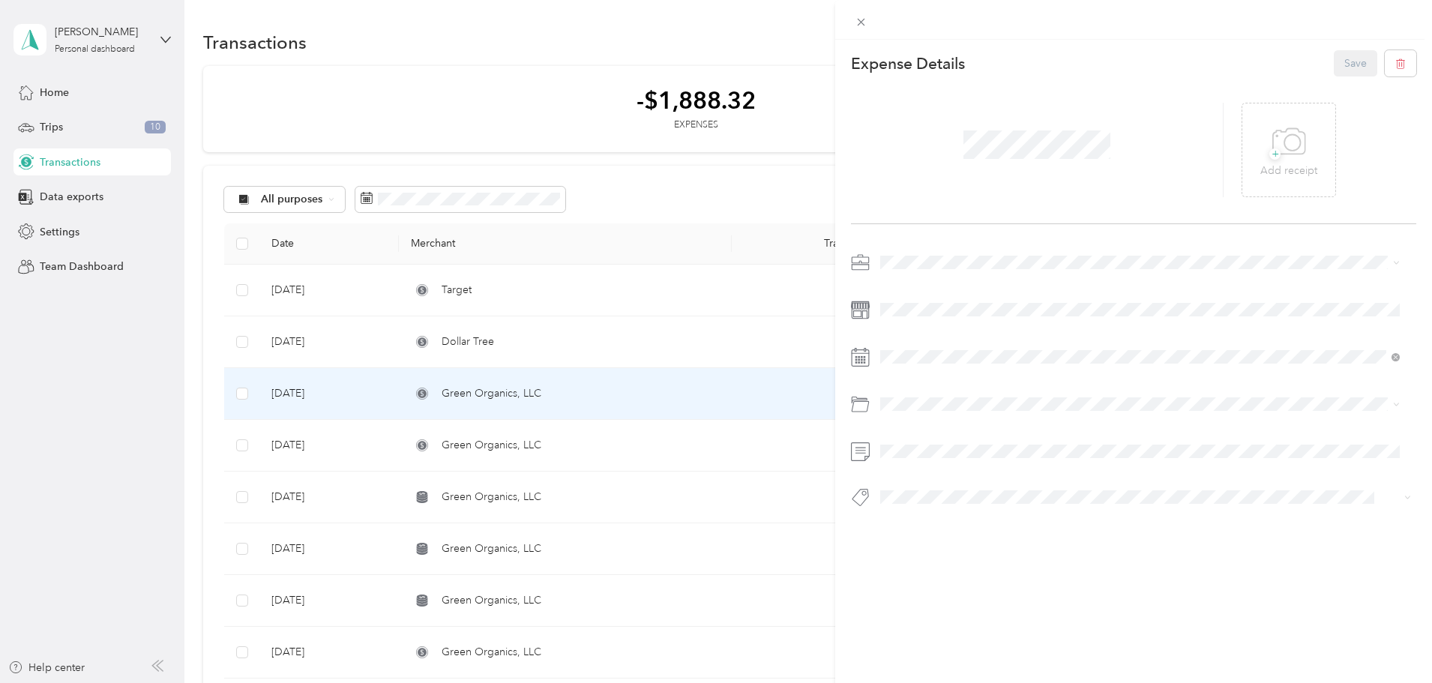
click at [236, 314] on div "This expense cannot be edited because it is either under review, approved, or p…" at bounding box center [716, 341] width 1432 height 683
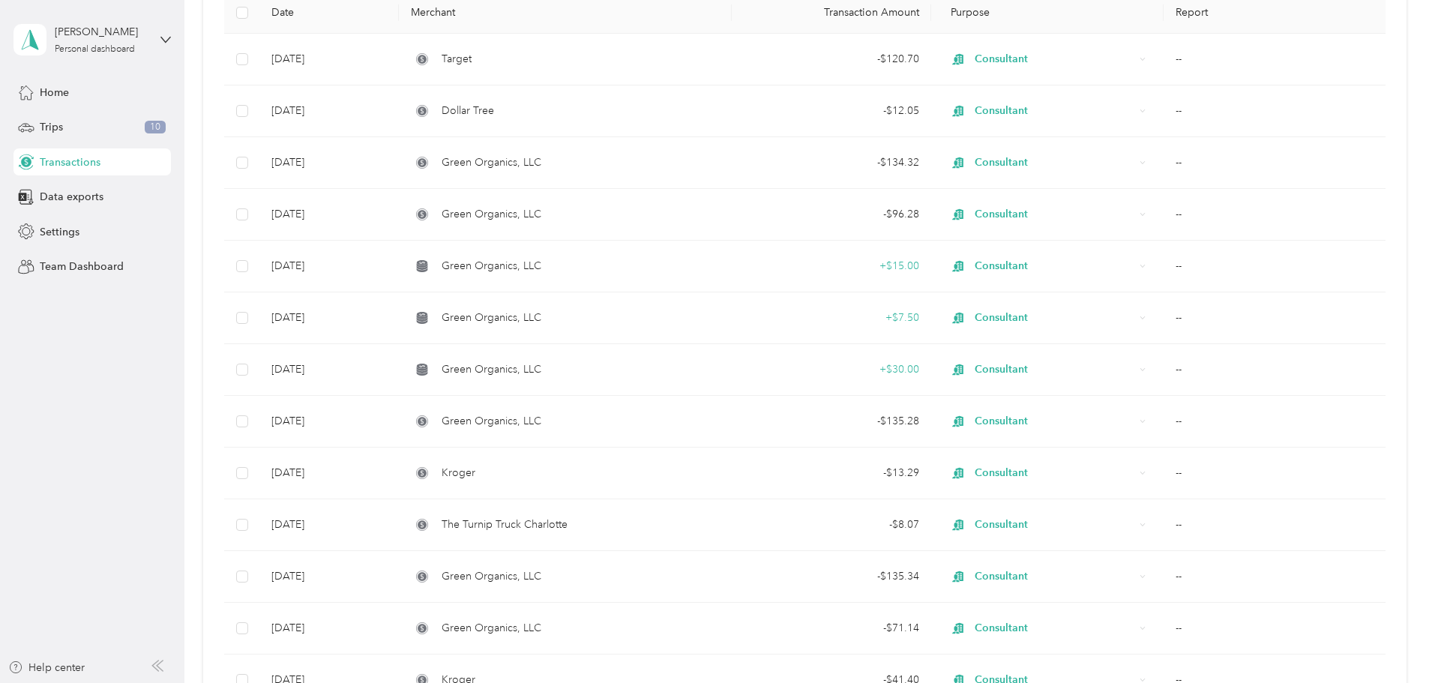
scroll to position [253, 0]
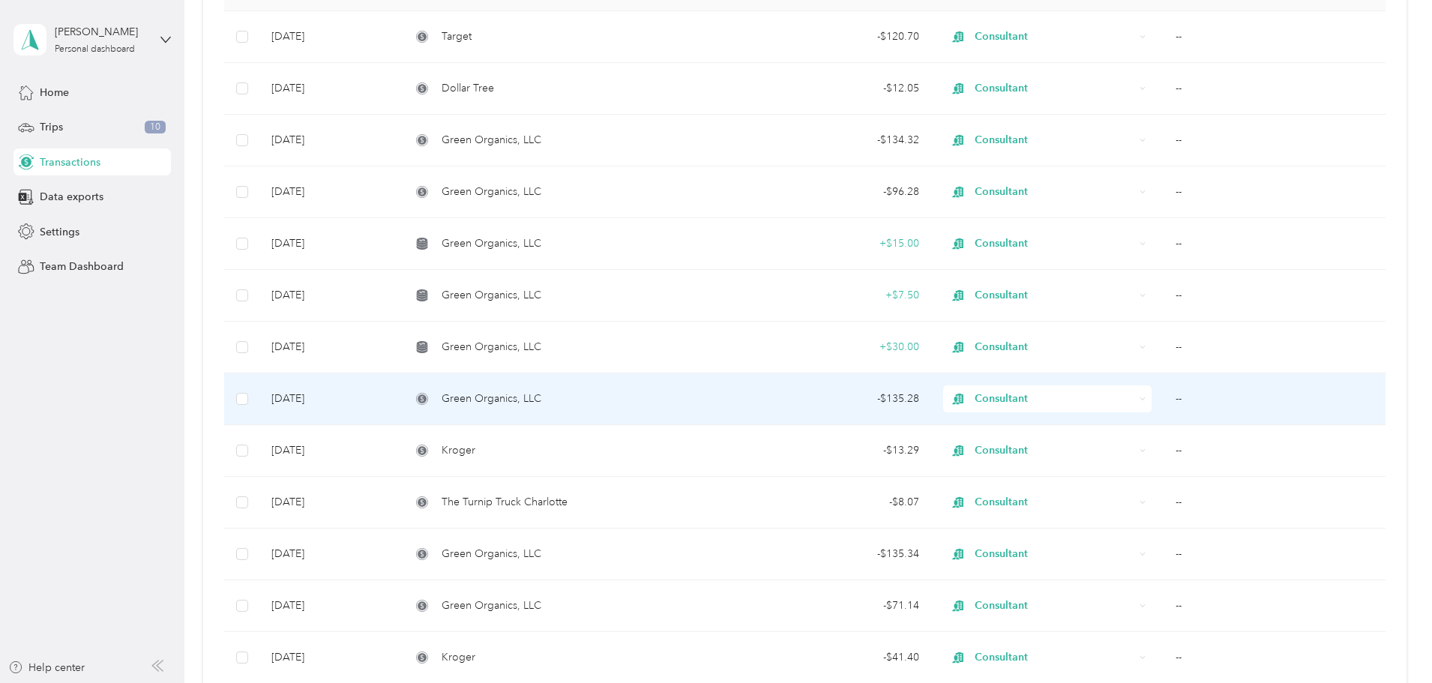
click at [840, 403] on div "- $135.28" at bounding box center [831, 399] width 175 height 16
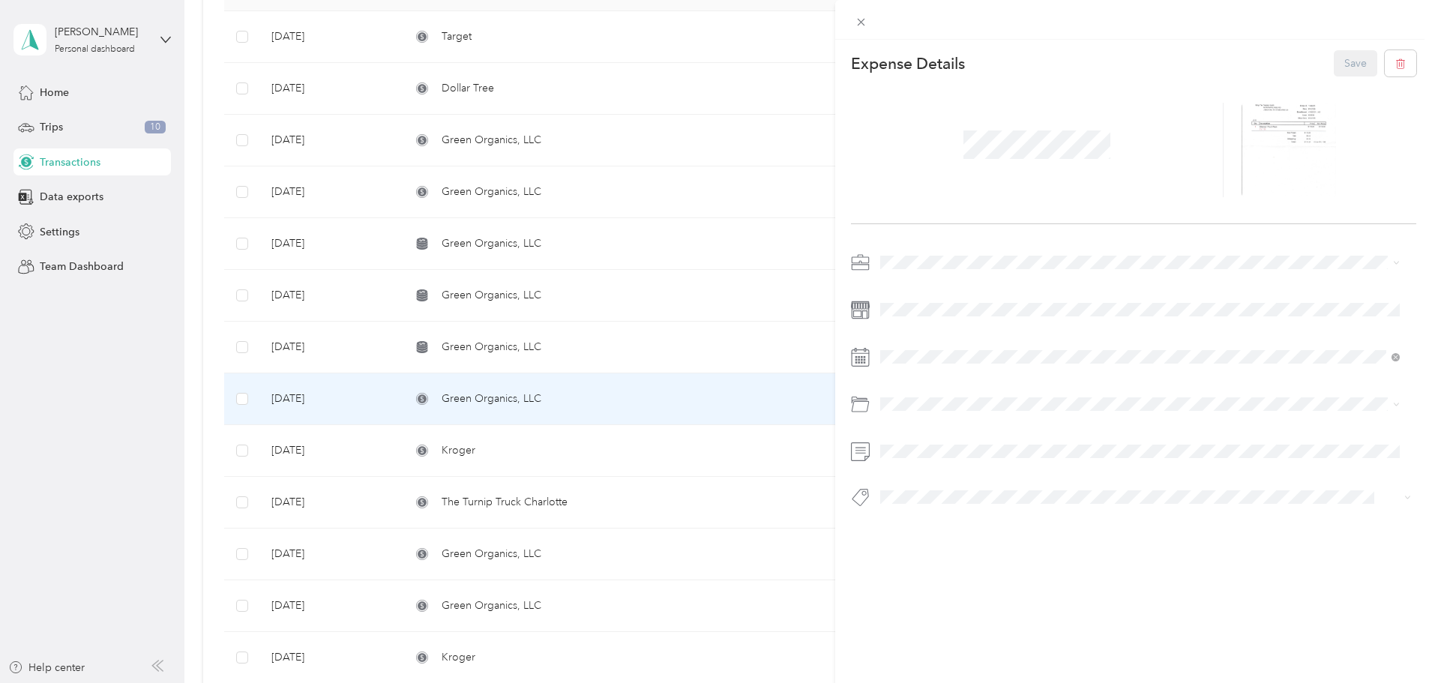
click at [230, 390] on div "This expense cannot be edited because it is either under review, approved, or p…" at bounding box center [716, 341] width 1432 height 683
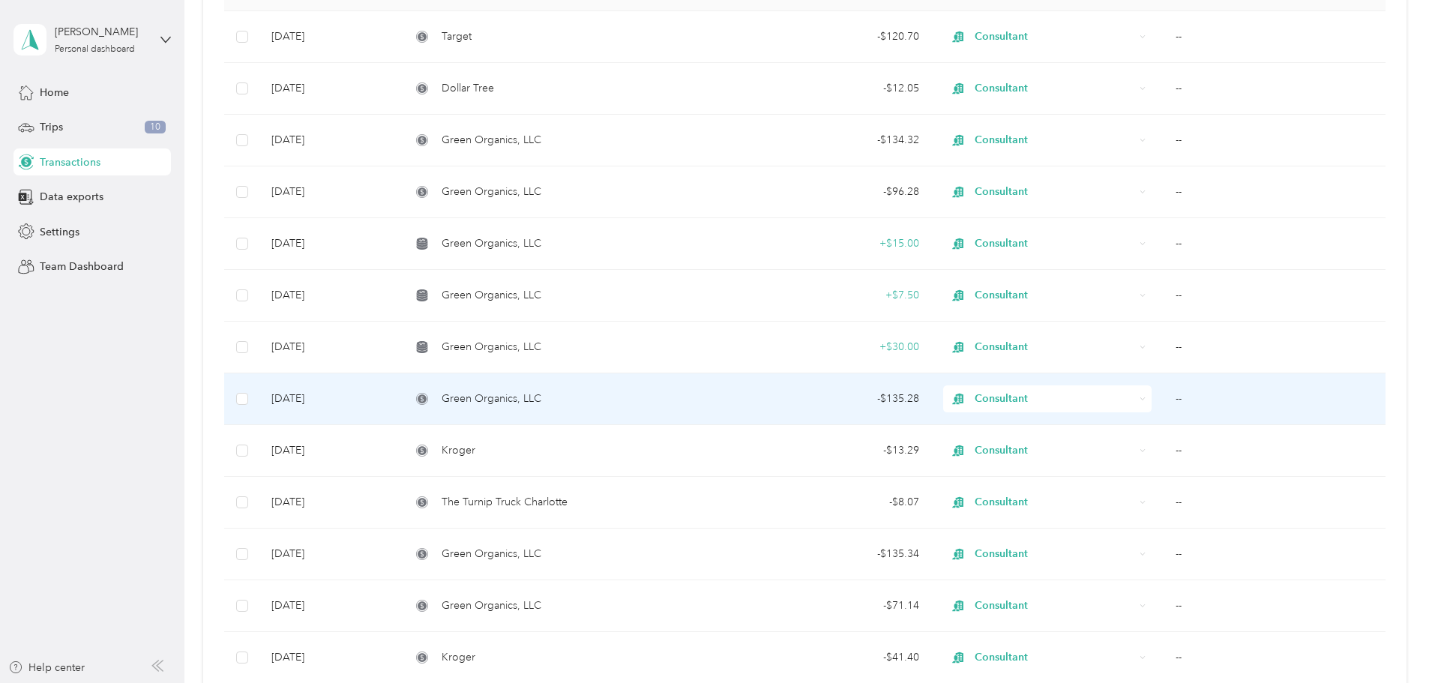
click at [230, 390] on div at bounding box center [716, 341] width 1432 height 683
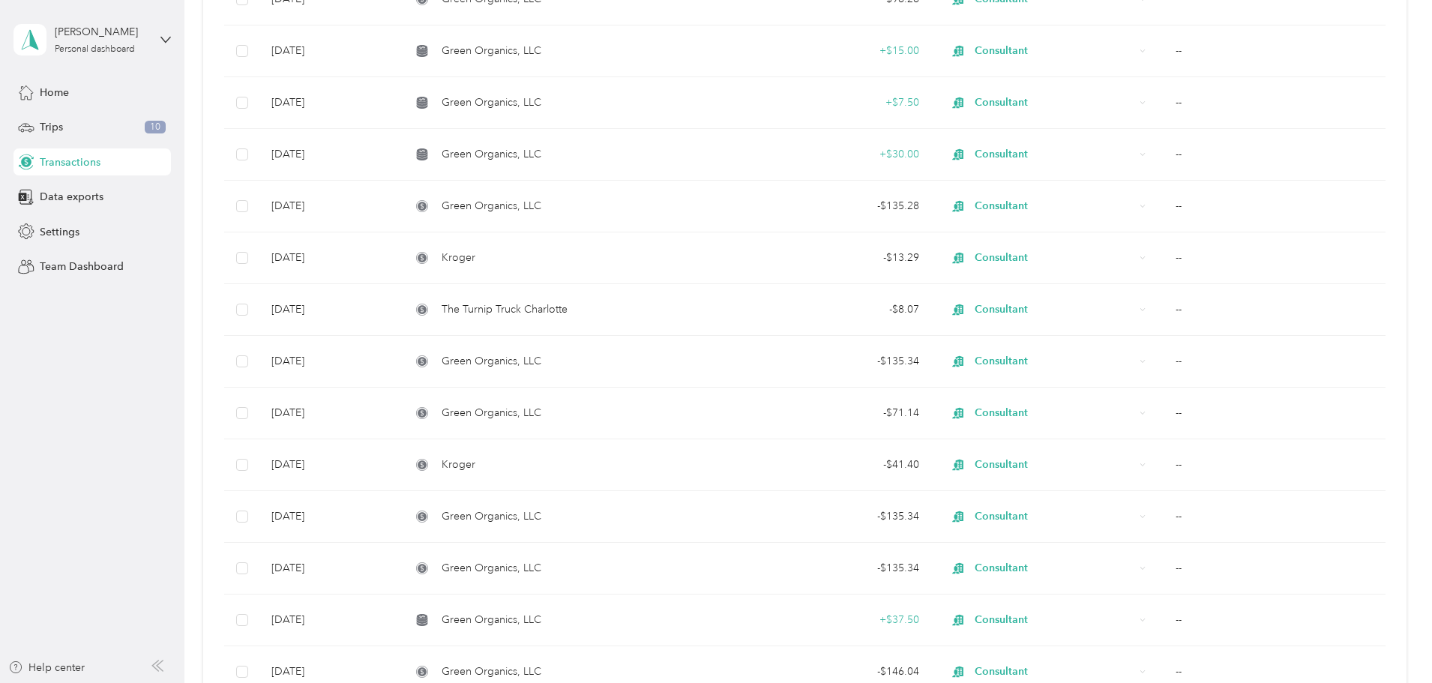
scroll to position [464, 0]
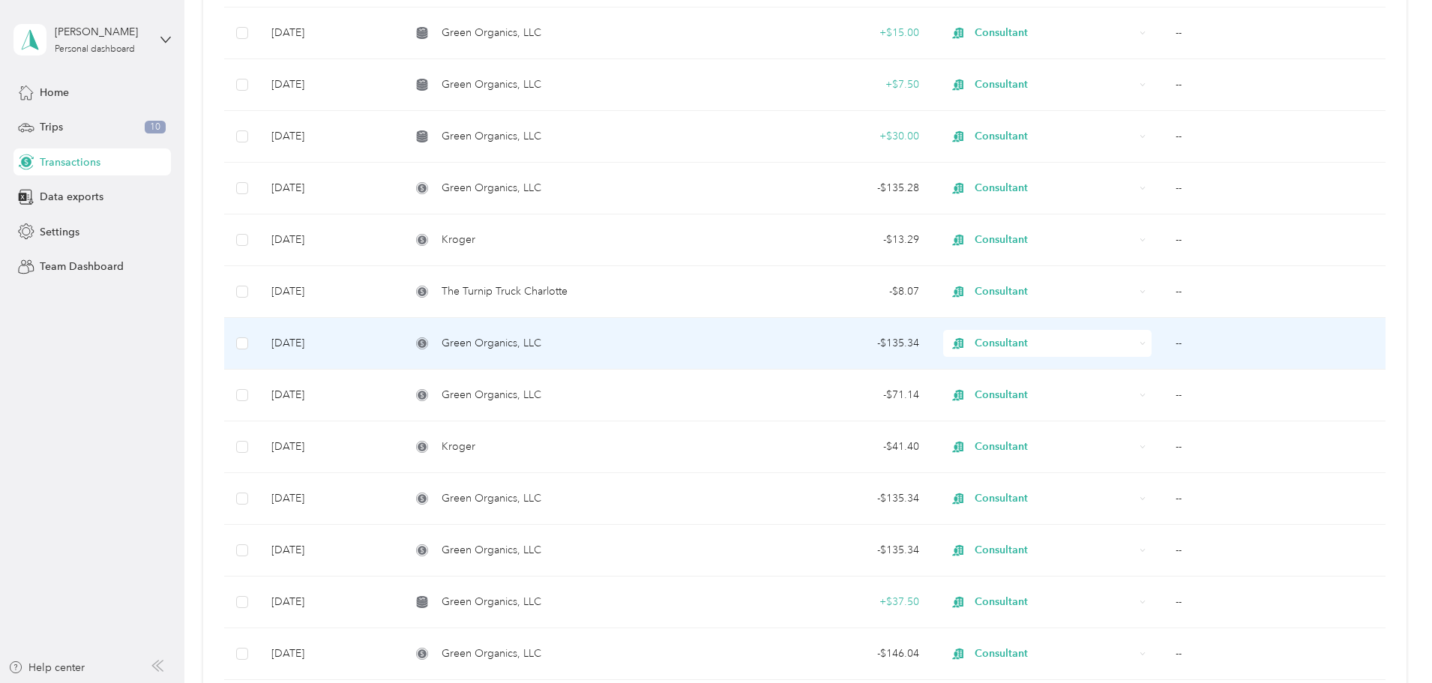
click at [796, 345] on div "- $135.34" at bounding box center [831, 343] width 175 height 16
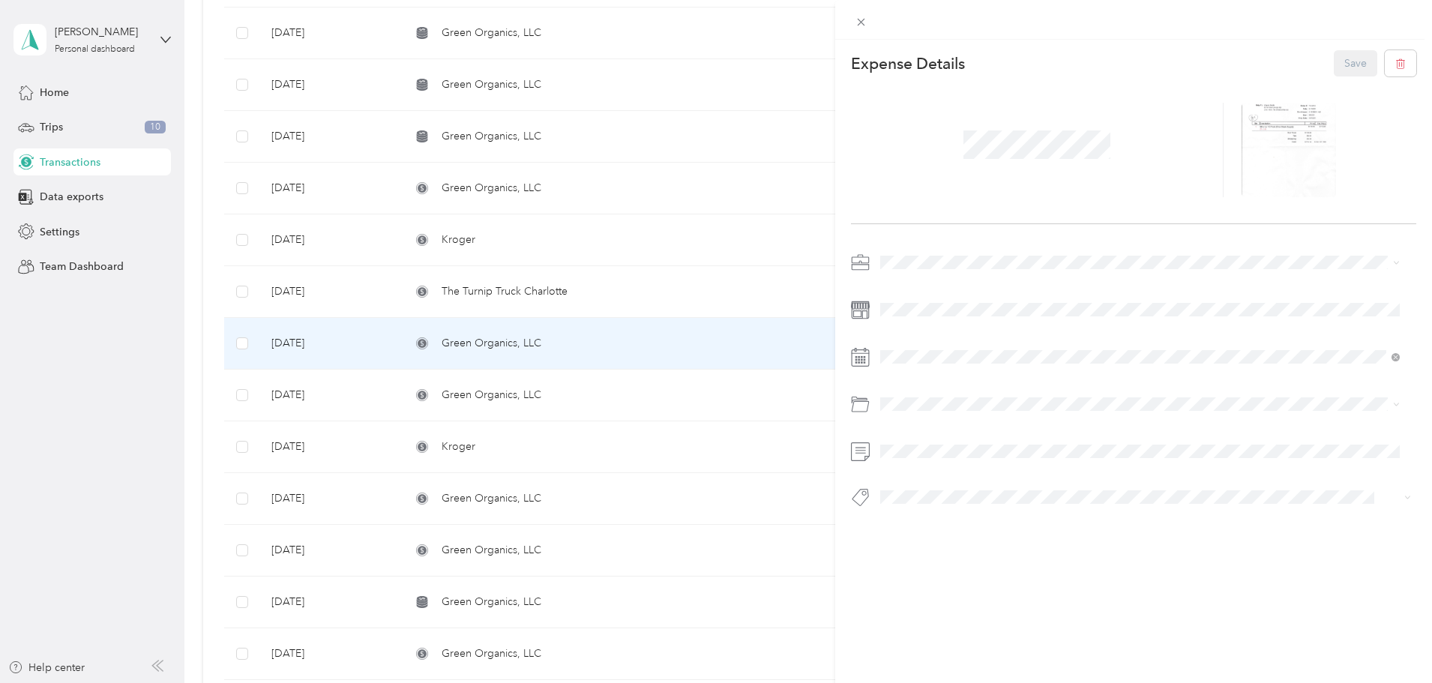
click at [250, 299] on div "This expense cannot be edited because it is either under review, approved, or p…" at bounding box center [716, 341] width 1432 height 683
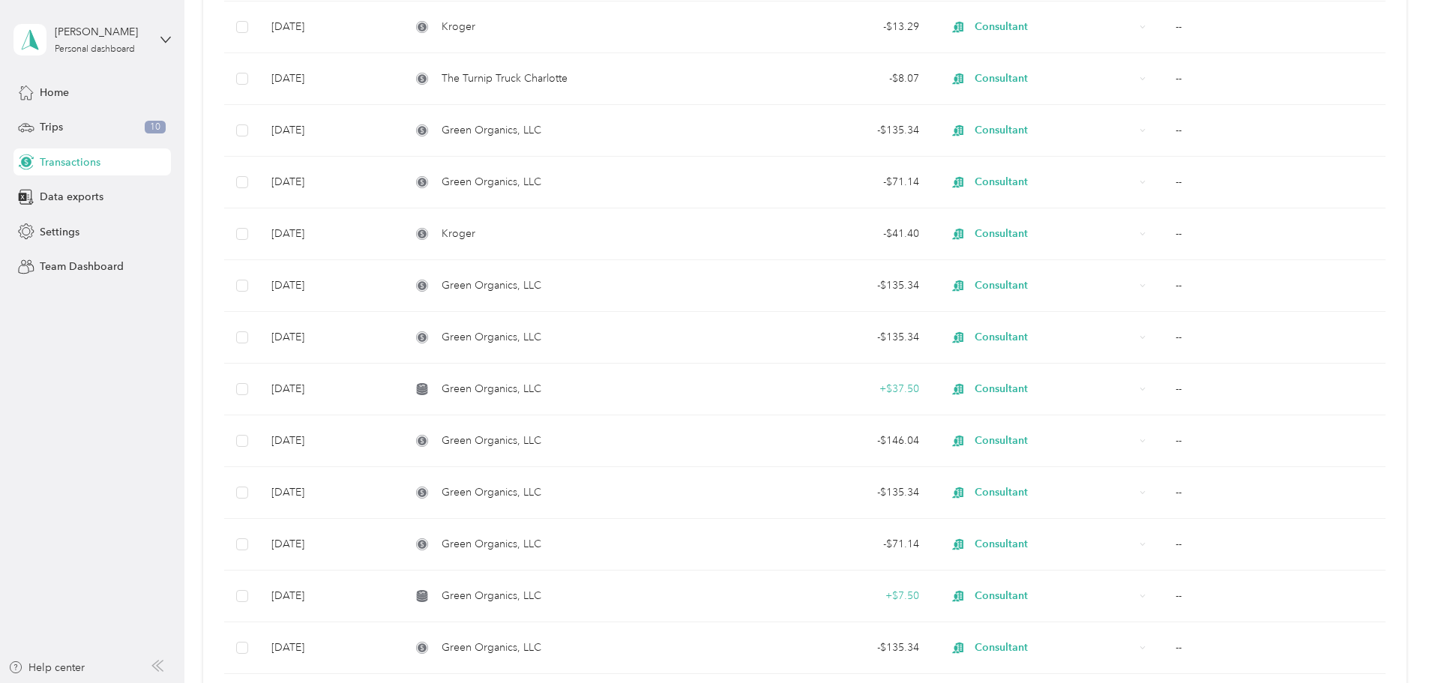
scroll to position [693, 0]
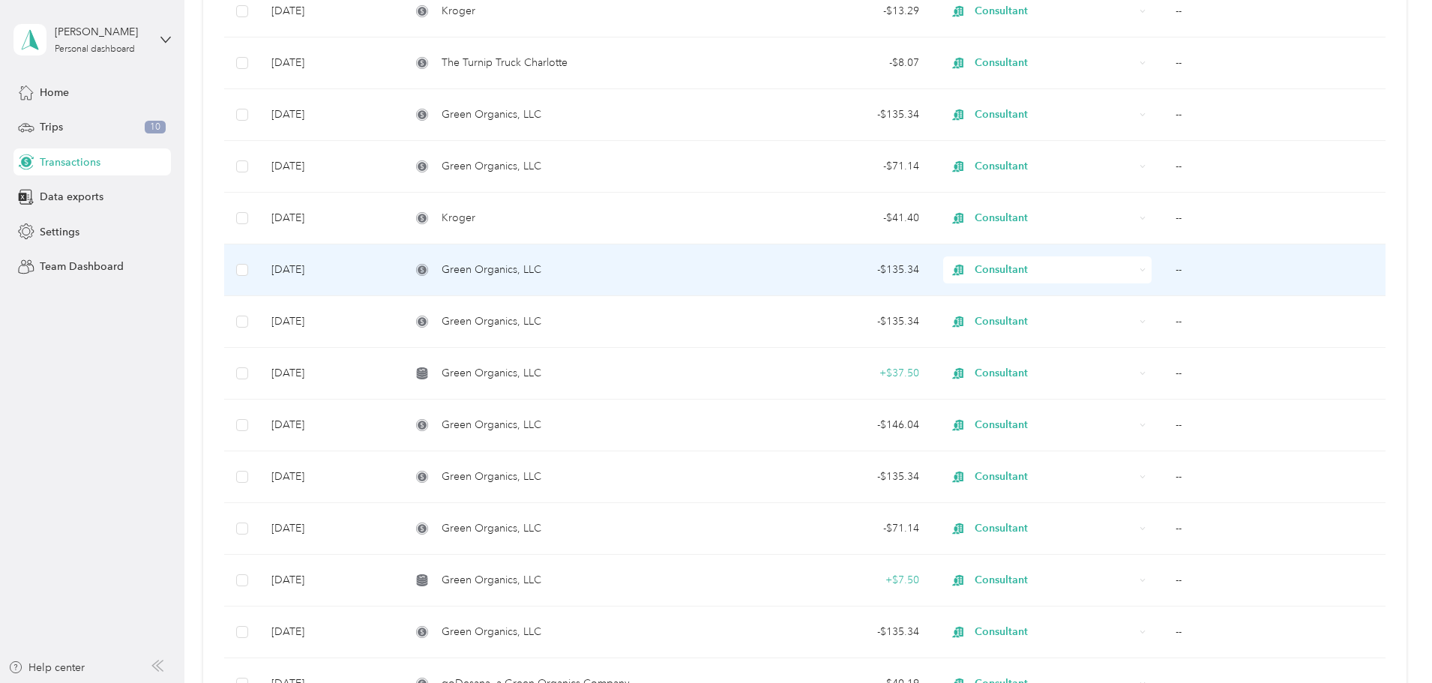
click at [782, 271] on div "- $135.34" at bounding box center [831, 270] width 175 height 16
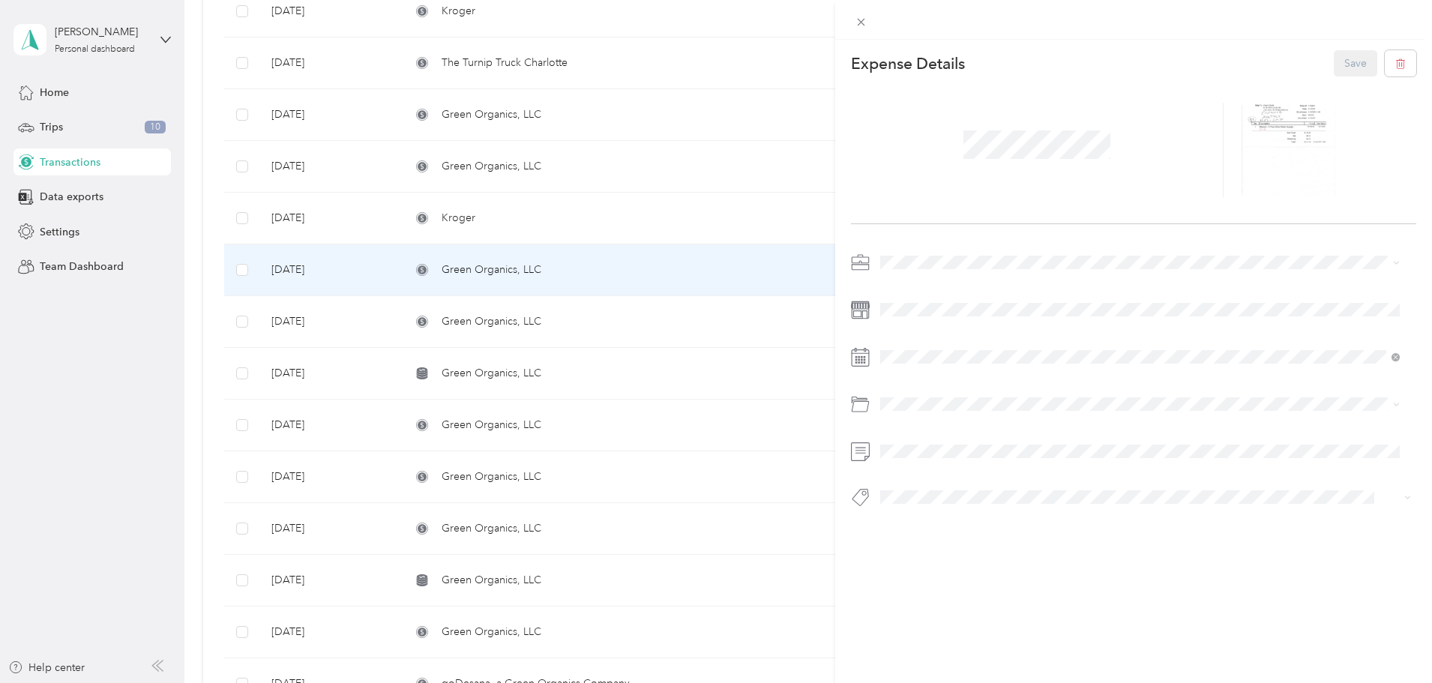
click at [222, 280] on div "This expense cannot be edited because it is either under review, approved, or p…" at bounding box center [716, 341] width 1432 height 683
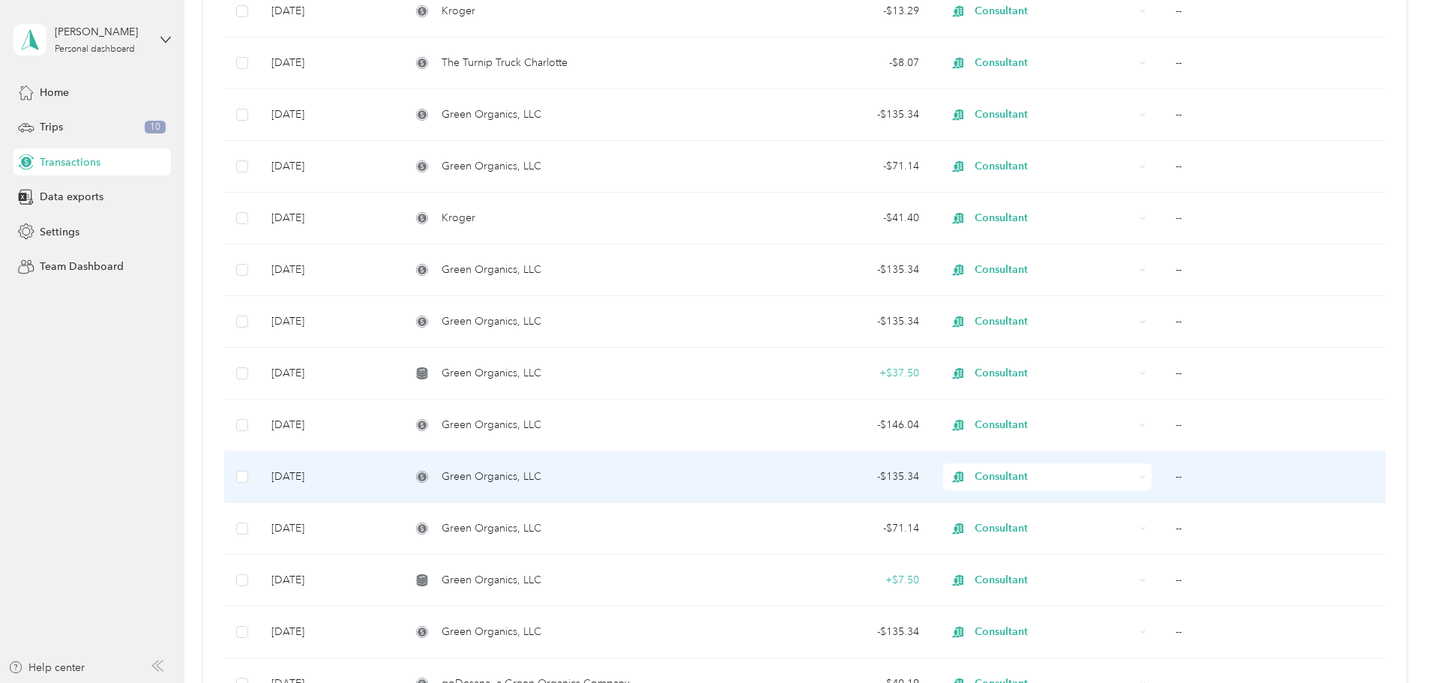
click at [707, 471] on div "Green Organics, LLC" at bounding box center [565, 477] width 308 height 16
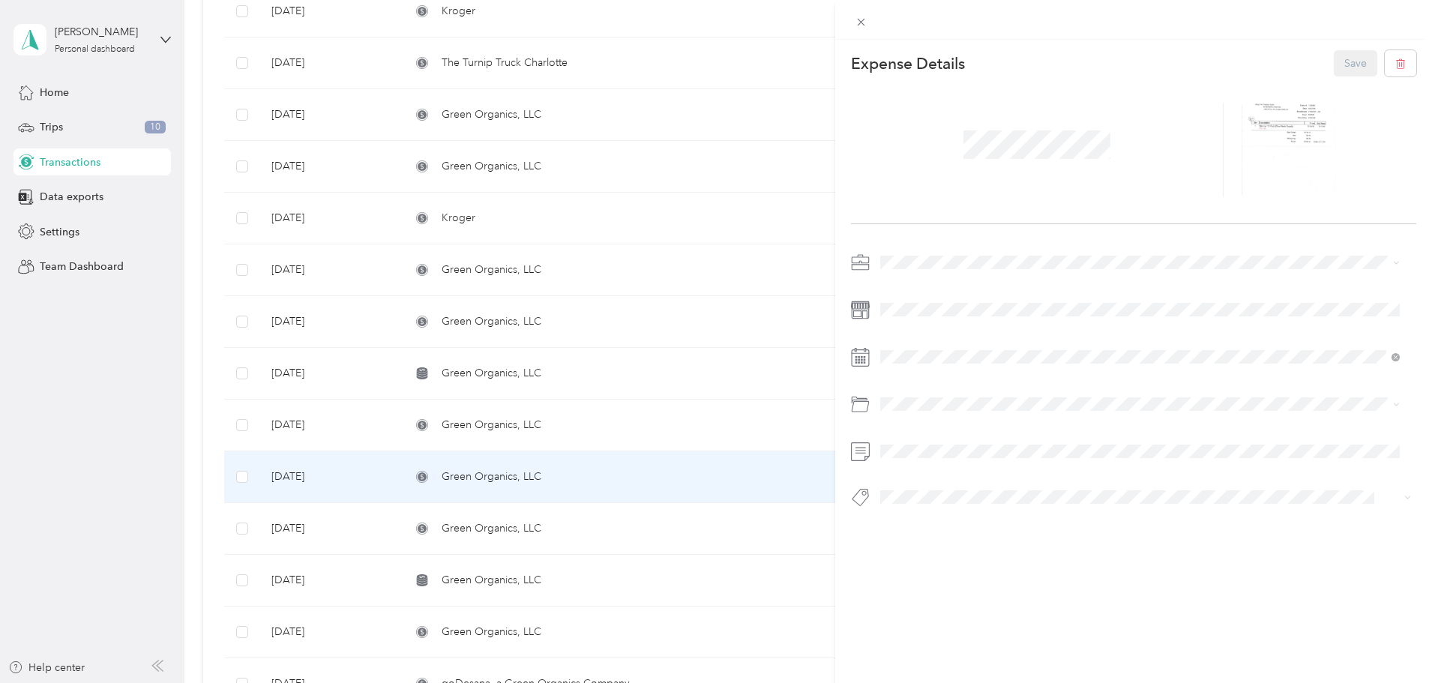
click at [217, 390] on div "This expense cannot be edited because it is either under review, approved, or p…" at bounding box center [716, 341] width 1432 height 683
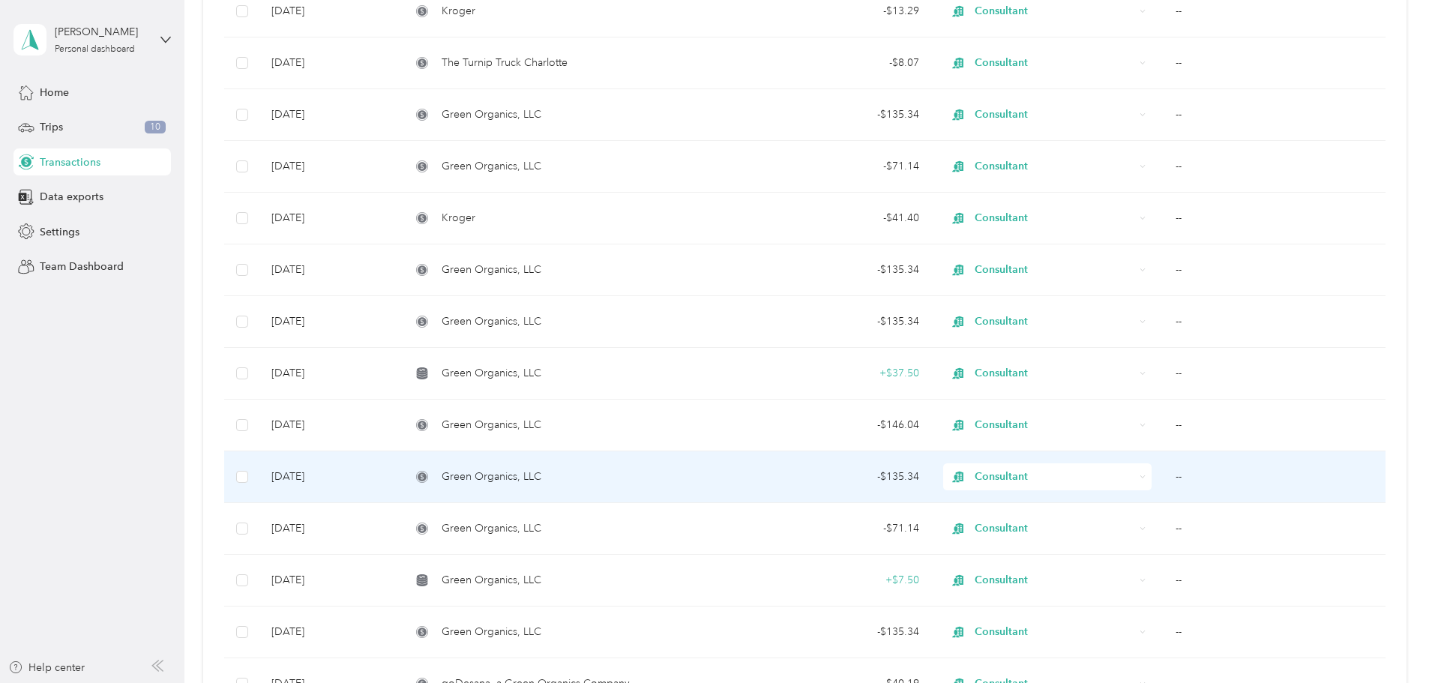
click at [217, 682] on div "This expense cannot be edited because it is either under review, approved, or p…" at bounding box center [712, 683] width 1425 height 0
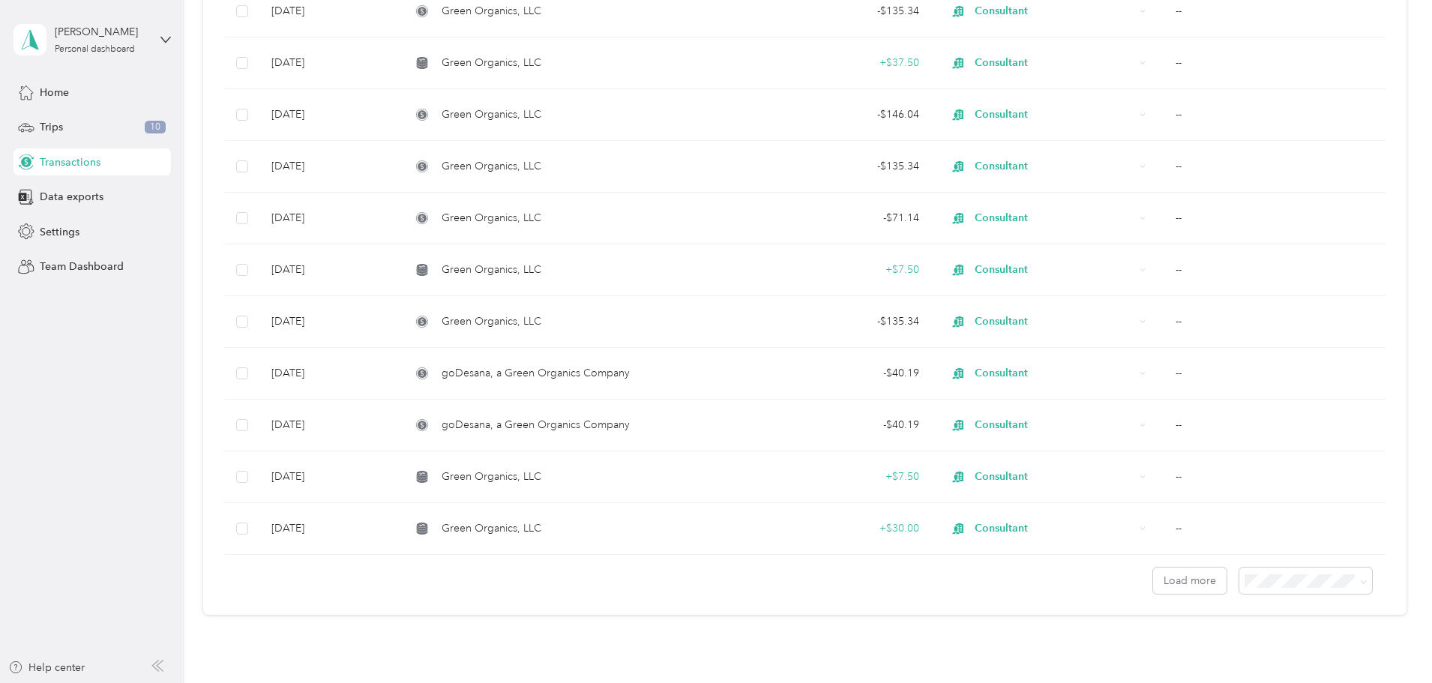
scroll to position [1090, 0]
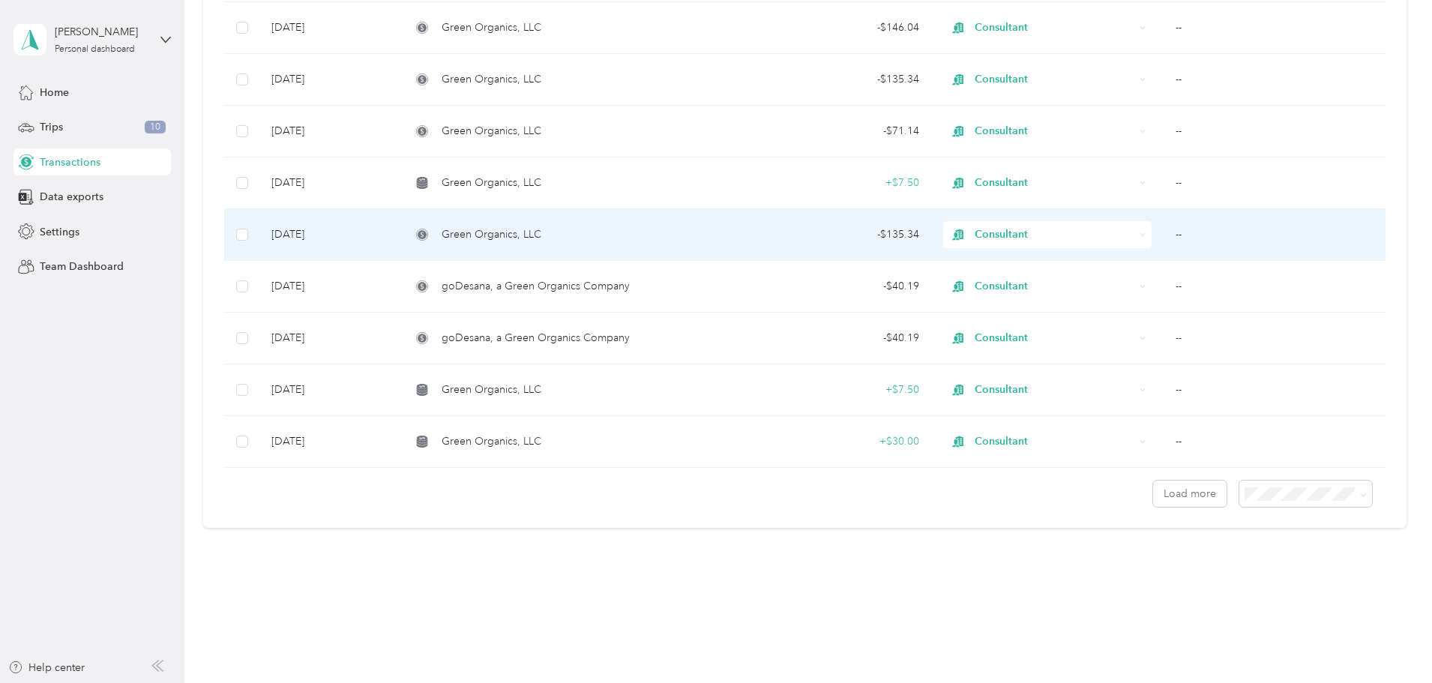
click at [712, 229] on div "Green Organics, LLC" at bounding box center [565, 234] width 308 height 16
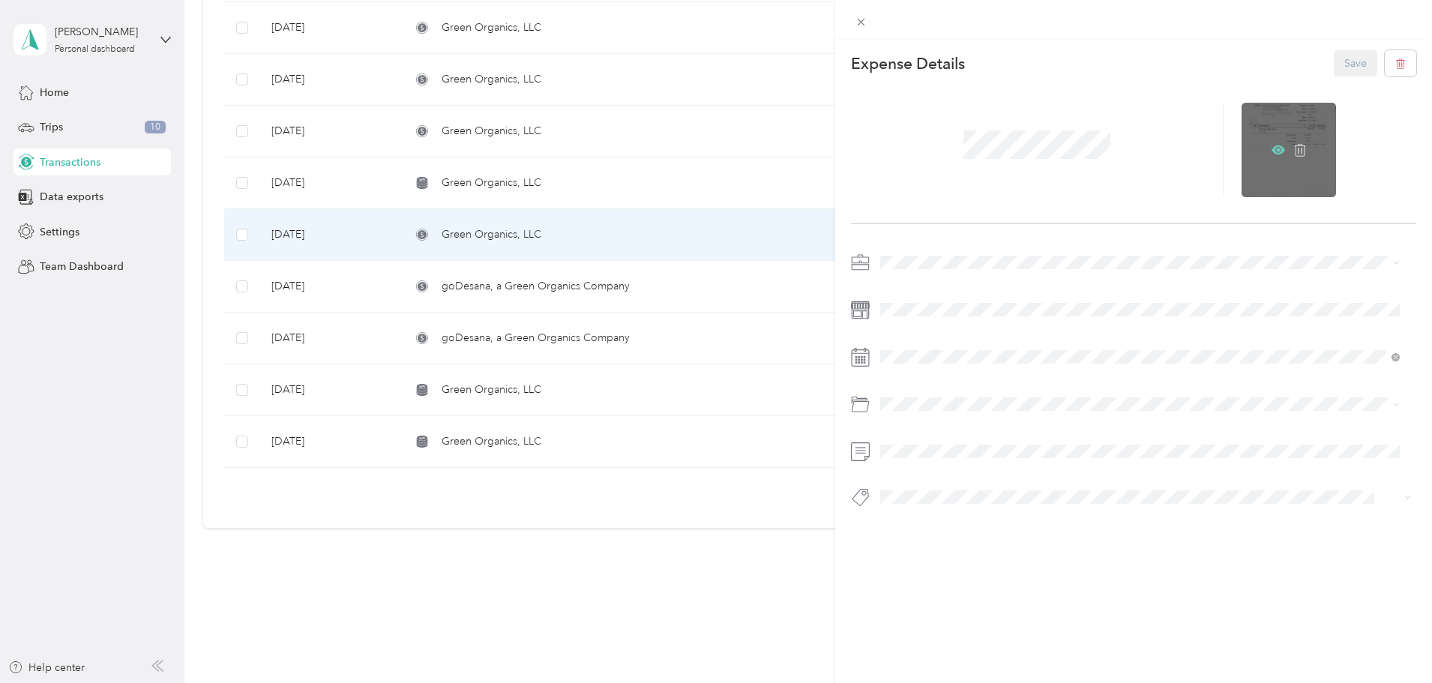
click at [1272, 148] on icon at bounding box center [1278, 149] width 13 height 13
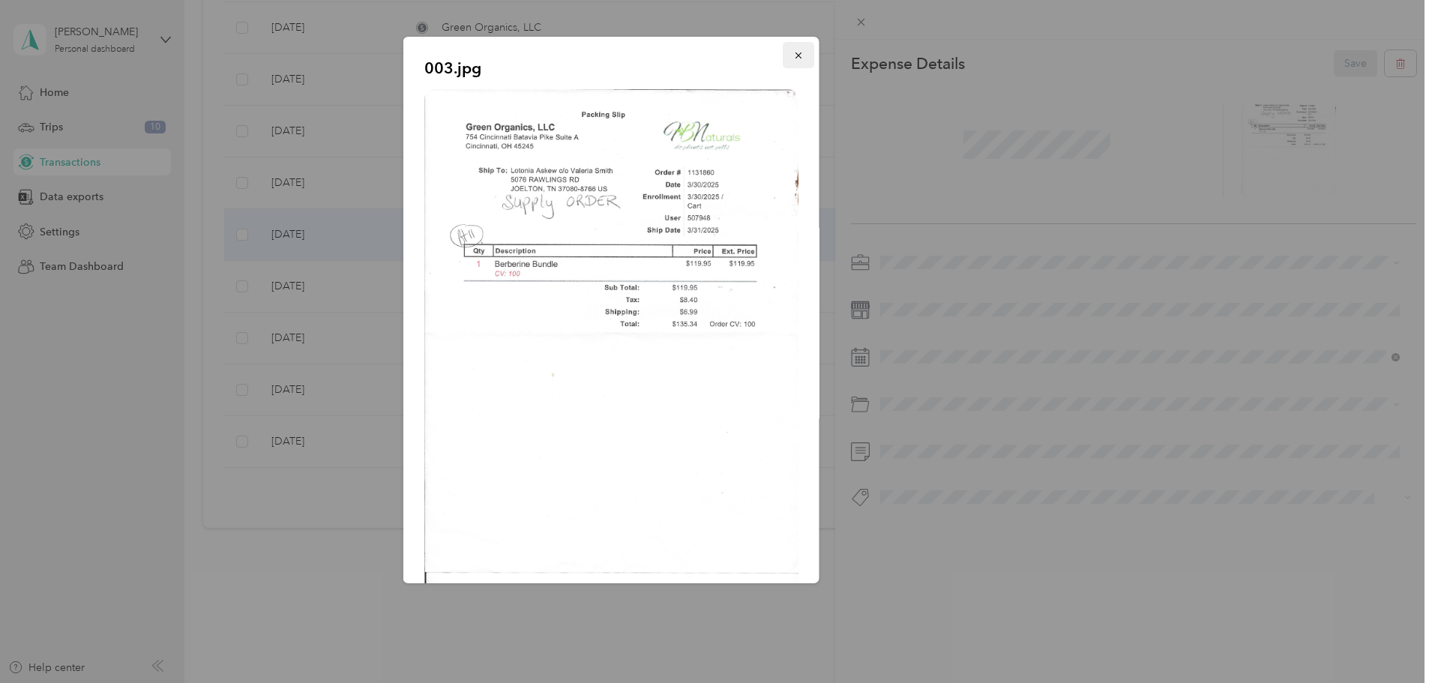
click at [793, 50] on icon "button" at bounding box center [798, 55] width 10 height 10
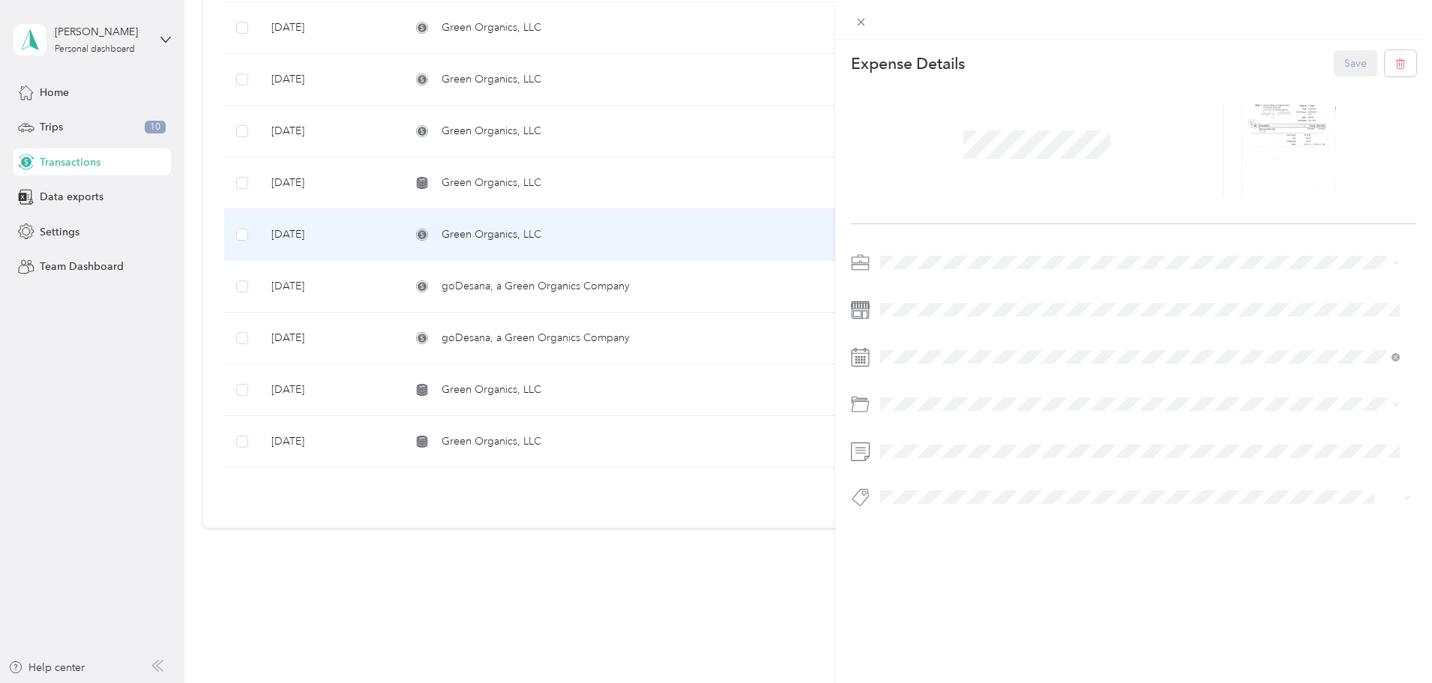
click at [785, 50] on div "003.jpg" at bounding box center [611, 310] width 416 height 547
click at [1294, 147] on icon at bounding box center [1300, 149] width 13 height 13
click at [1334, 59] on button "Save" at bounding box center [1355, 63] width 43 height 26
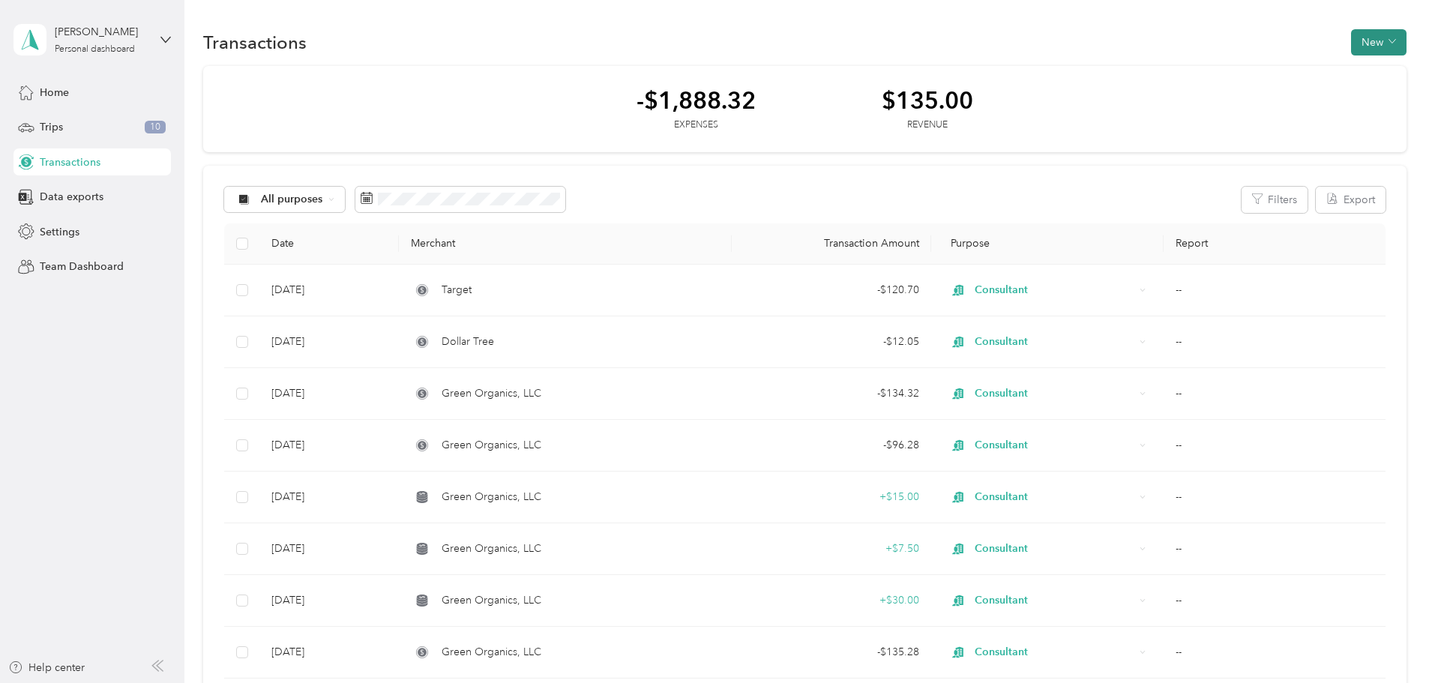
click at [1351, 37] on button "New" at bounding box center [1378, 42] width 55 height 26
click at [1273, 64] on span "Expense" at bounding box center [1271, 71] width 40 height 16
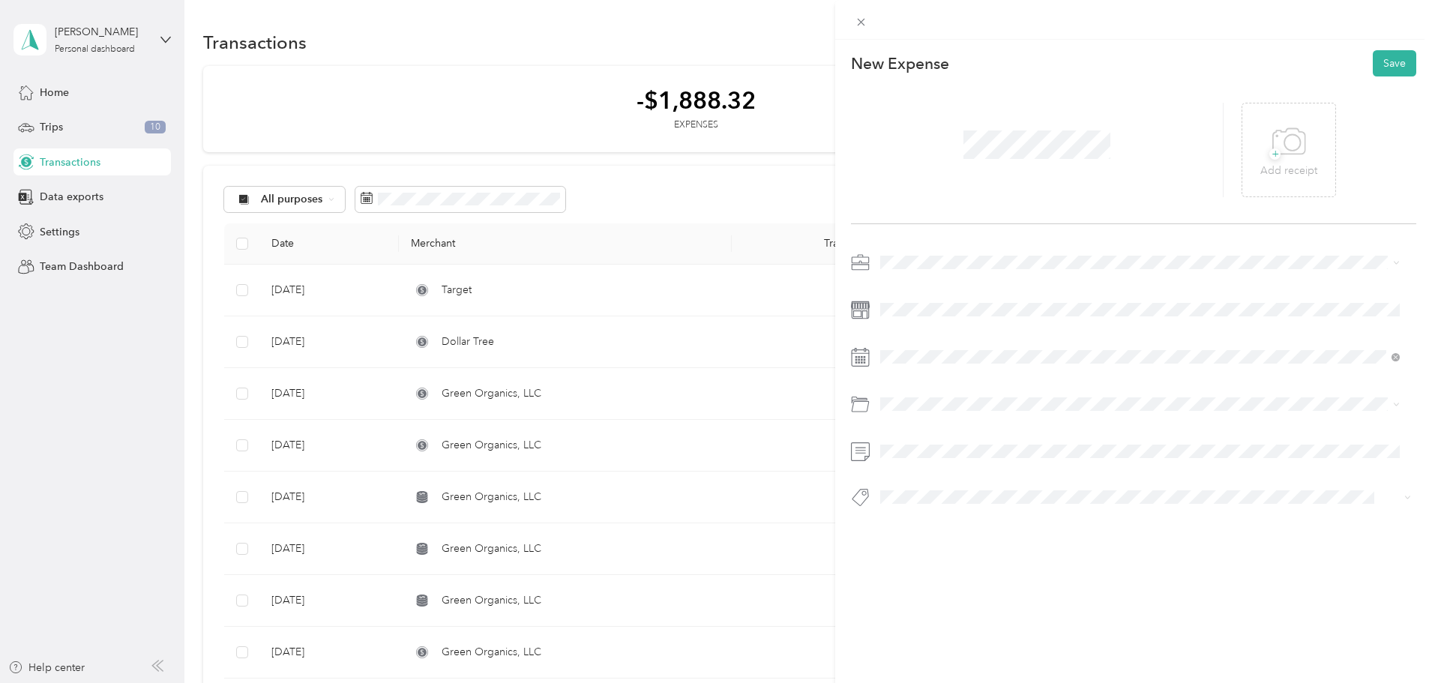
click at [901, 255] on span at bounding box center [1145, 262] width 541 height 24
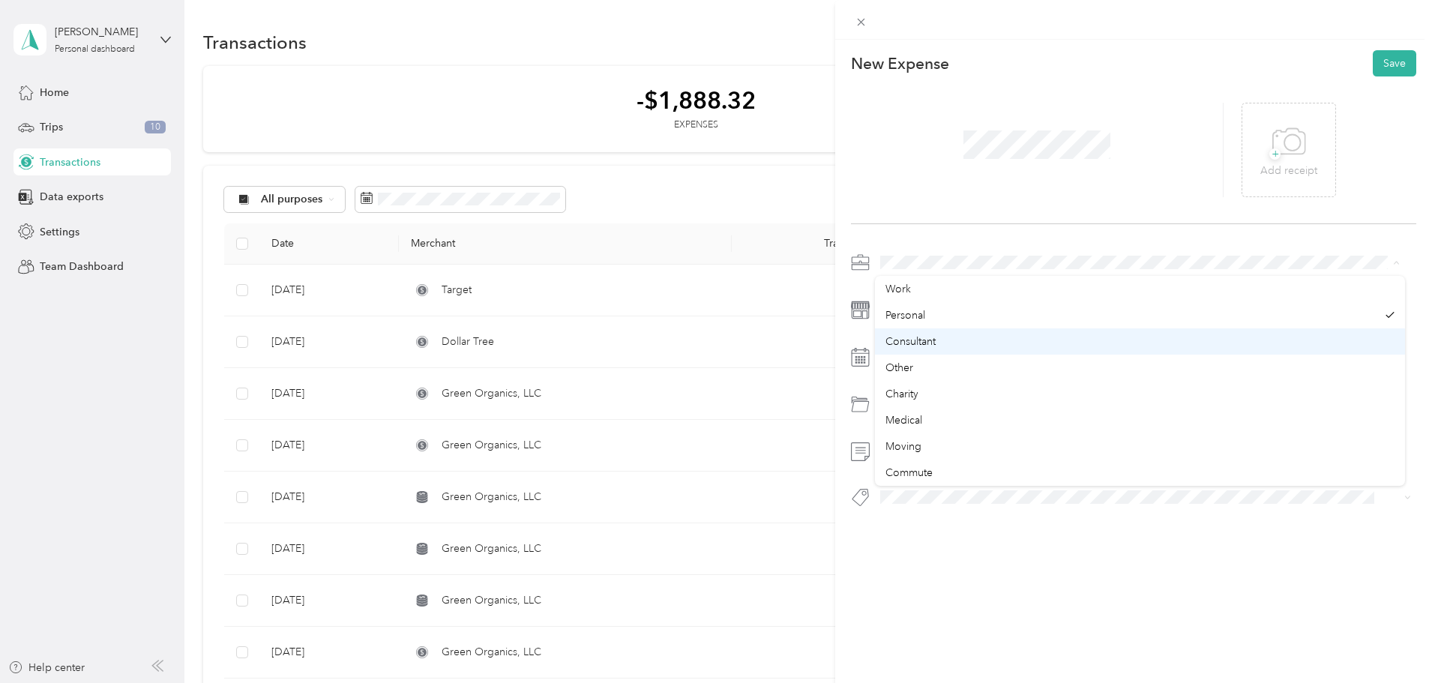
click at [919, 339] on span "Consultant" at bounding box center [911, 341] width 50 height 13
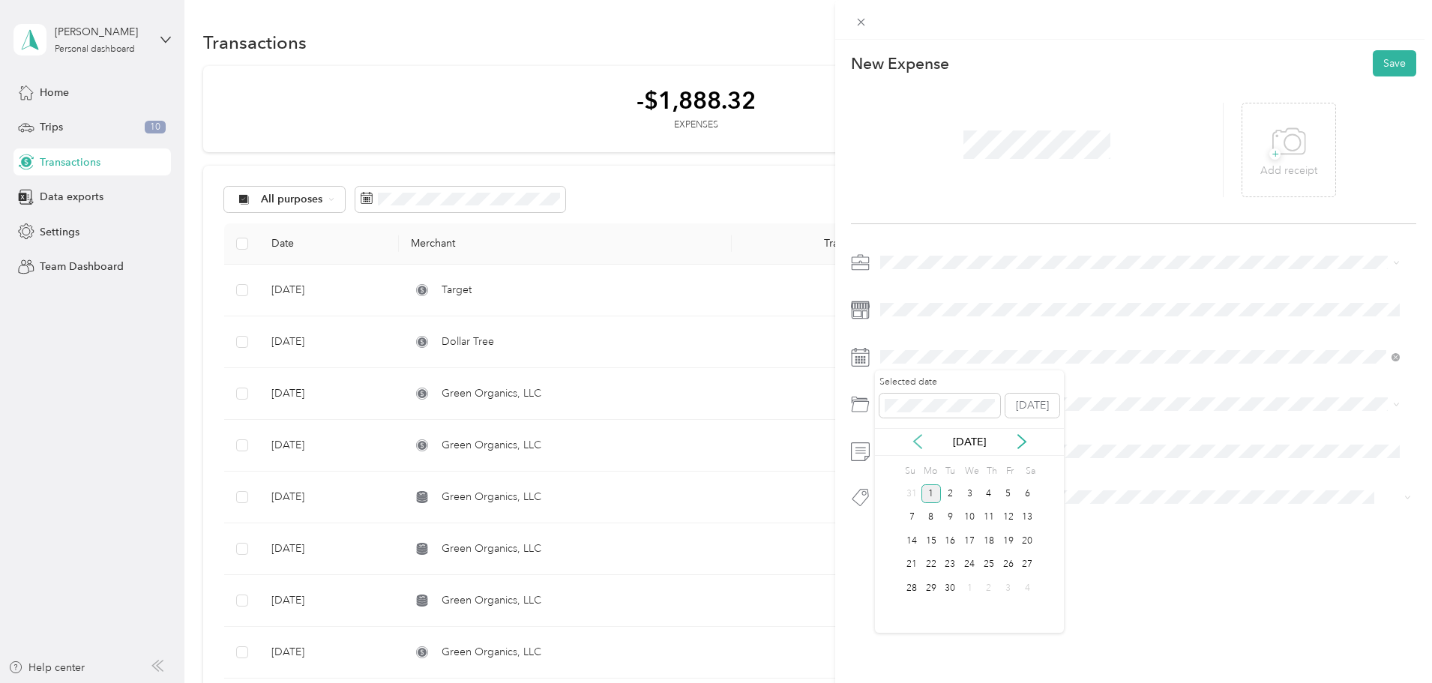
click at [919, 436] on icon at bounding box center [917, 441] width 15 height 15
click at [984, 559] on div "21" at bounding box center [988, 565] width 19 height 19
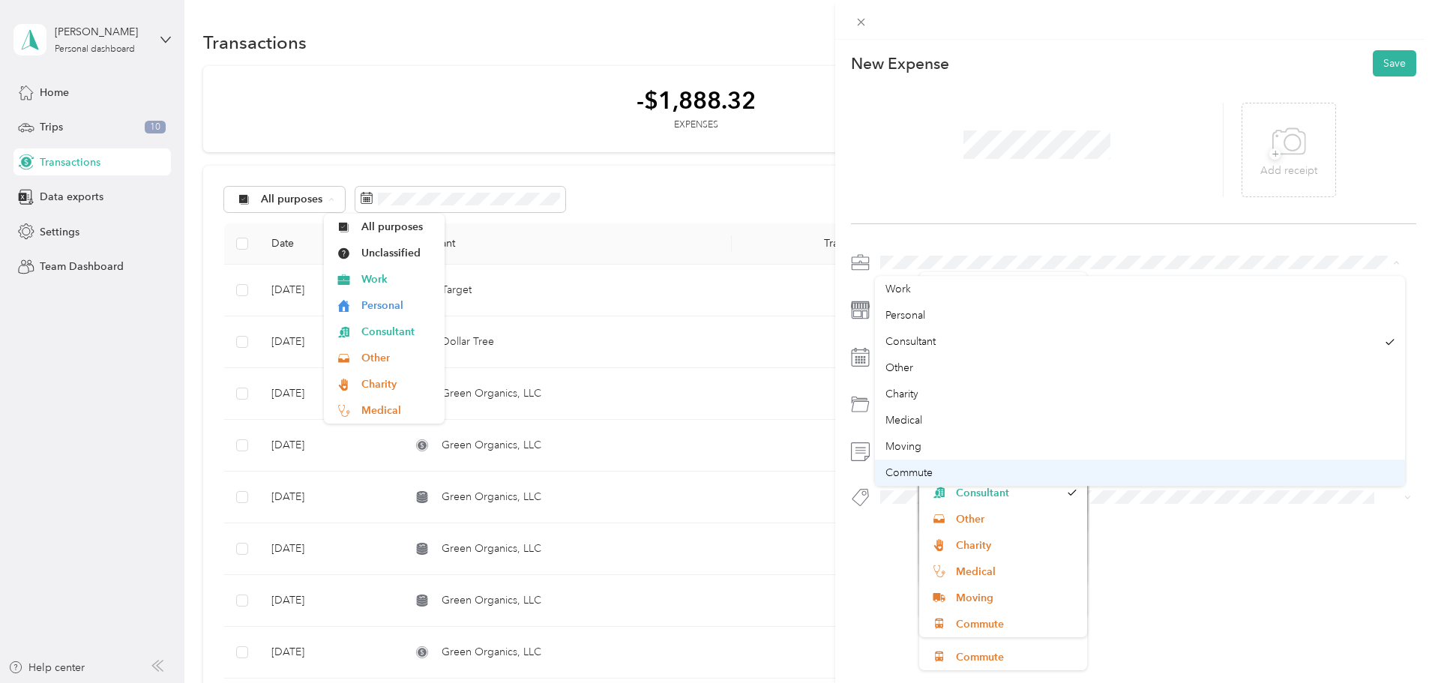
scroll to position [124, 0]
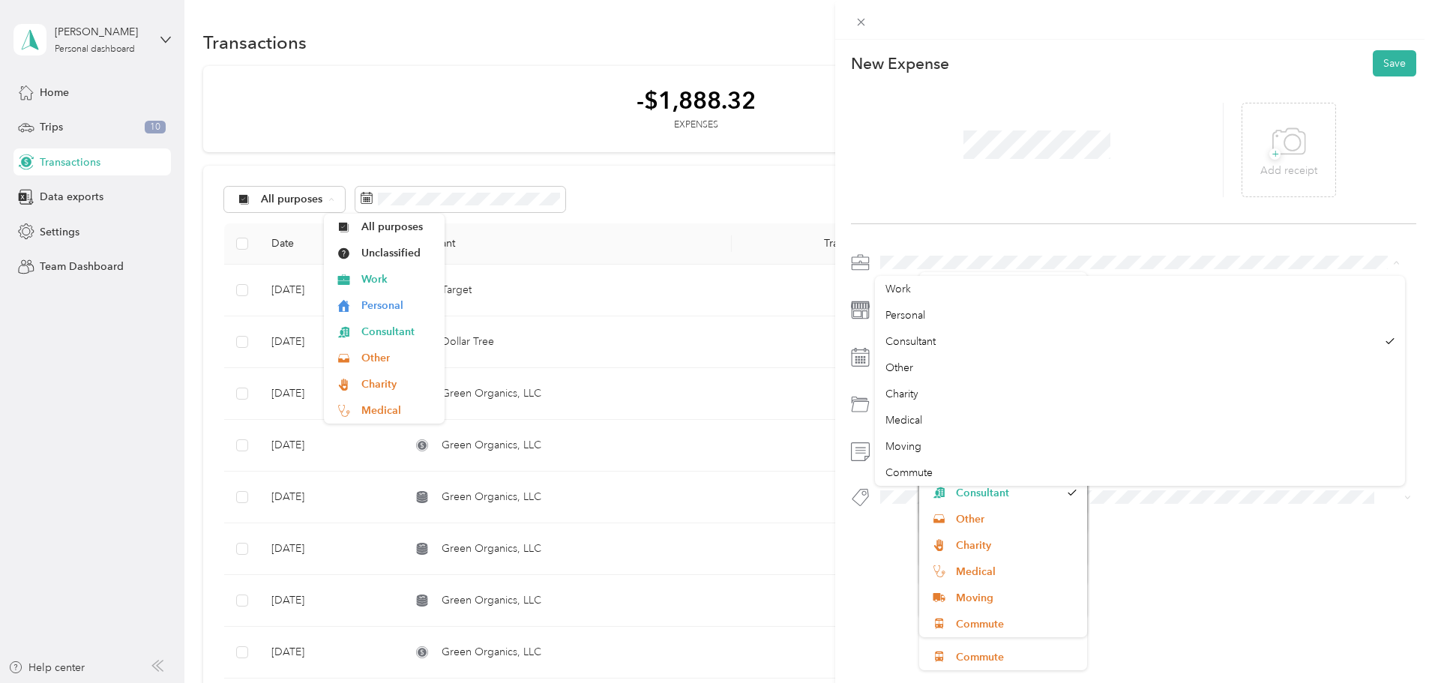
click at [885, 536] on div "New Expense Save + Add receipt" at bounding box center [1133, 305] width 597 height 531
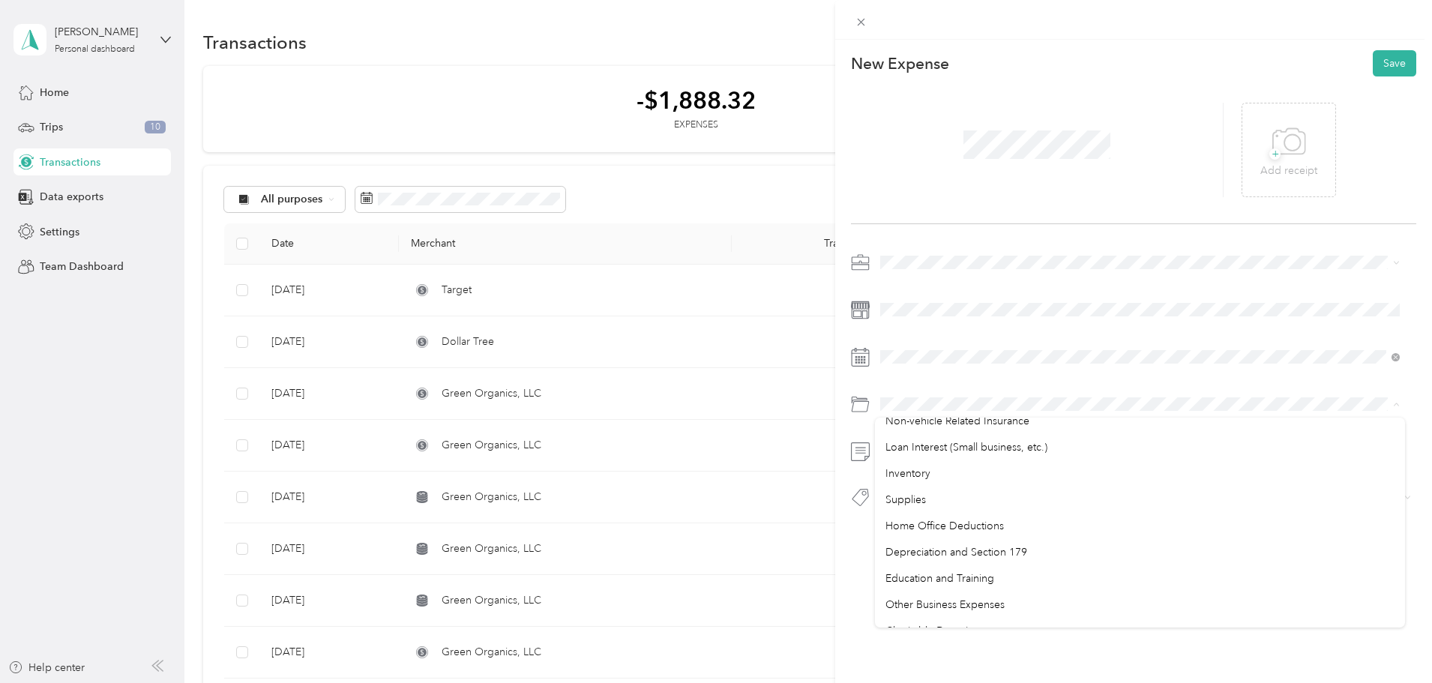
scroll to position [795, 0]
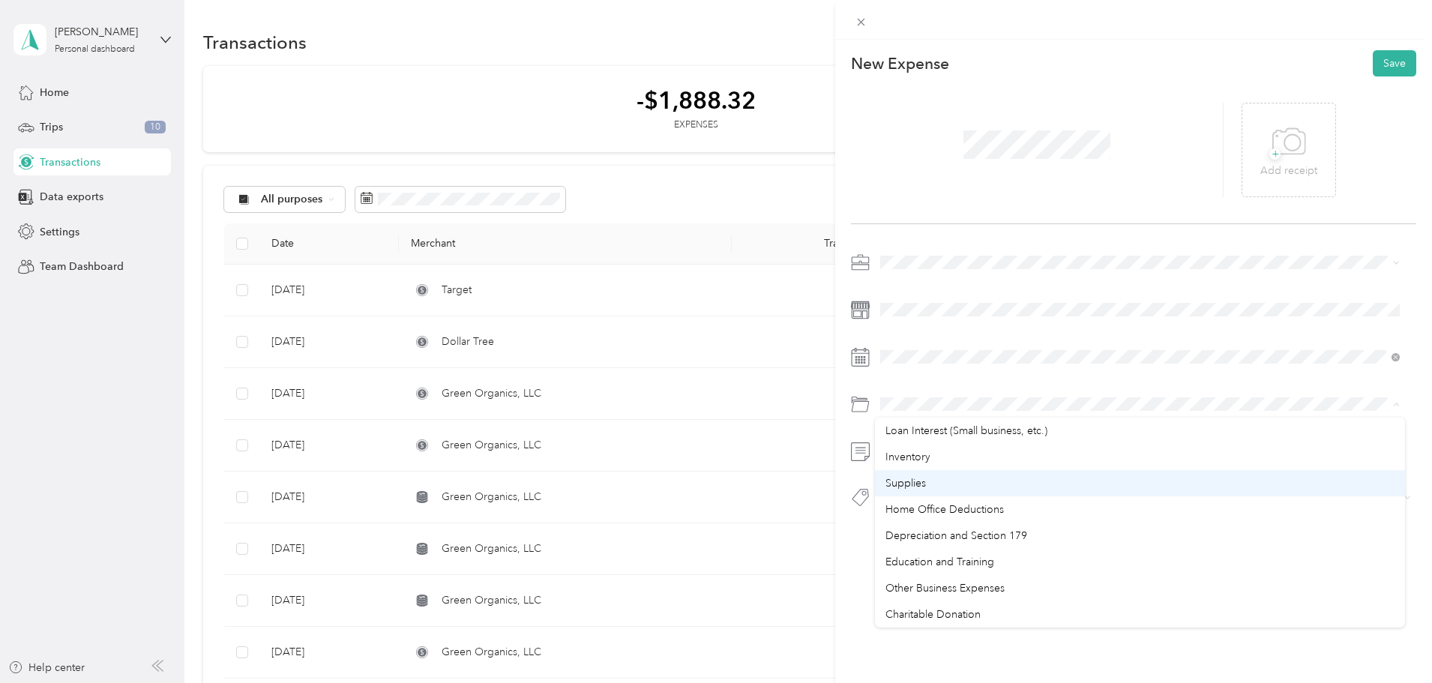
click at [934, 482] on div "Supplies" at bounding box center [1140, 483] width 509 height 16
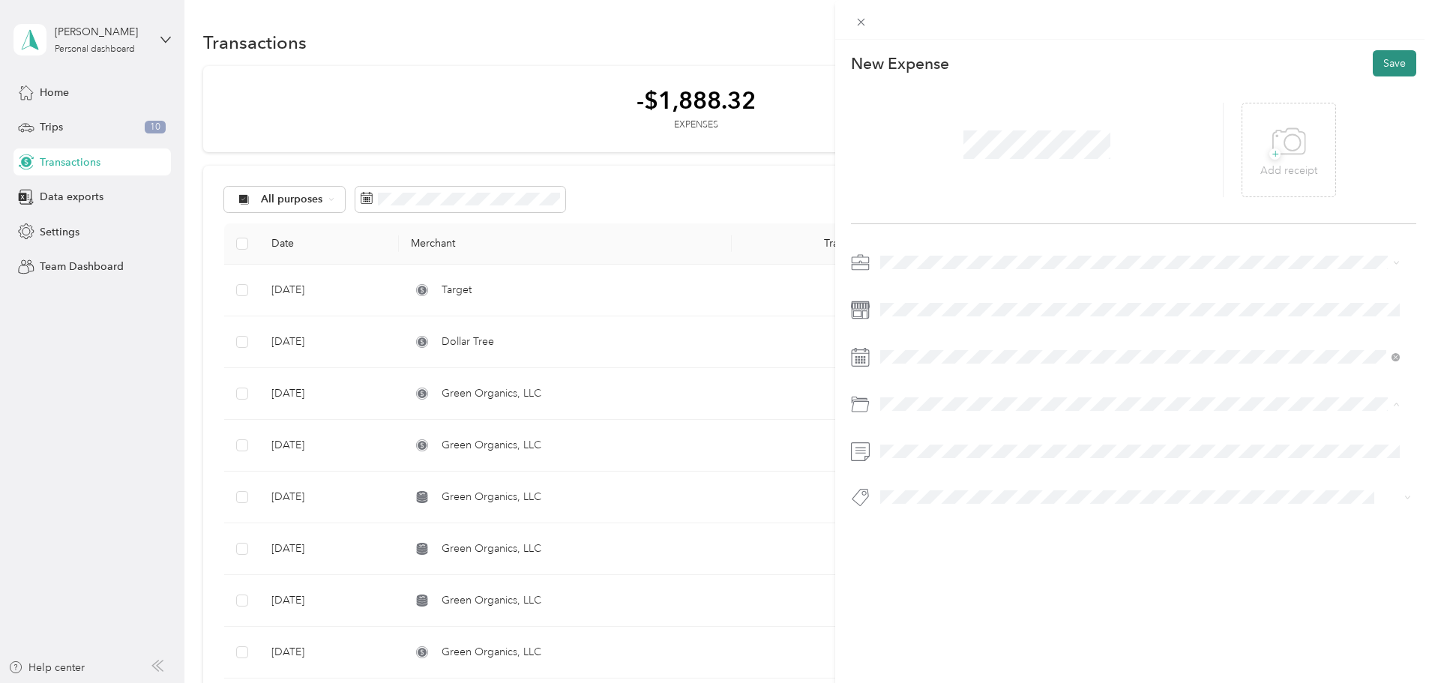
click at [1386, 56] on button "Save" at bounding box center [1394, 63] width 43 height 26
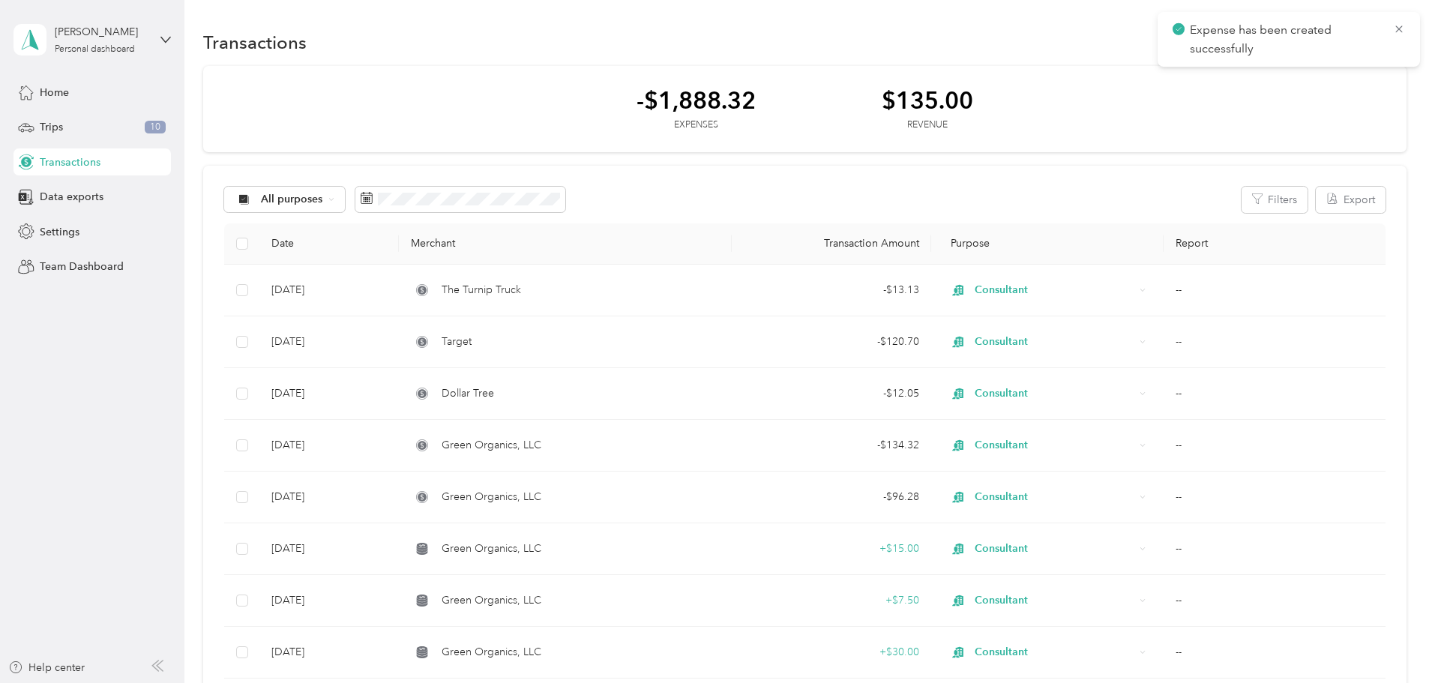
click at [158, 40] on div "[PERSON_NAME] Personal dashboard" at bounding box center [91, 39] width 157 height 52
click at [141, 262] on div "Team Dashboard" at bounding box center [91, 266] width 157 height 27
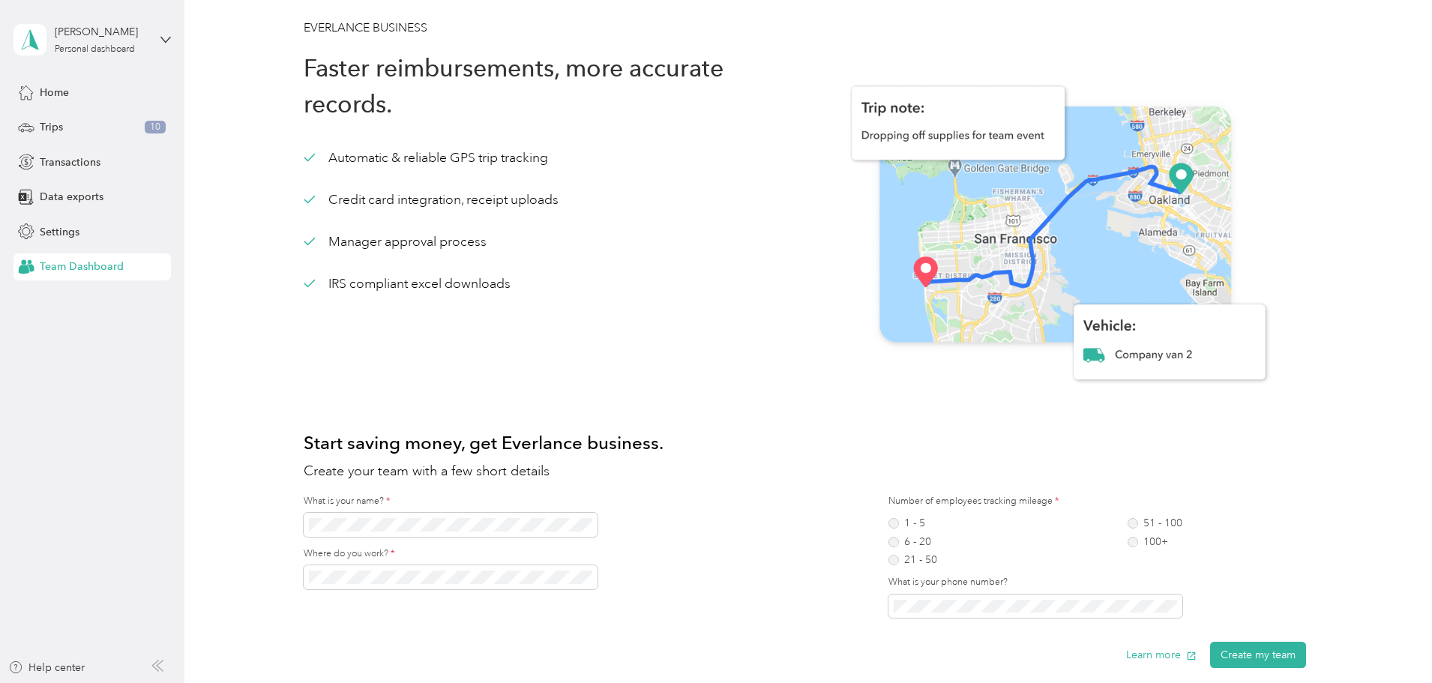
click at [162, 45] on div "[PERSON_NAME] Personal dashboard" at bounding box center [91, 39] width 157 height 52
click at [163, 35] on icon at bounding box center [165, 39] width 10 height 10
click at [163, 36] on icon at bounding box center [165, 39] width 10 height 10
click at [67, 118] on div "Log out" at bounding box center [56, 123] width 58 height 16
